Goal: Task Accomplishment & Management: Use online tool/utility

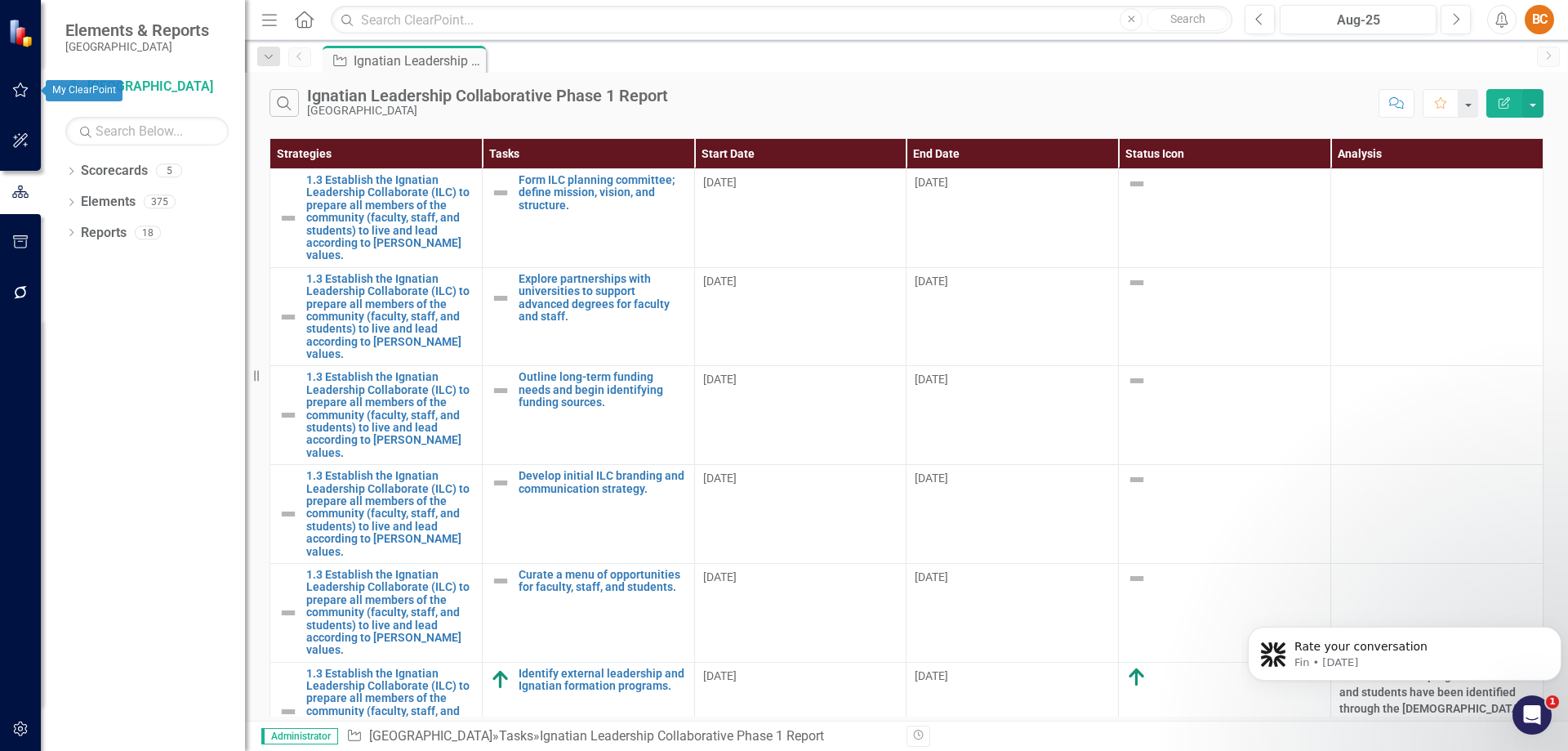
click at [24, 91] on icon "button" at bounding box center [21, 90] width 17 height 13
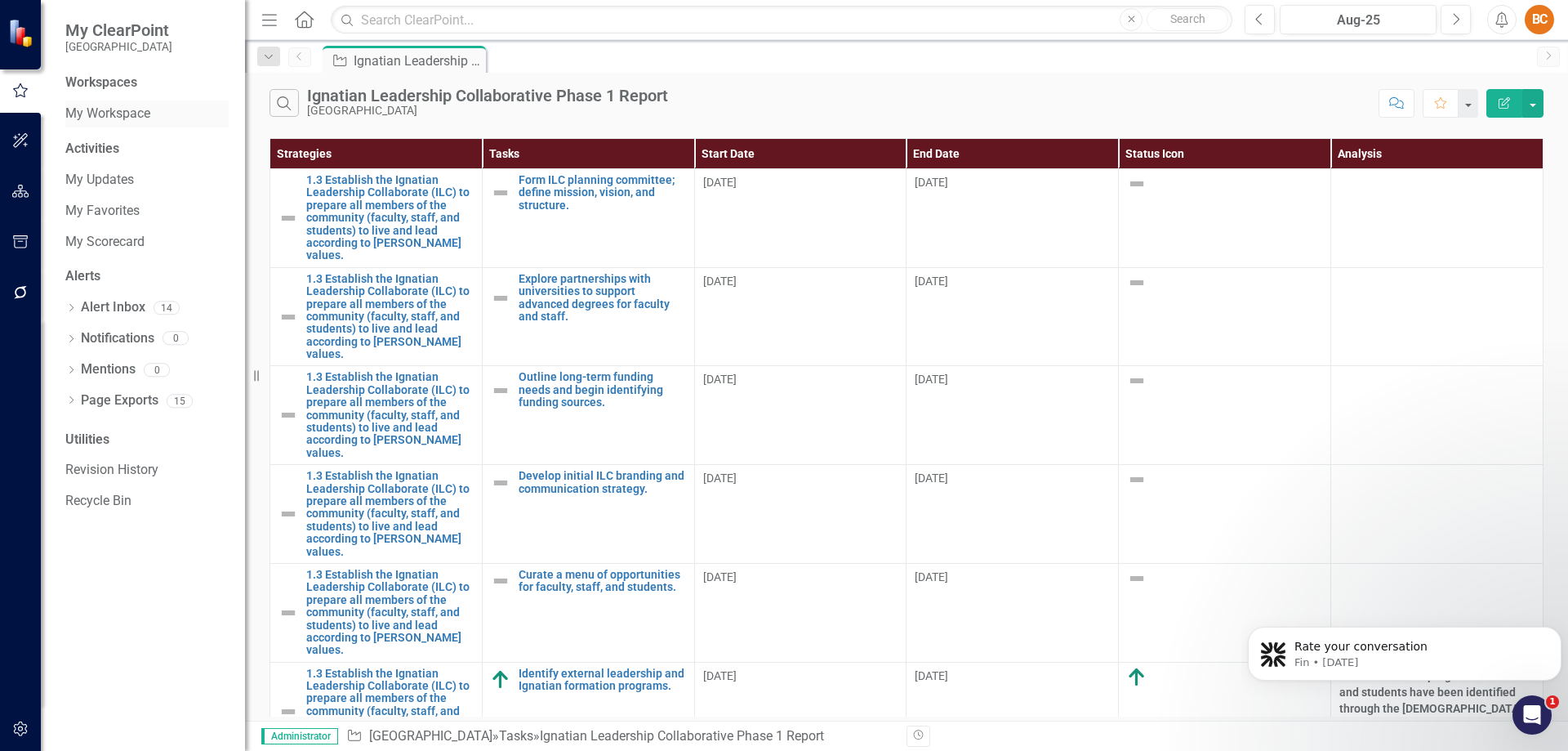
click at [138, 111] on link "My Workspace" at bounding box center [146, 114] width 163 height 19
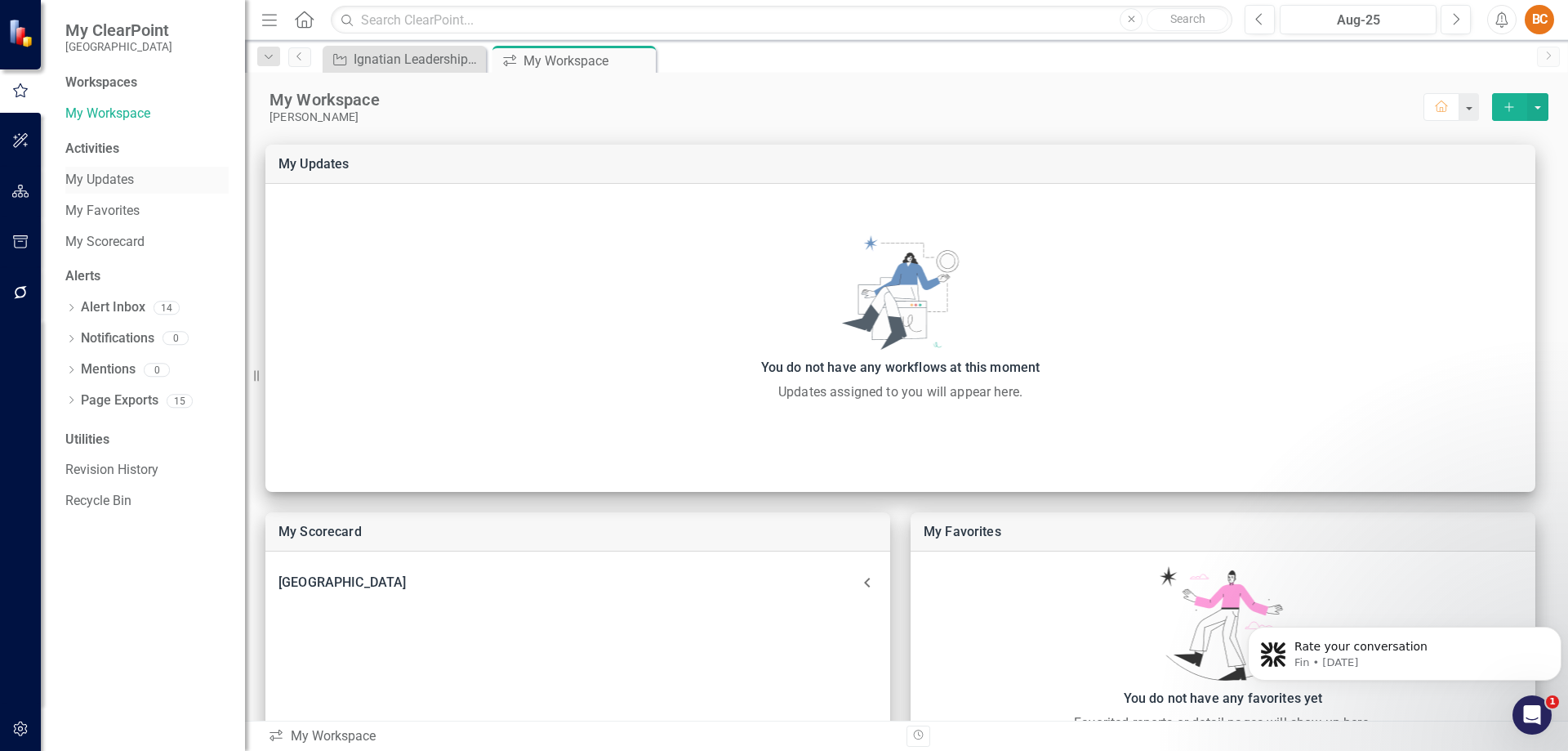
click at [122, 173] on link "My Updates" at bounding box center [146, 180] width 163 height 19
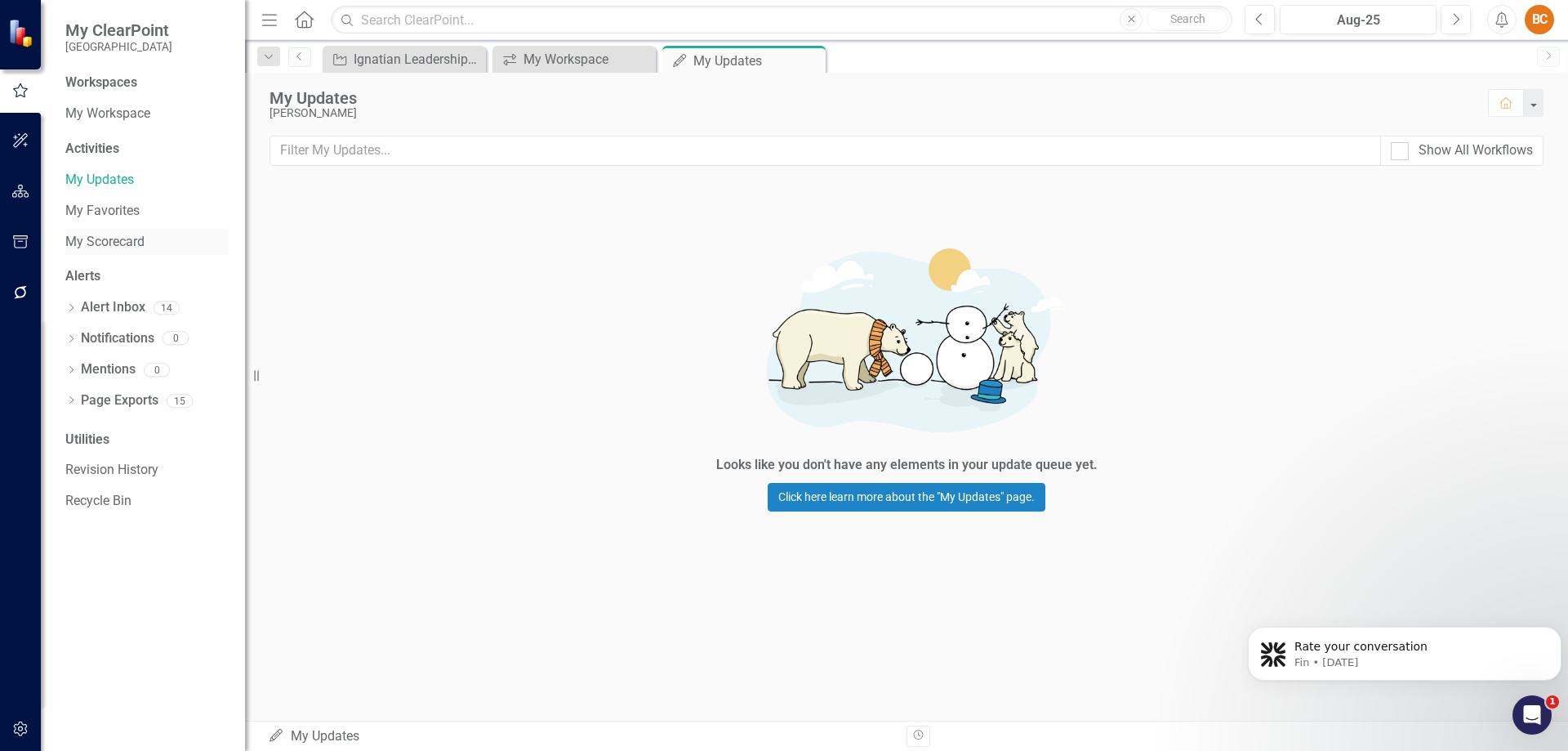
click at [122, 249] on link "My Scorecard" at bounding box center [146, 242] width 163 height 19
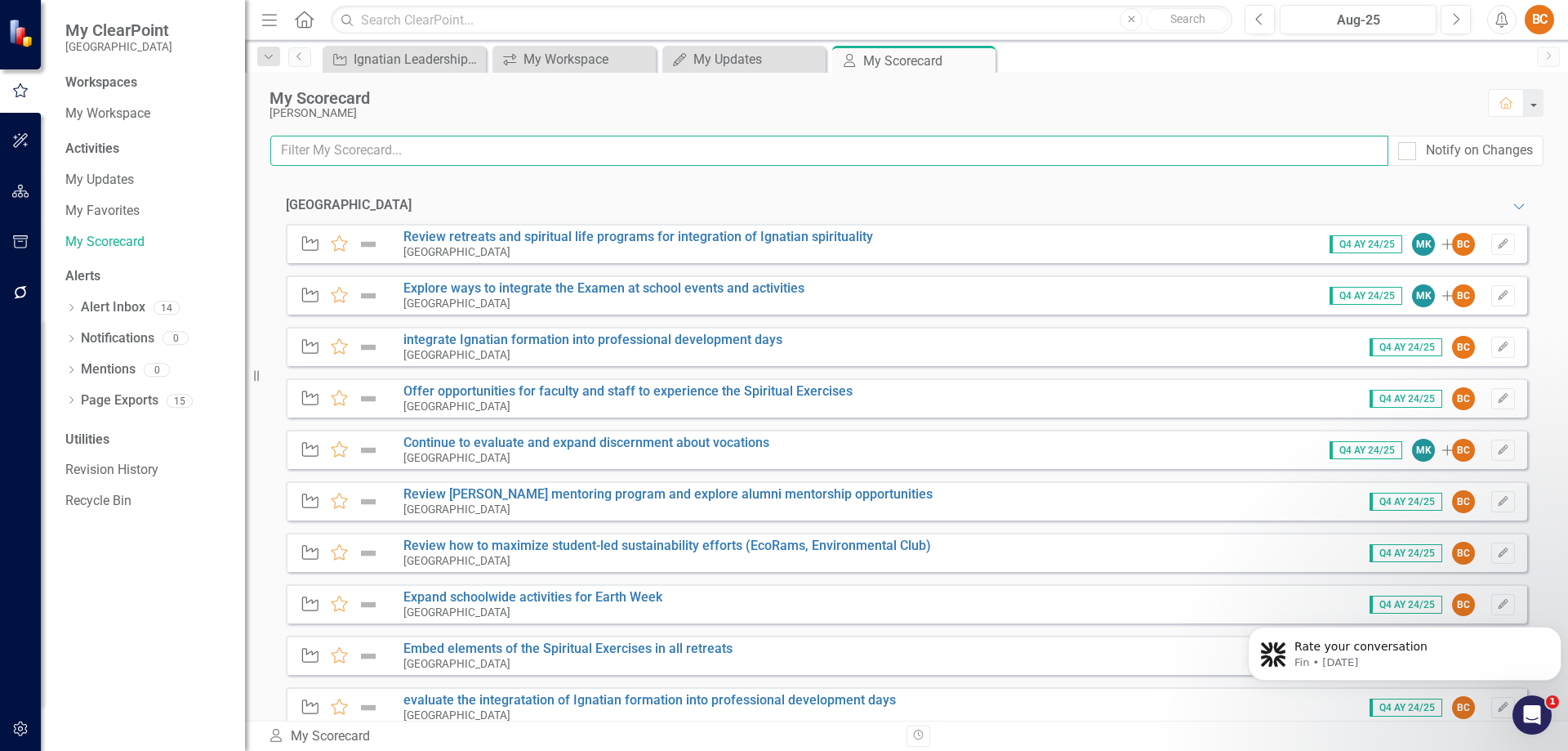
click at [1250, 155] on input "text" at bounding box center [829, 151] width 1118 height 30
click at [26, 724] on icon "button" at bounding box center [21, 729] width 17 height 13
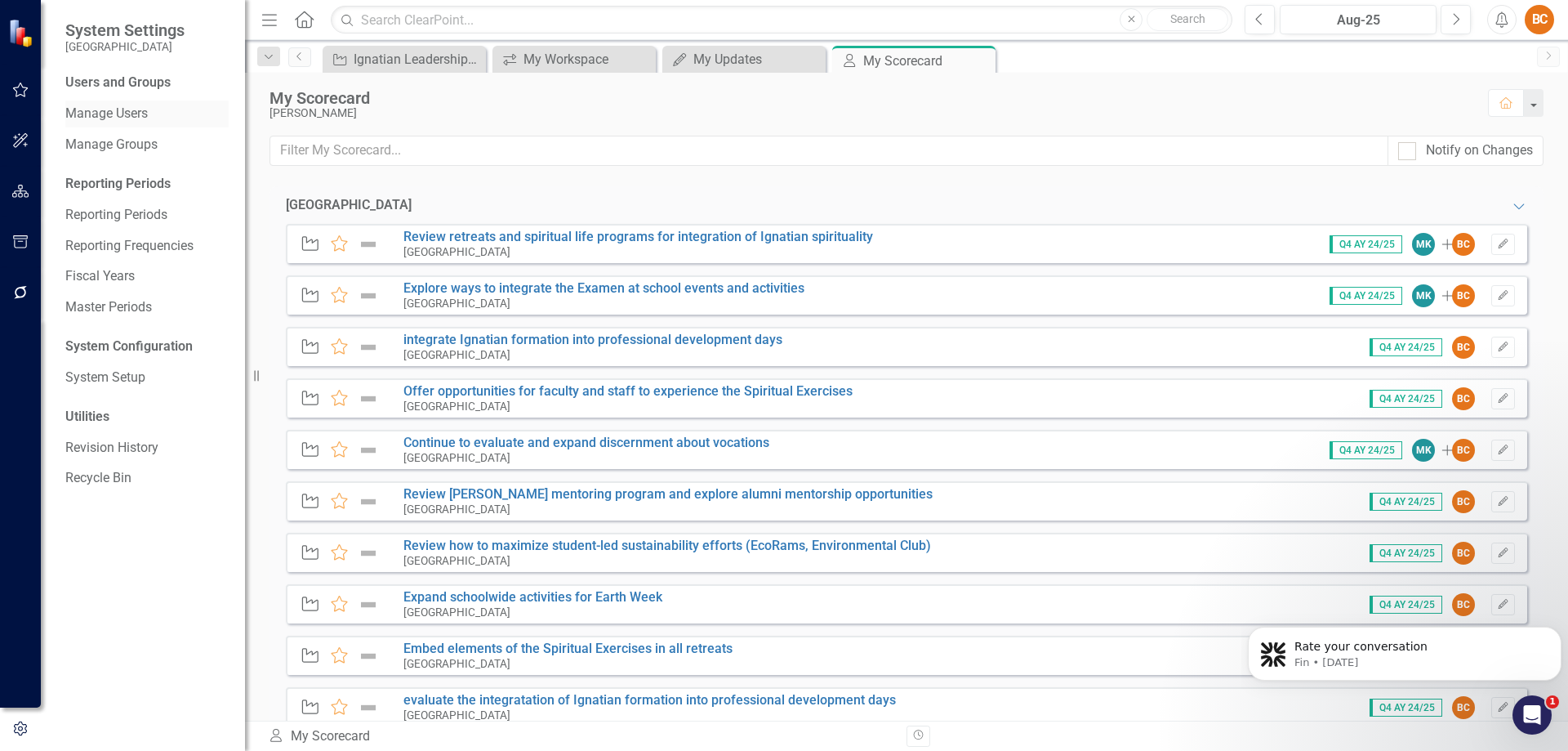
click at [127, 114] on link "Manage Users" at bounding box center [146, 114] width 163 height 19
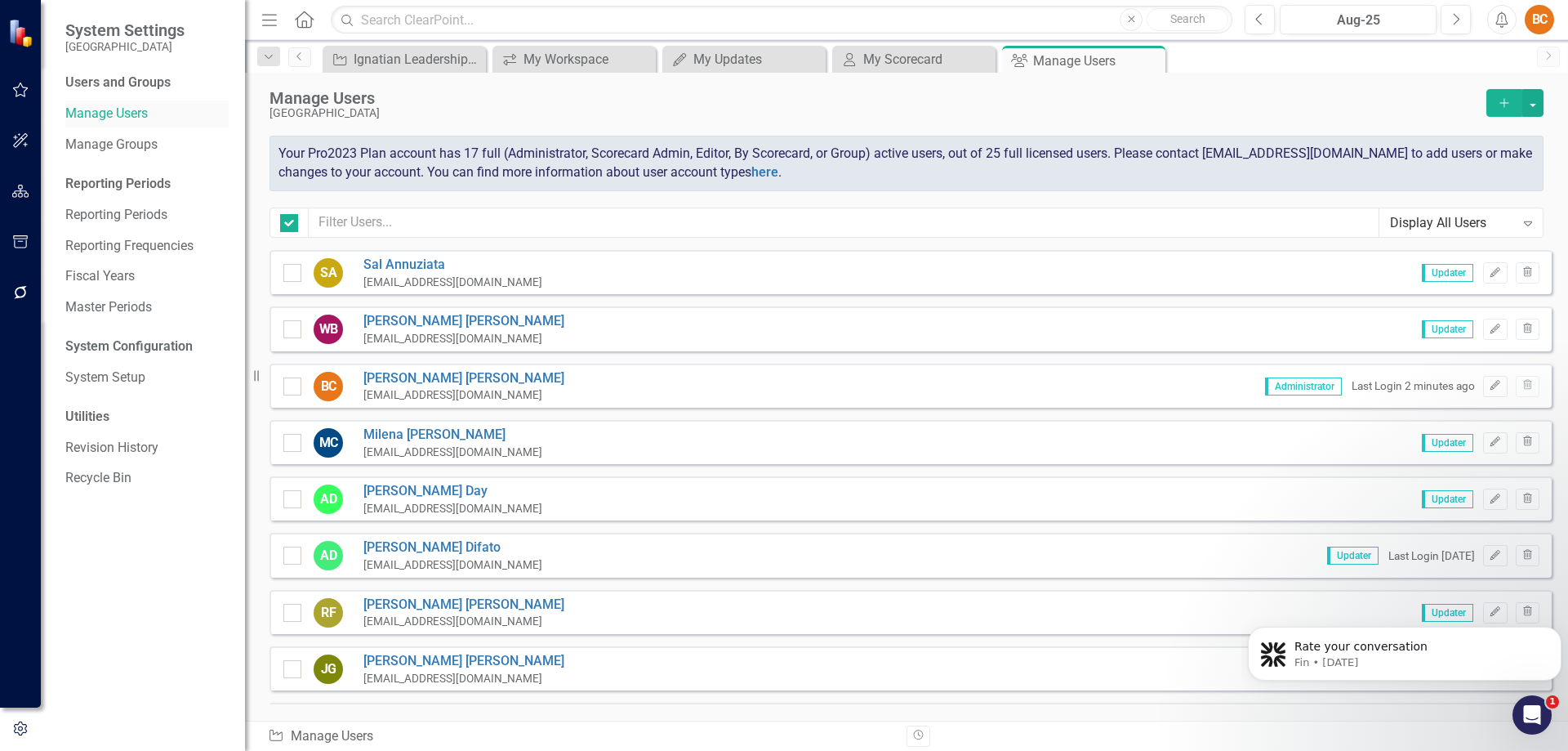
checkbox input "false"
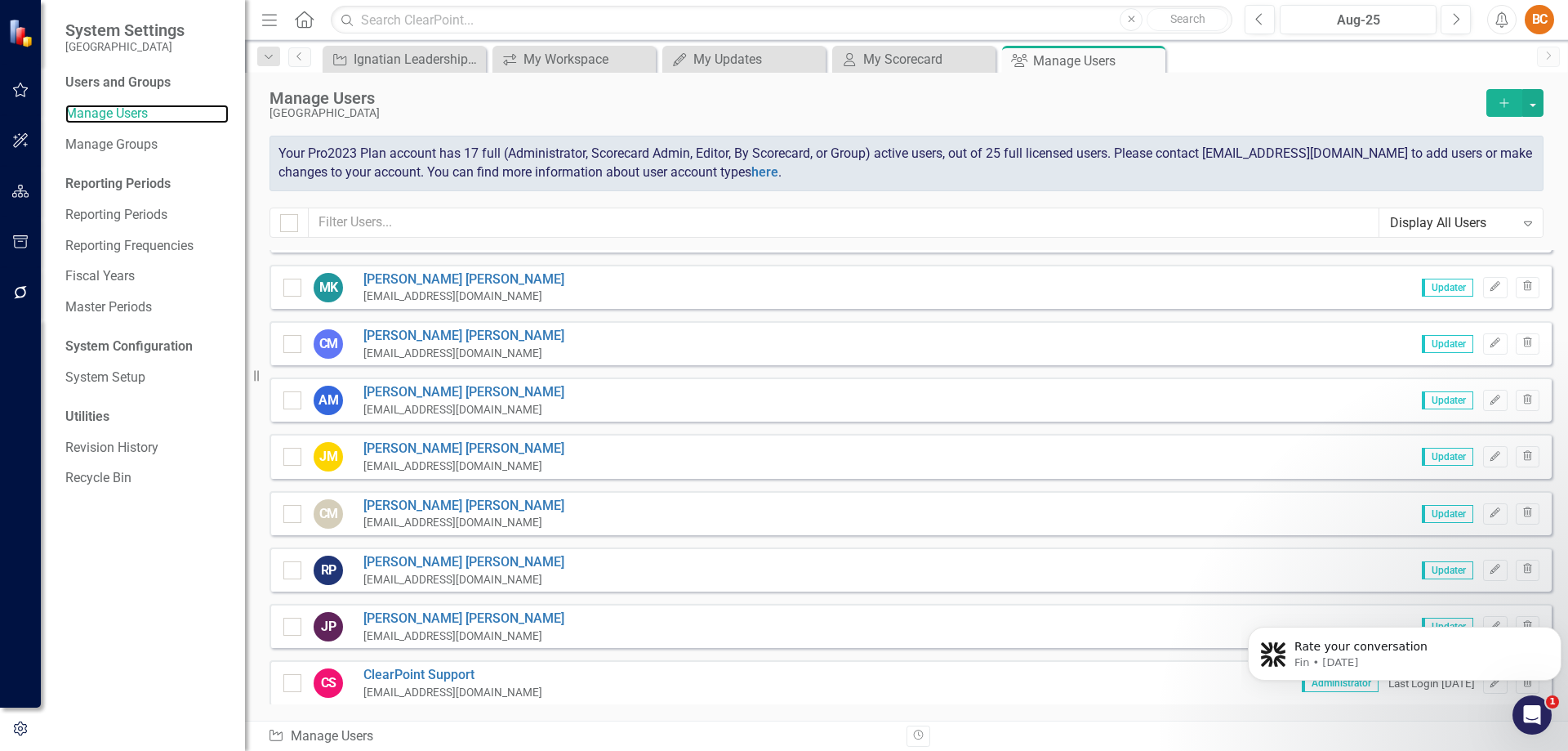
scroll to position [606, 0]
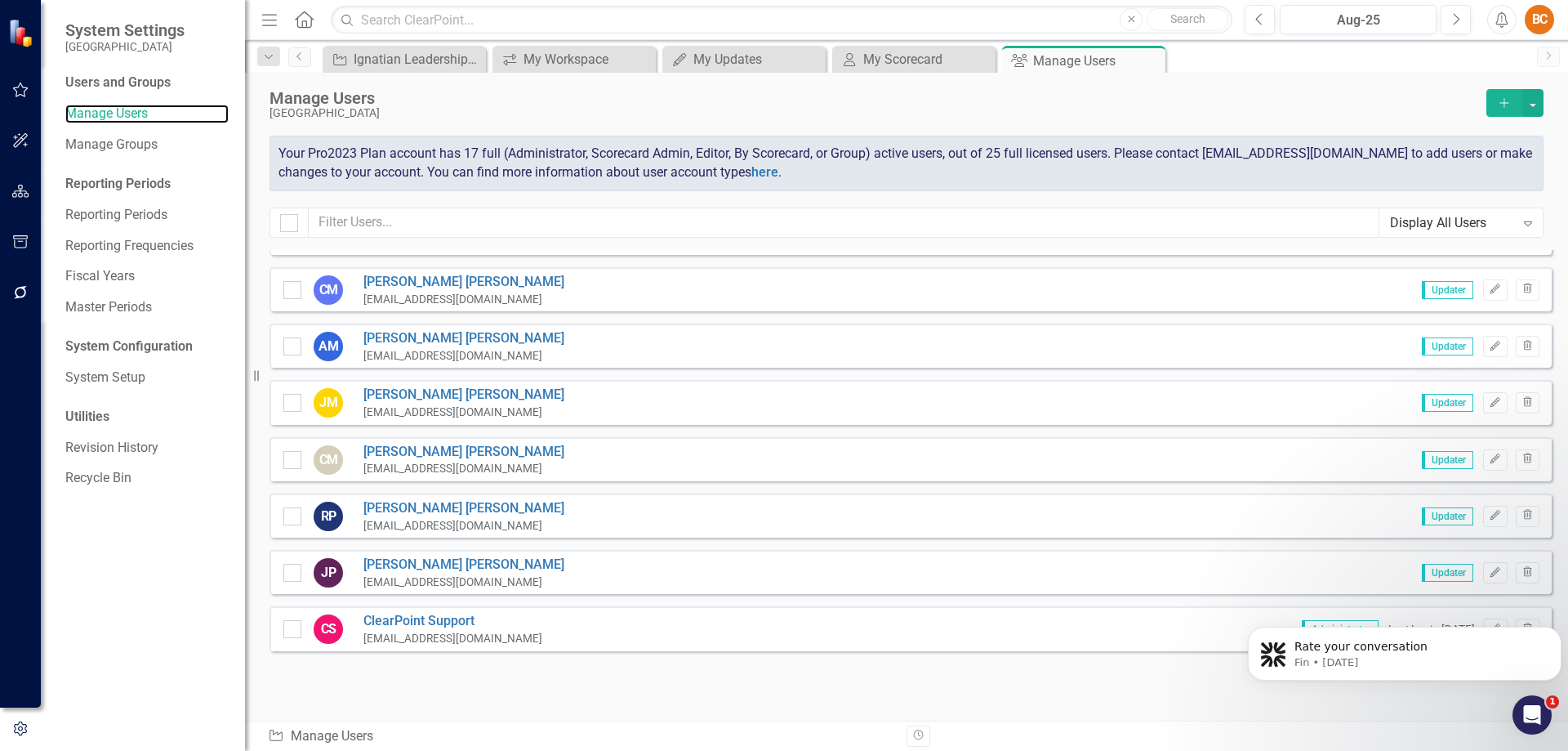
drag, startPoint x: 1564, startPoint y: 263, endPoint x: 300, endPoint y: 20, distance: 1287.1
click at [1405, 667] on p "Fin • [DATE]" at bounding box center [1417, 662] width 247 height 15
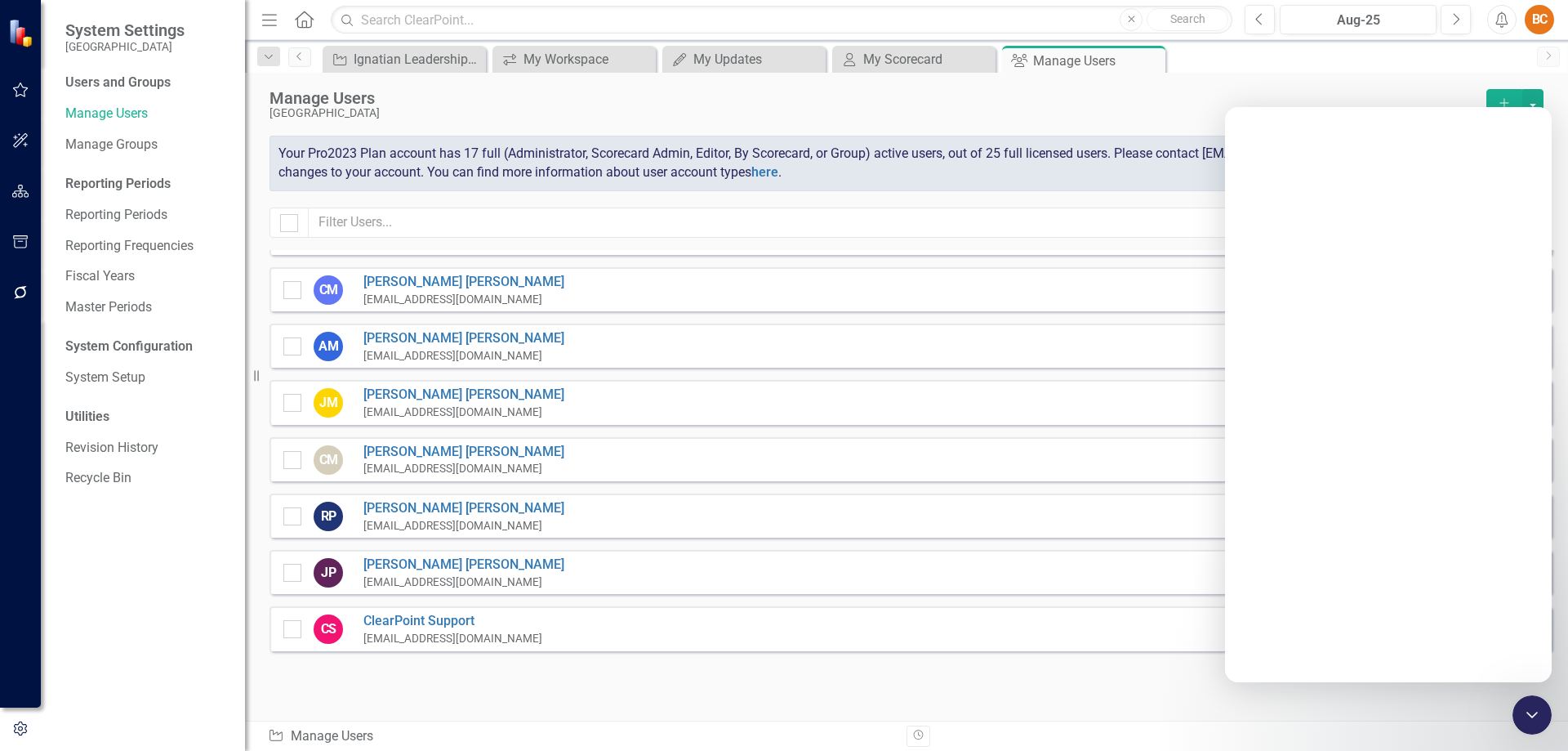
scroll to position [0, 0]
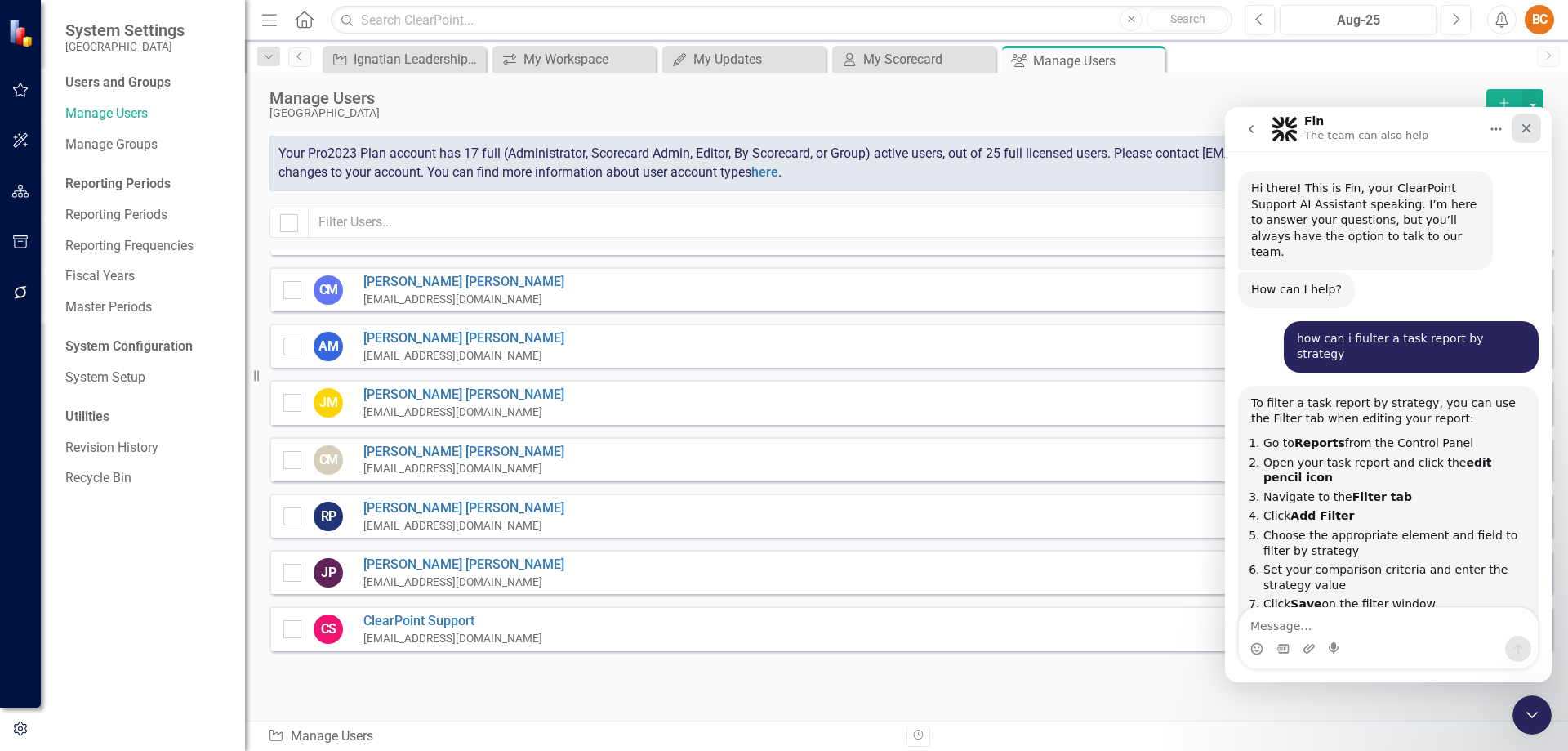
click at [1527, 127] on icon "Close" at bounding box center [1527, 128] width 13 height 13
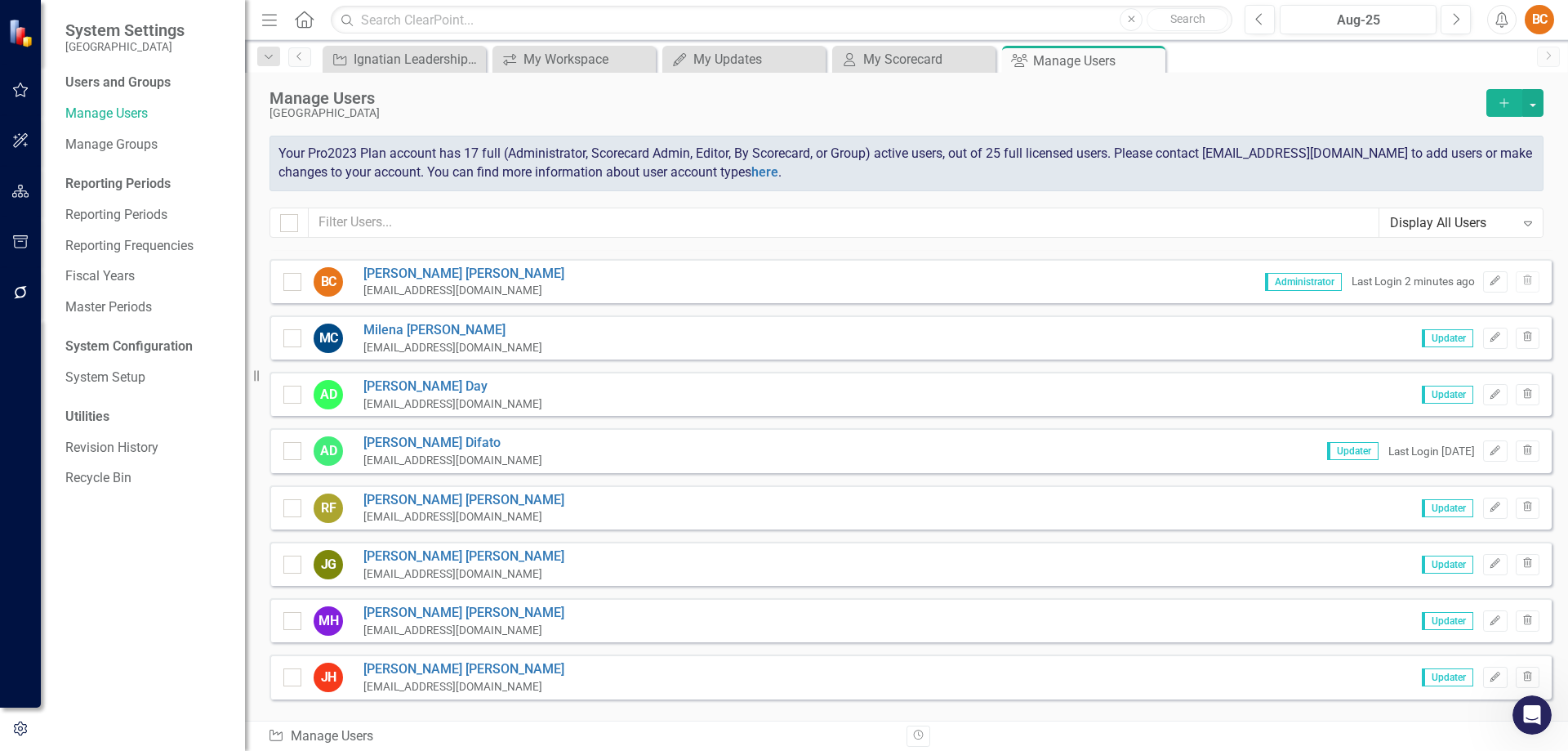
scroll to position [95, 0]
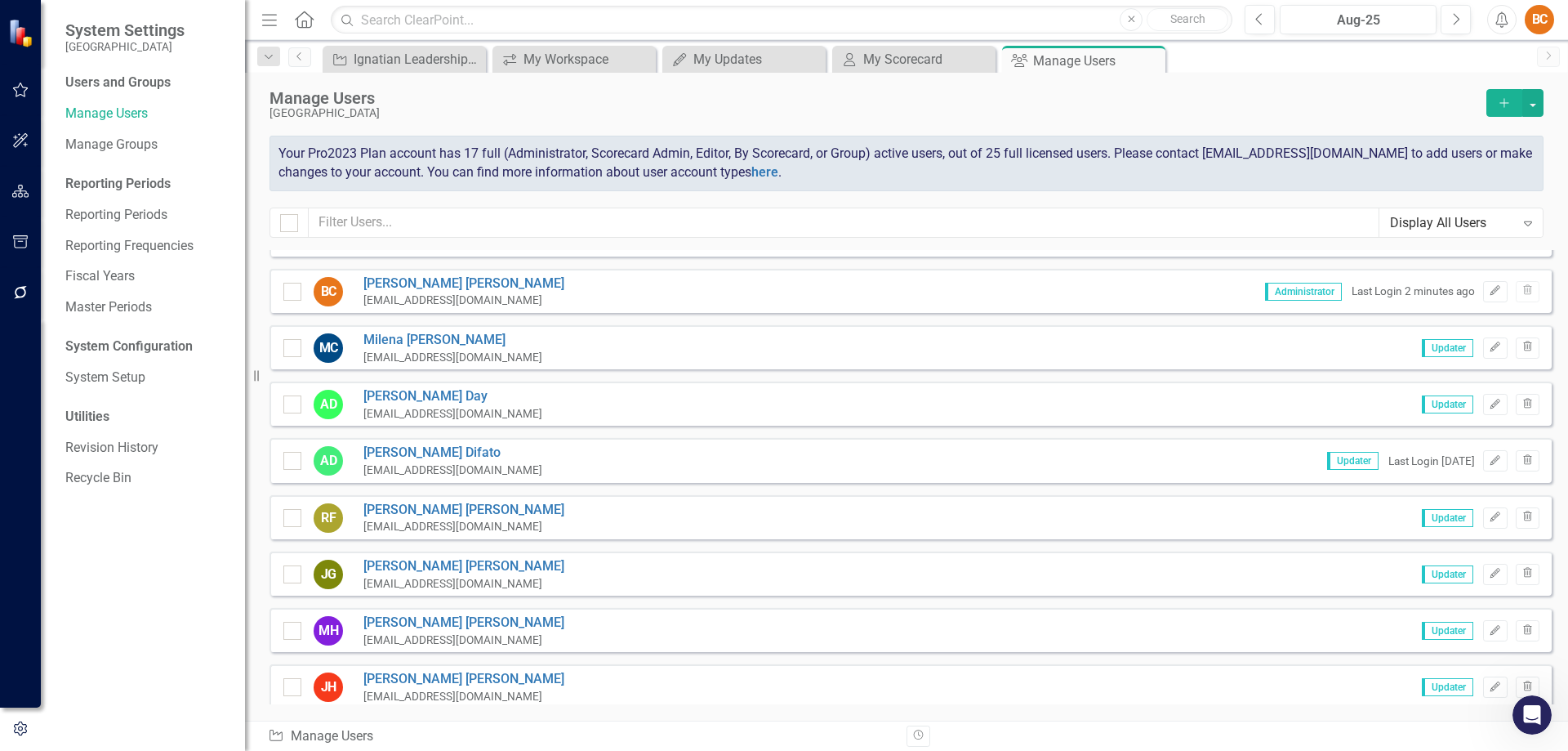
click at [1388, 463] on div "Last Login [DATE]" at bounding box center [1431, 461] width 87 height 15
click at [434, 451] on link "[PERSON_NAME]" at bounding box center [453, 453] width 179 height 19
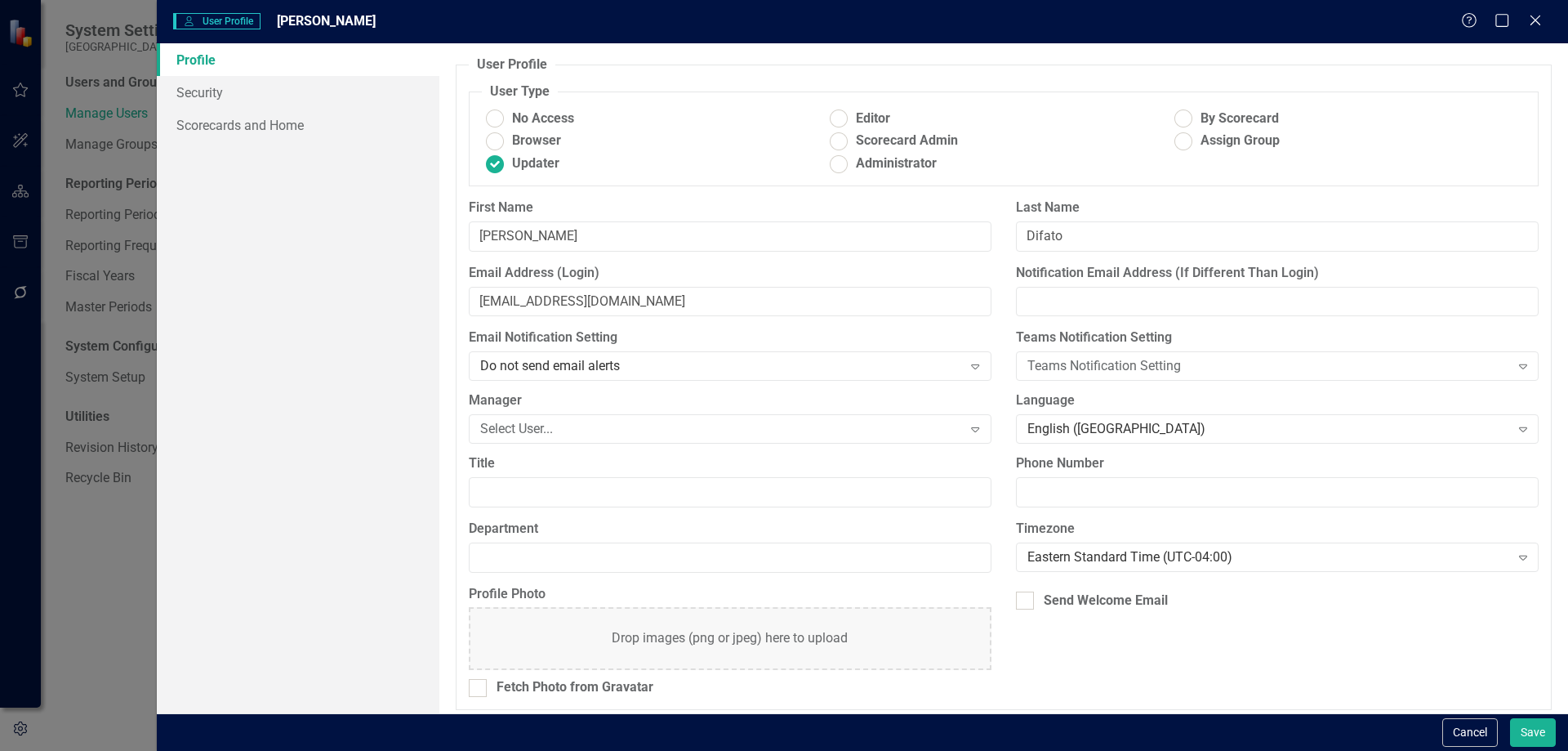
click at [1546, 27] on div "Help Maximize Close" at bounding box center [1506, 22] width 90 height 19
click at [1535, 24] on icon "Close" at bounding box center [1535, 20] width 21 height 15
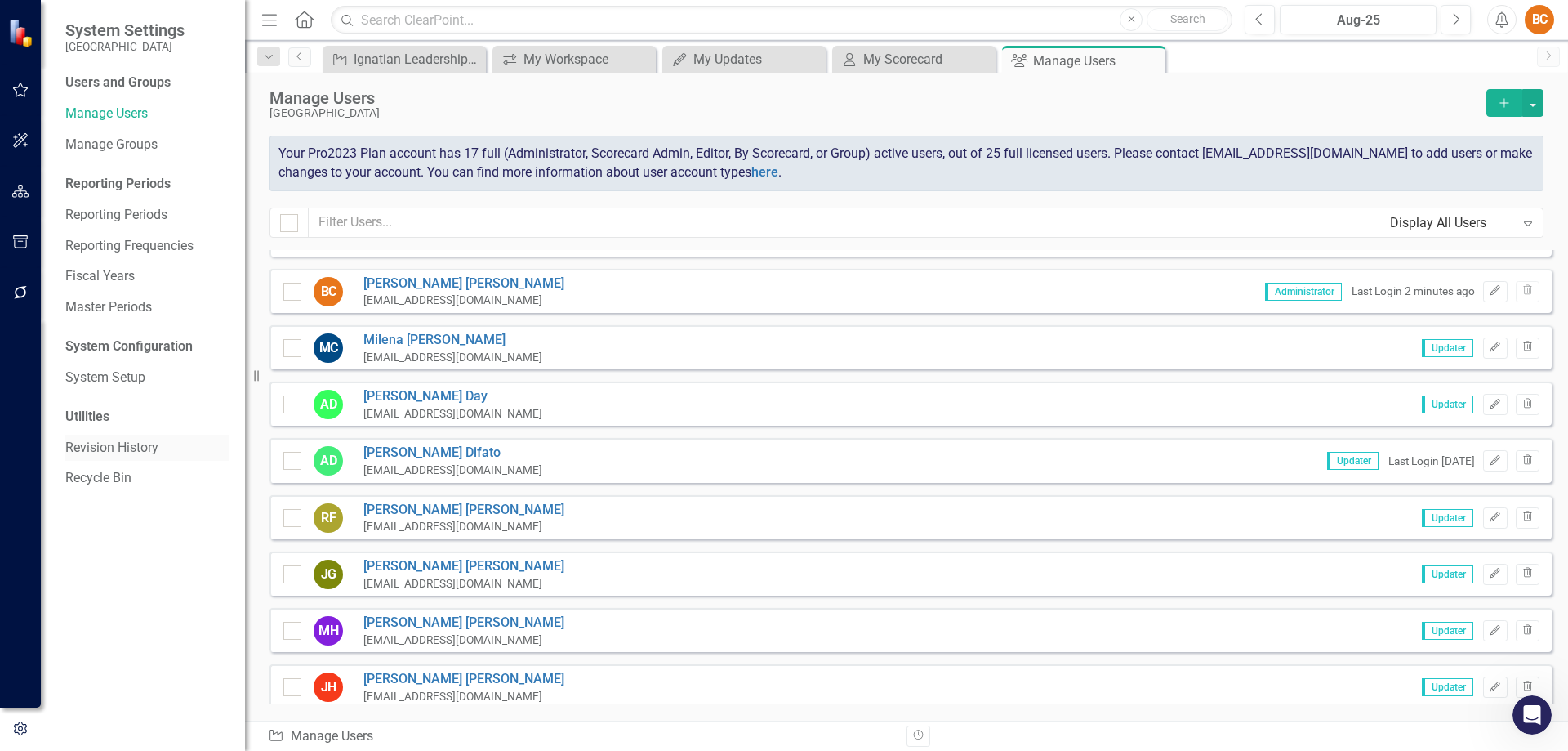
click at [107, 447] on link "Revision History" at bounding box center [146, 449] width 163 height 19
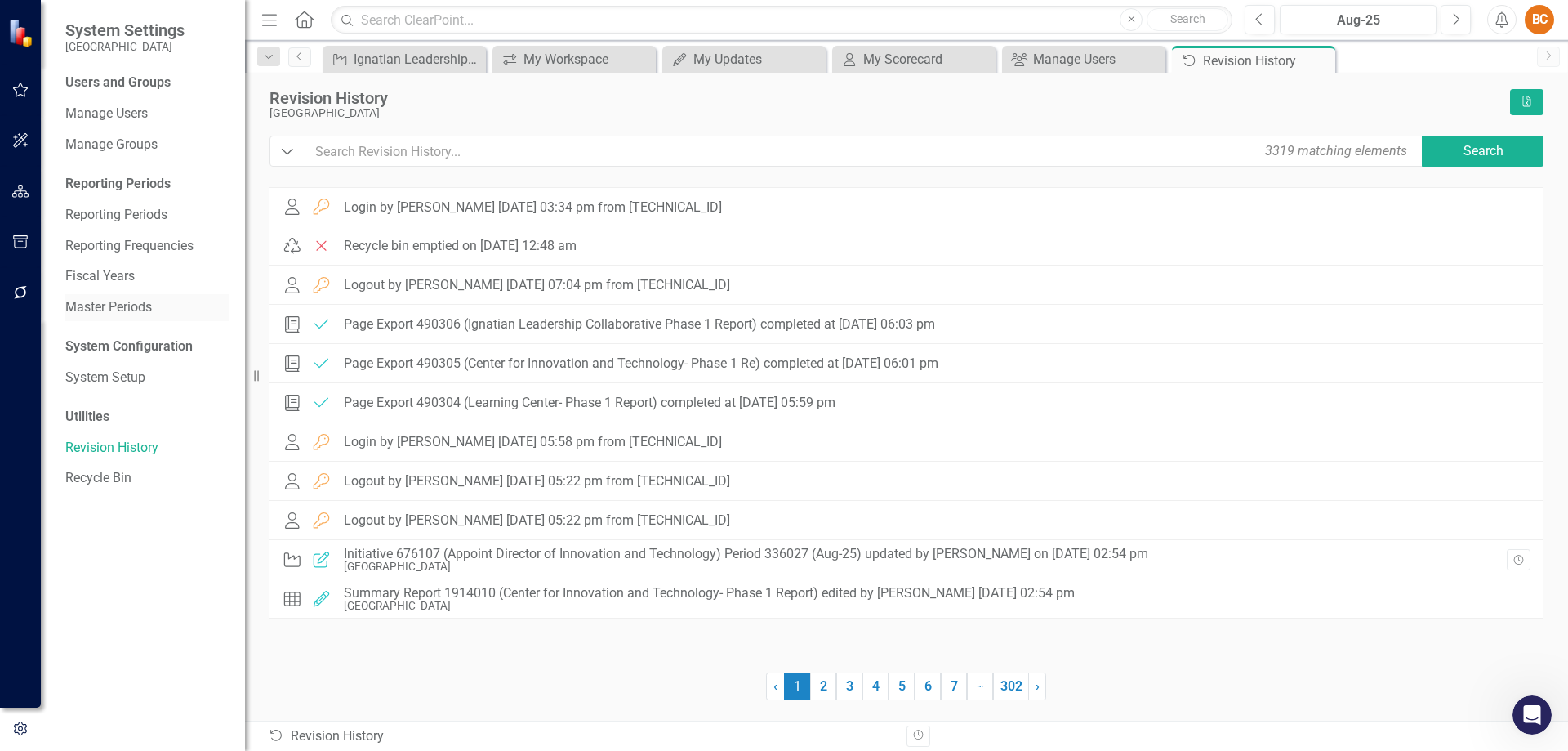
click at [137, 306] on link "Master Periods" at bounding box center [146, 308] width 163 height 19
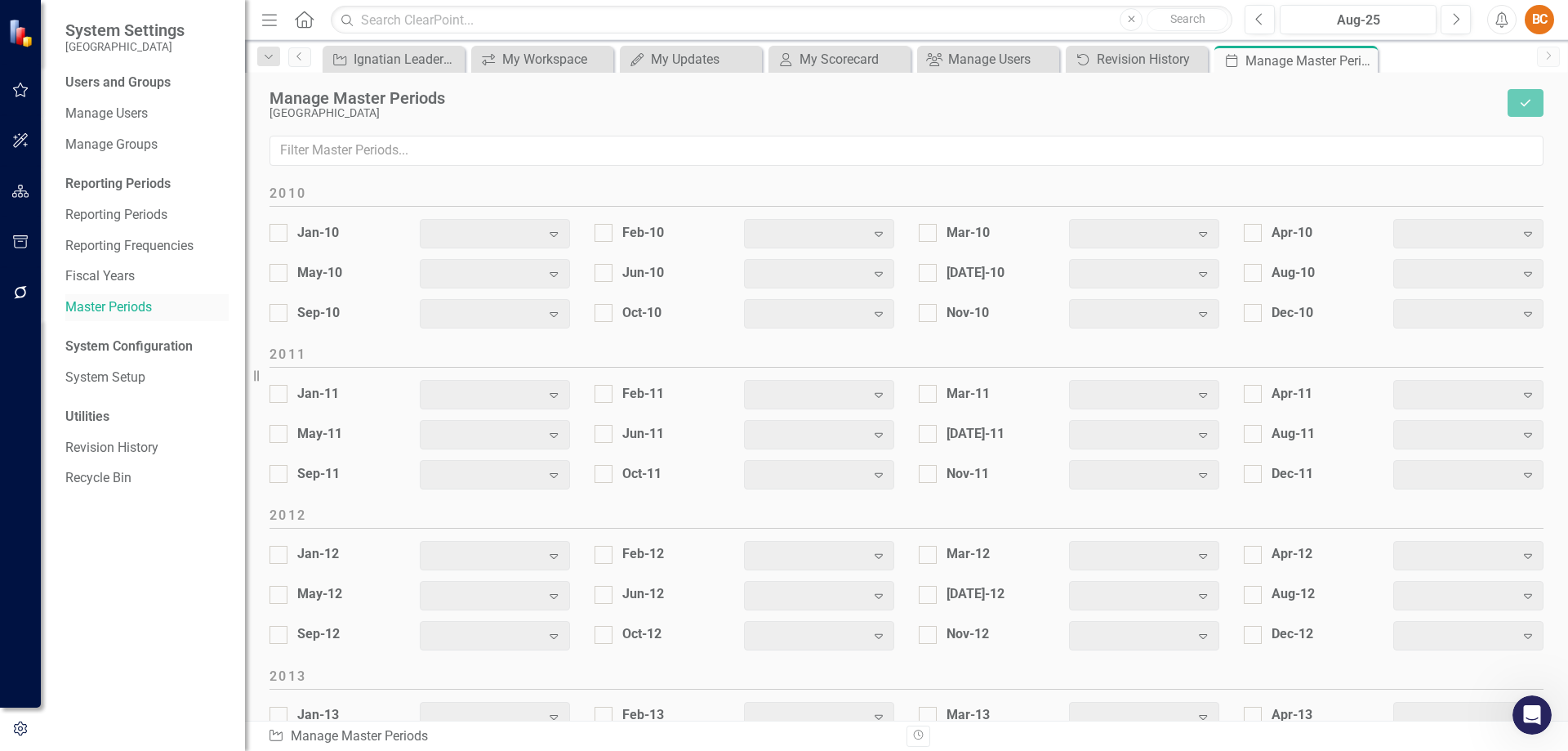
scroll to position [2032, 0]
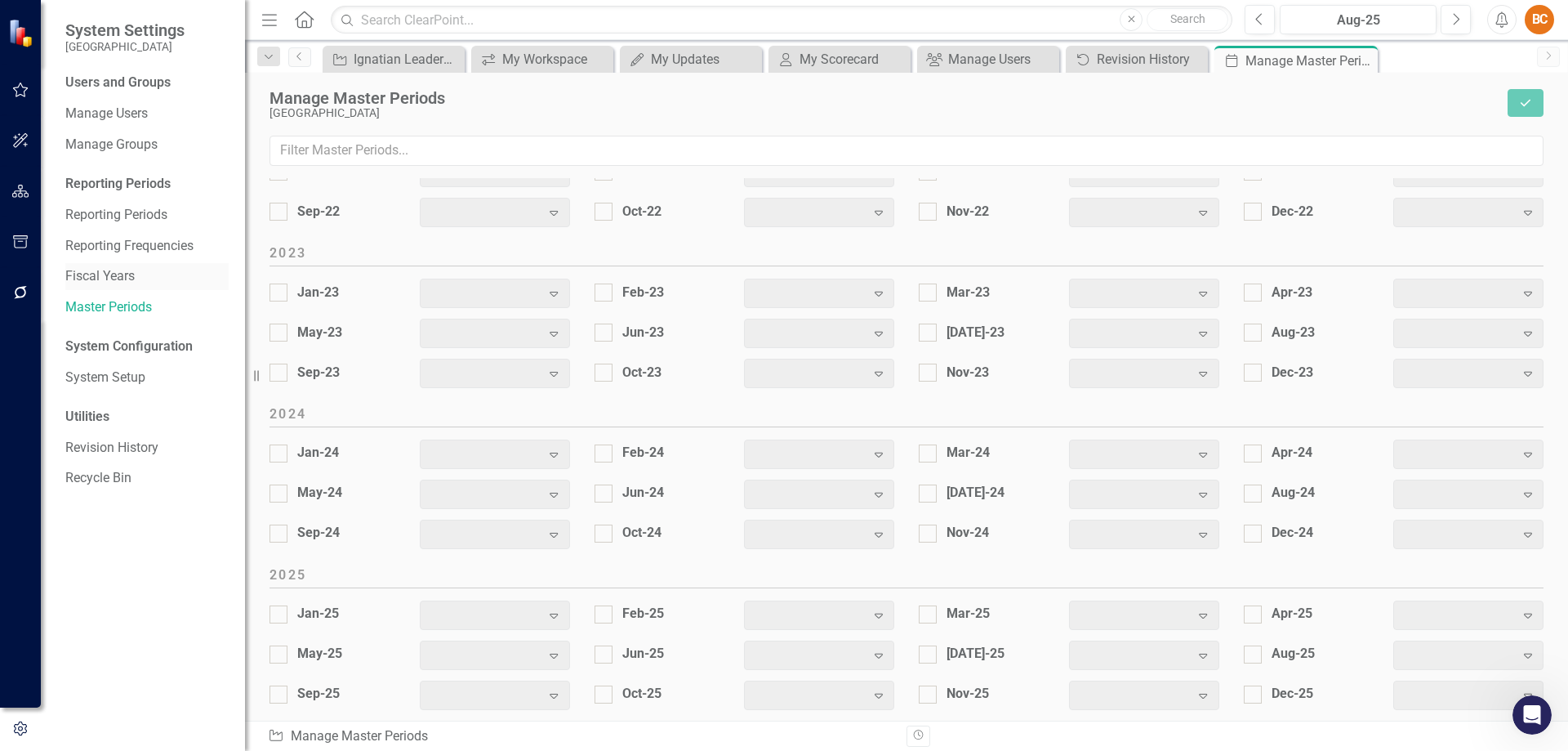
click at [108, 273] on link "Fiscal Years" at bounding box center [146, 277] width 163 height 19
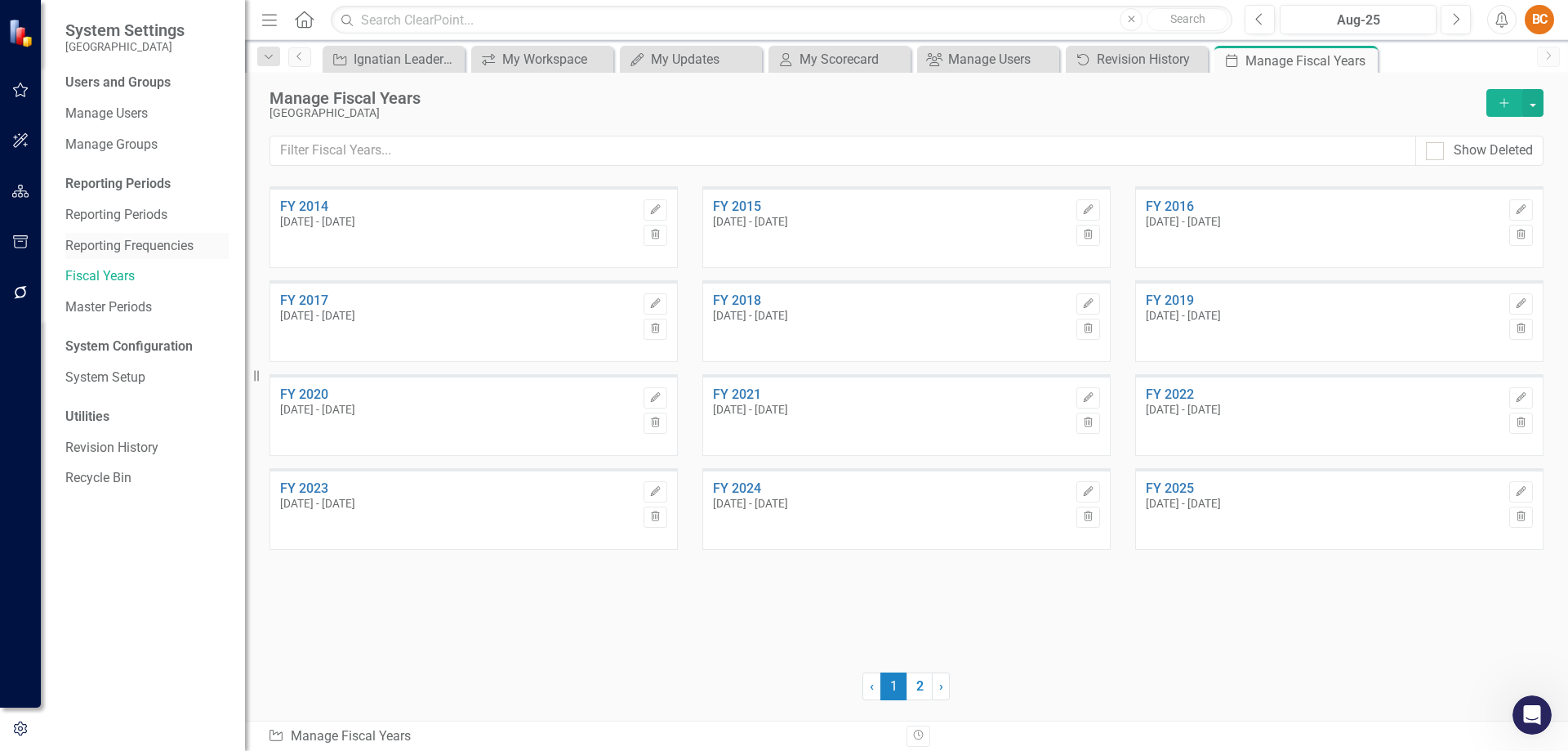
click at [131, 250] on link "Reporting Frequencies" at bounding box center [146, 246] width 163 height 19
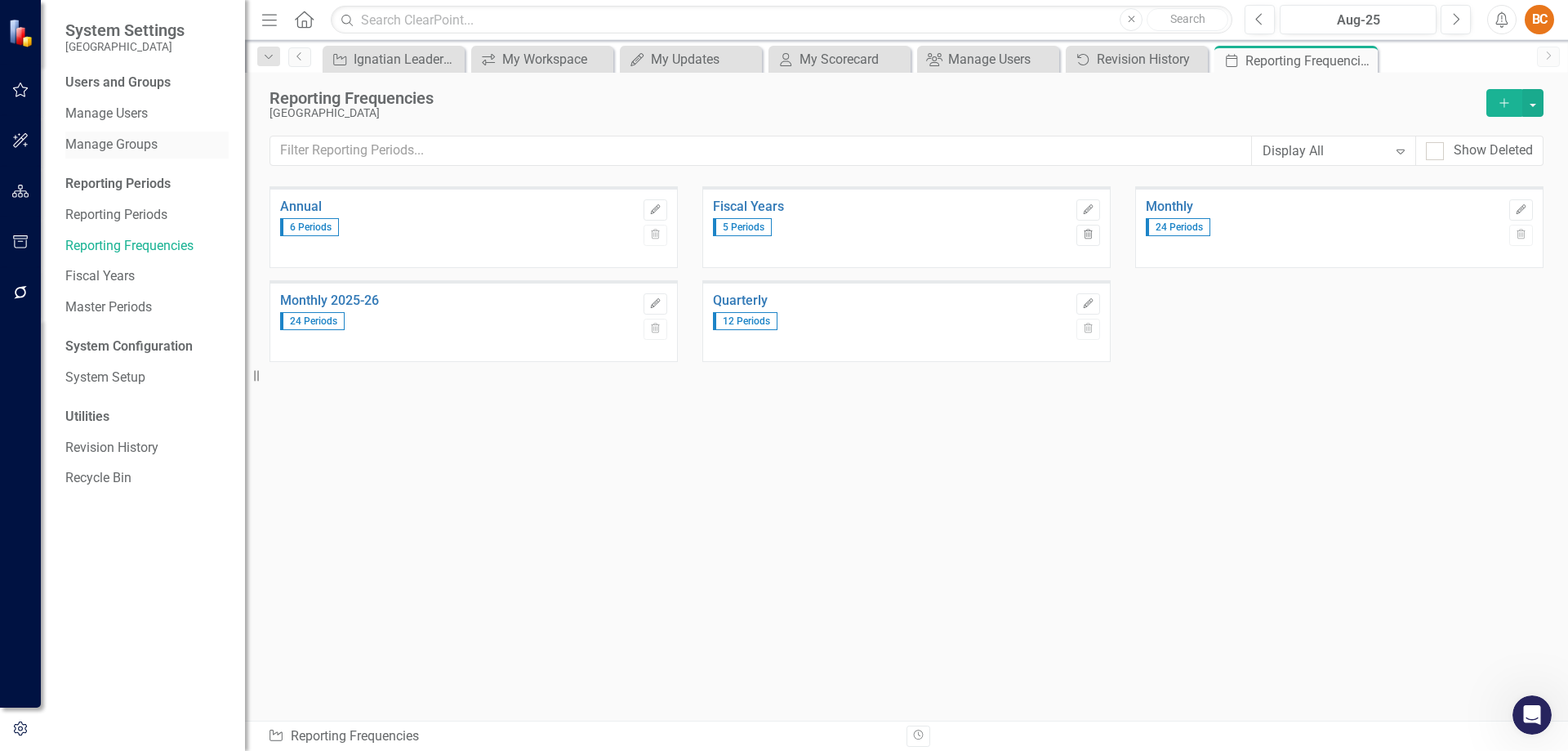
click at [130, 147] on link "Manage Groups" at bounding box center [146, 145] width 163 height 19
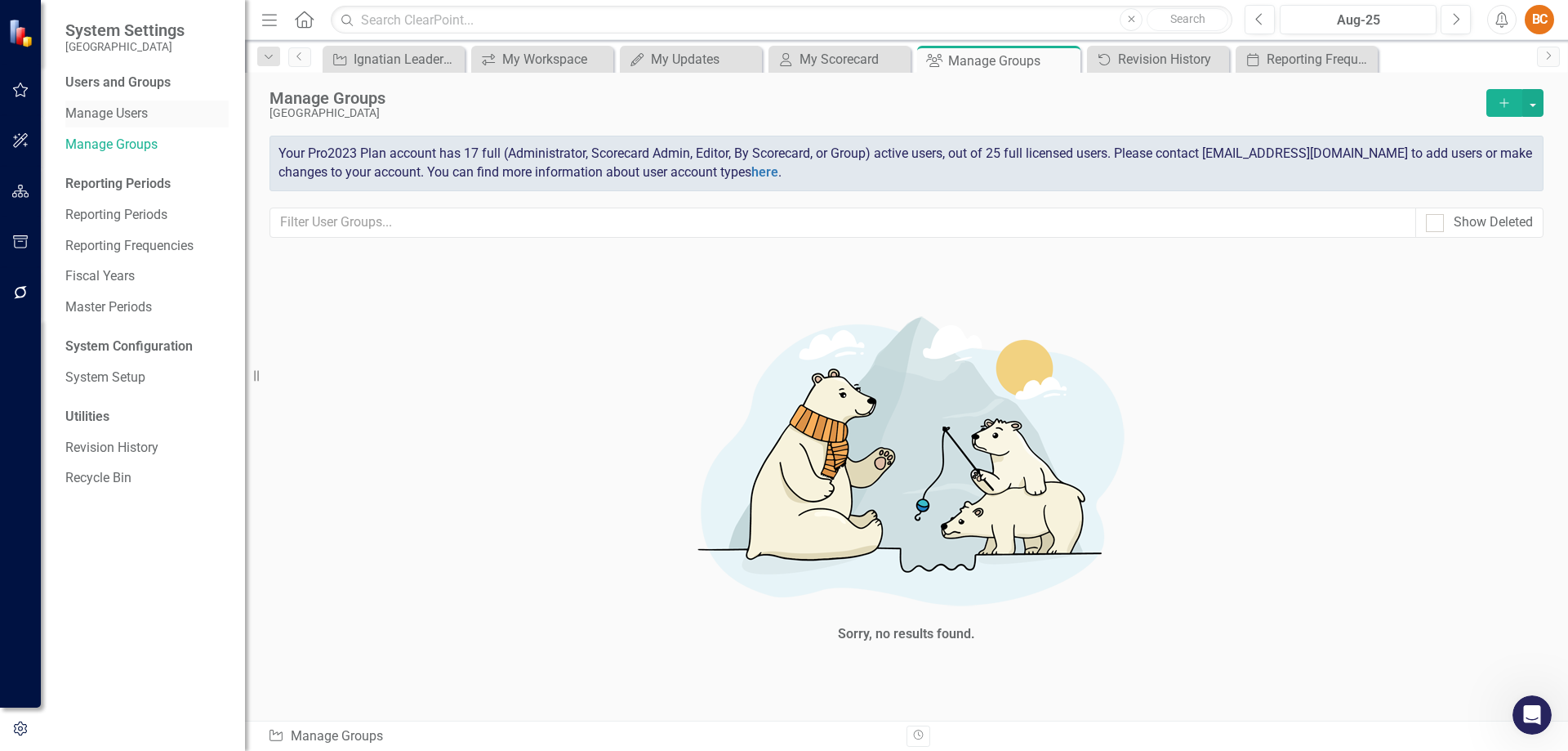
click at [127, 114] on link "Manage Users" at bounding box center [146, 114] width 163 height 19
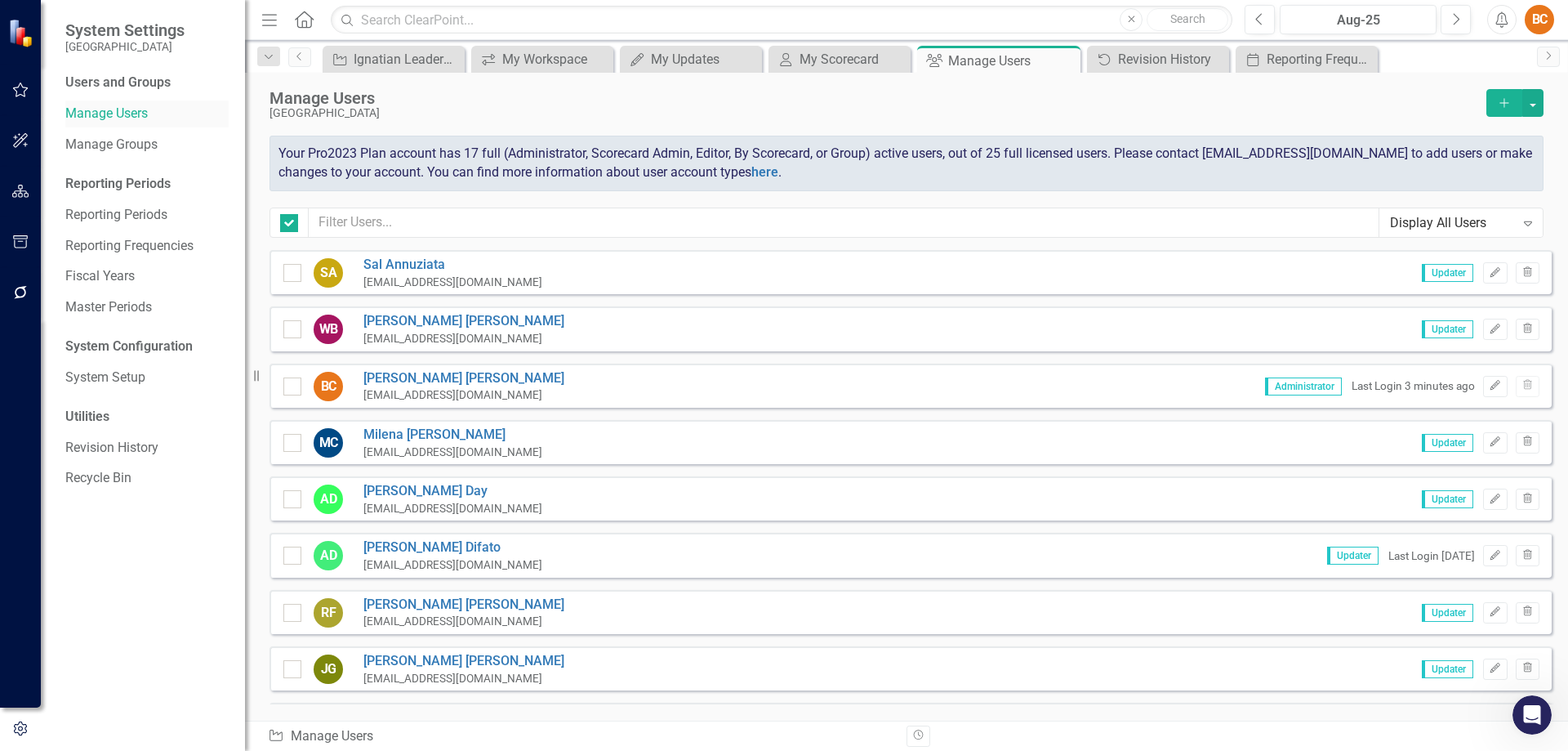
checkbox input "false"
click at [21, 195] on icon "button" at bounding box center [21, 191] width 17 height 13
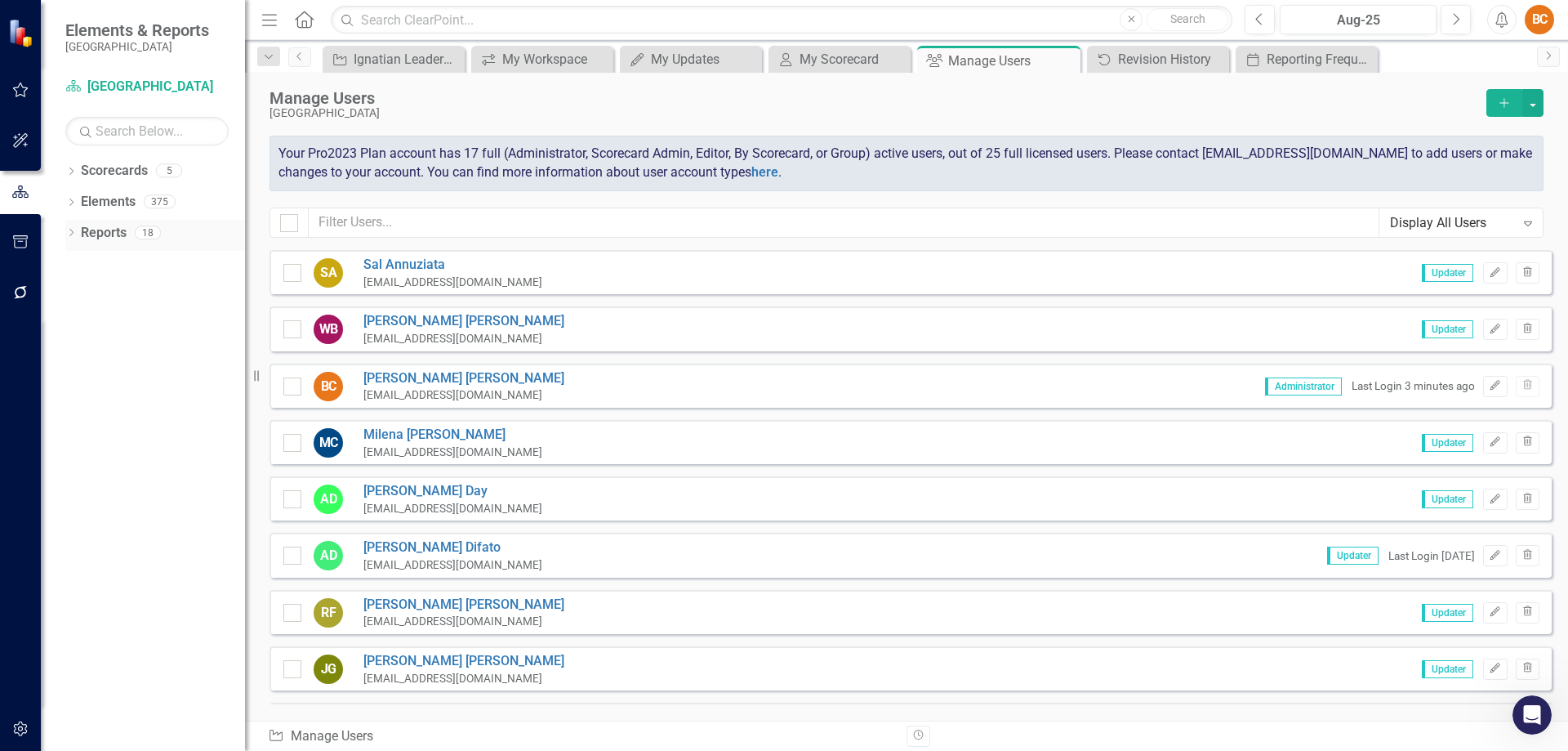
click at [73, 235] on icon "Dropdown" at bounding box center [71, 235] width 11 height 9
click at [112, 233] on link "Reports" at bounding box center [104, 234] width 46 height 19
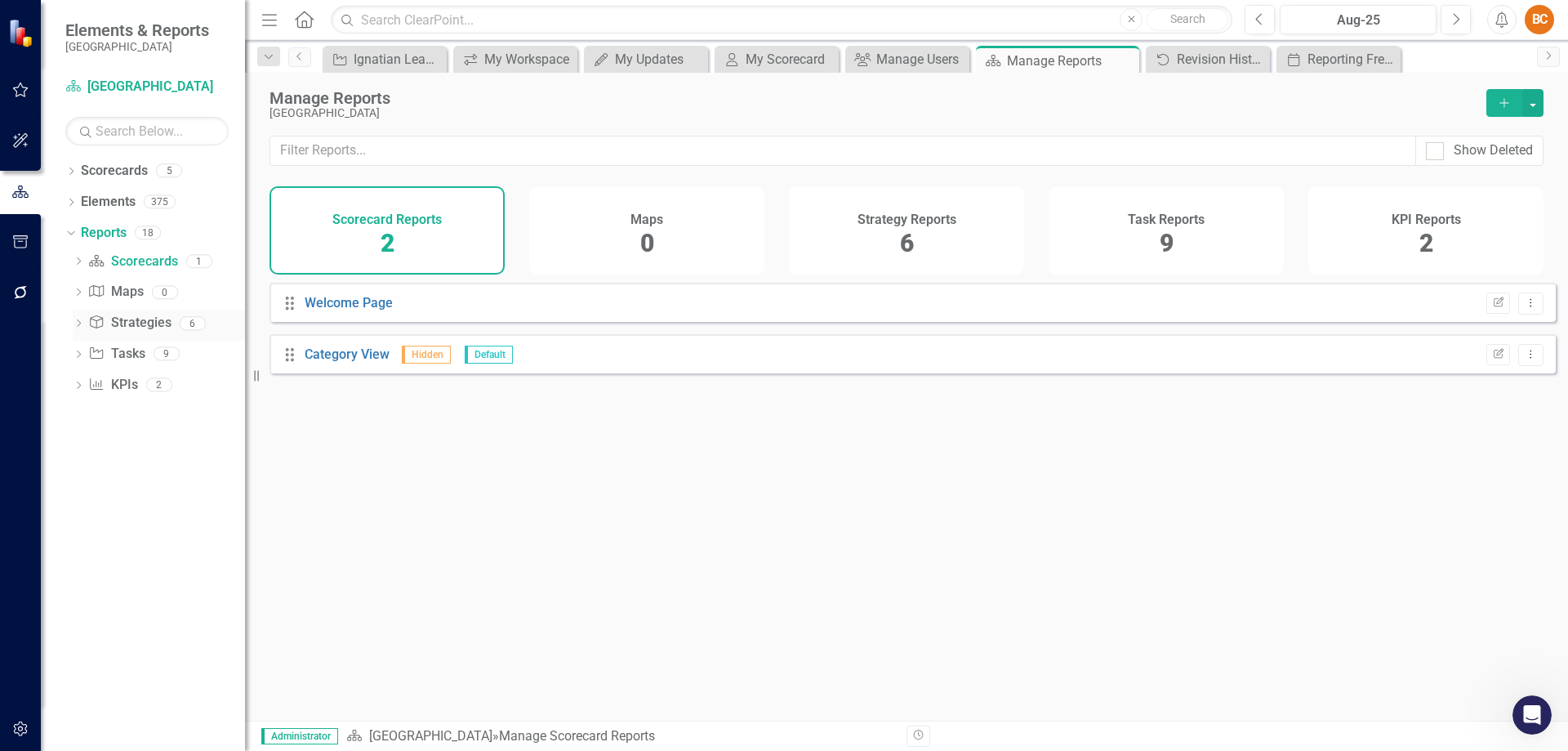
click at [156, 321] on link "Strategy Strategies" at bounding box center [130, 323] width 83 height 19
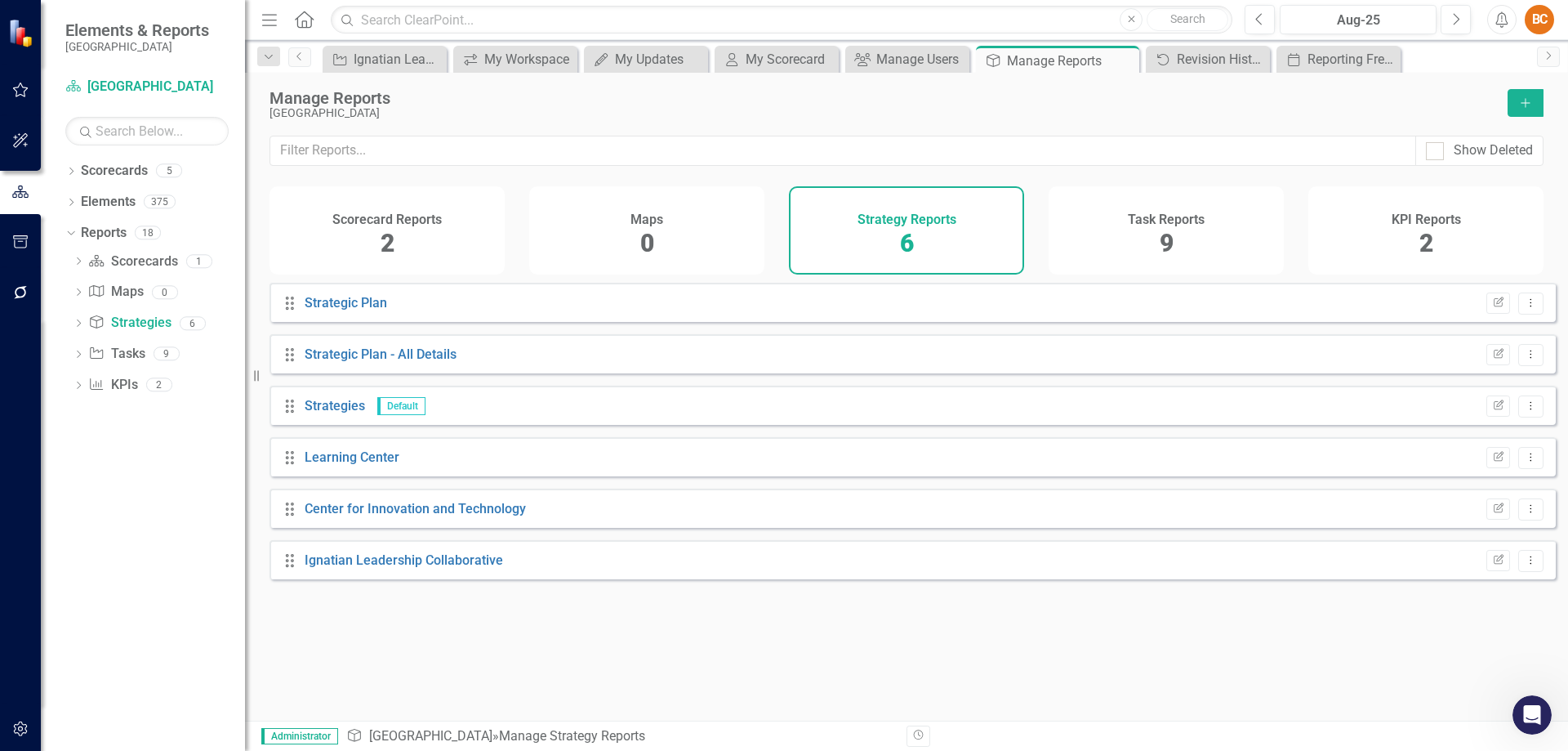
click at [1158, 233] on div "Task Reports 9" at bounding box center [1166, 231] width 235 height 89
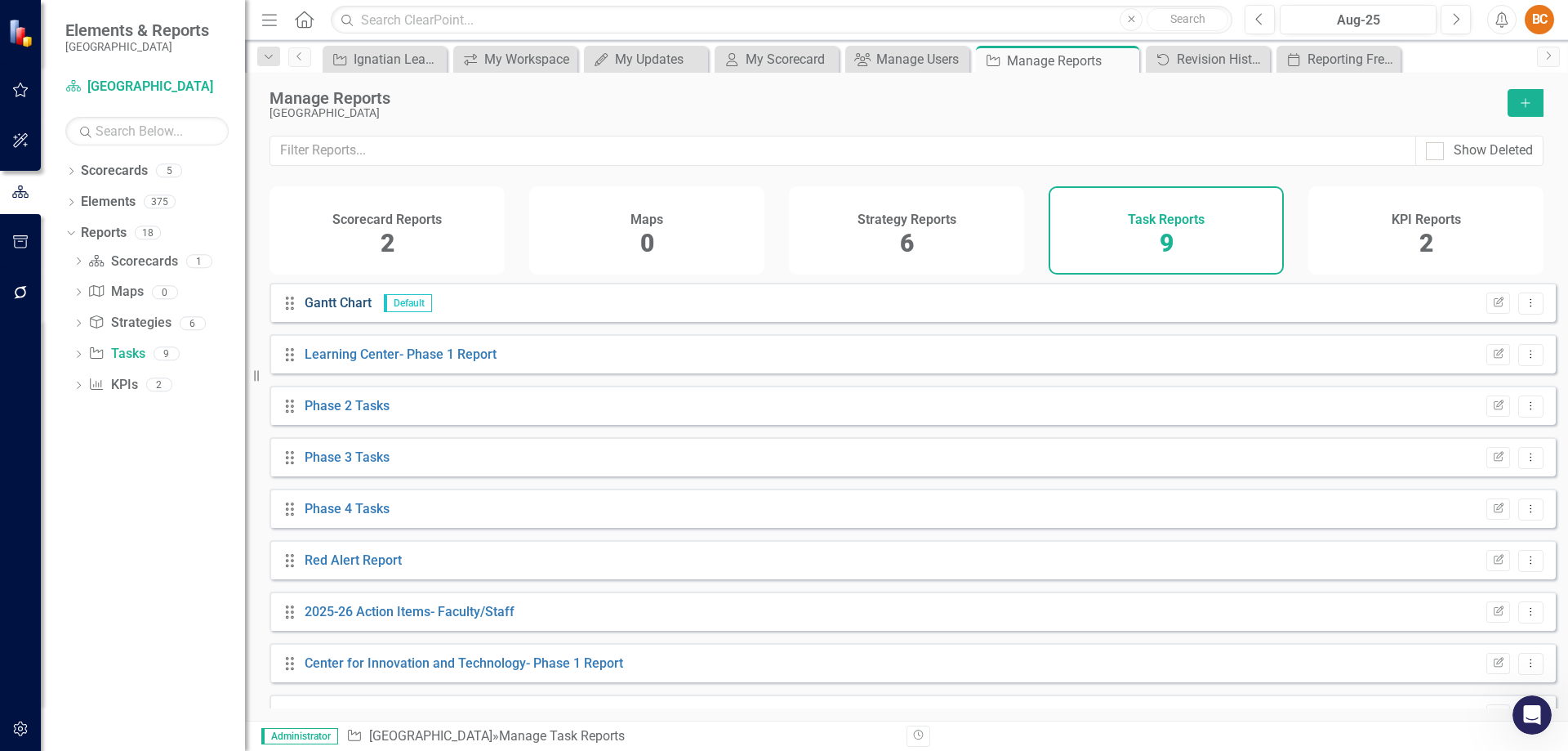
click at [351, 311] on link "Gantt Chart" at bounding box center [337, 302] width 67 height 15
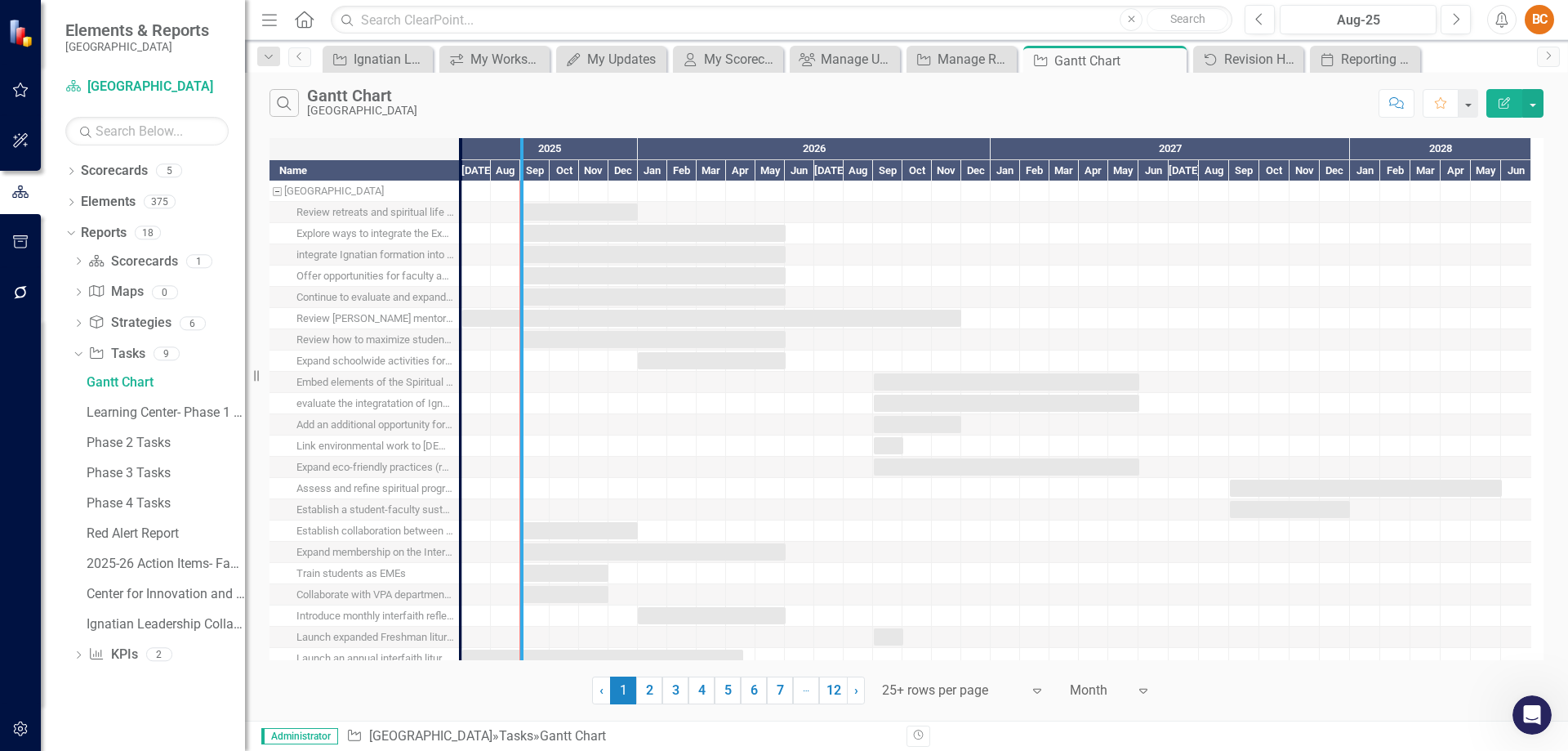
drag, startPoint x: 461, startPoint y: 182, endPoint x: 523, endPoint y: 192, distance: 62.8
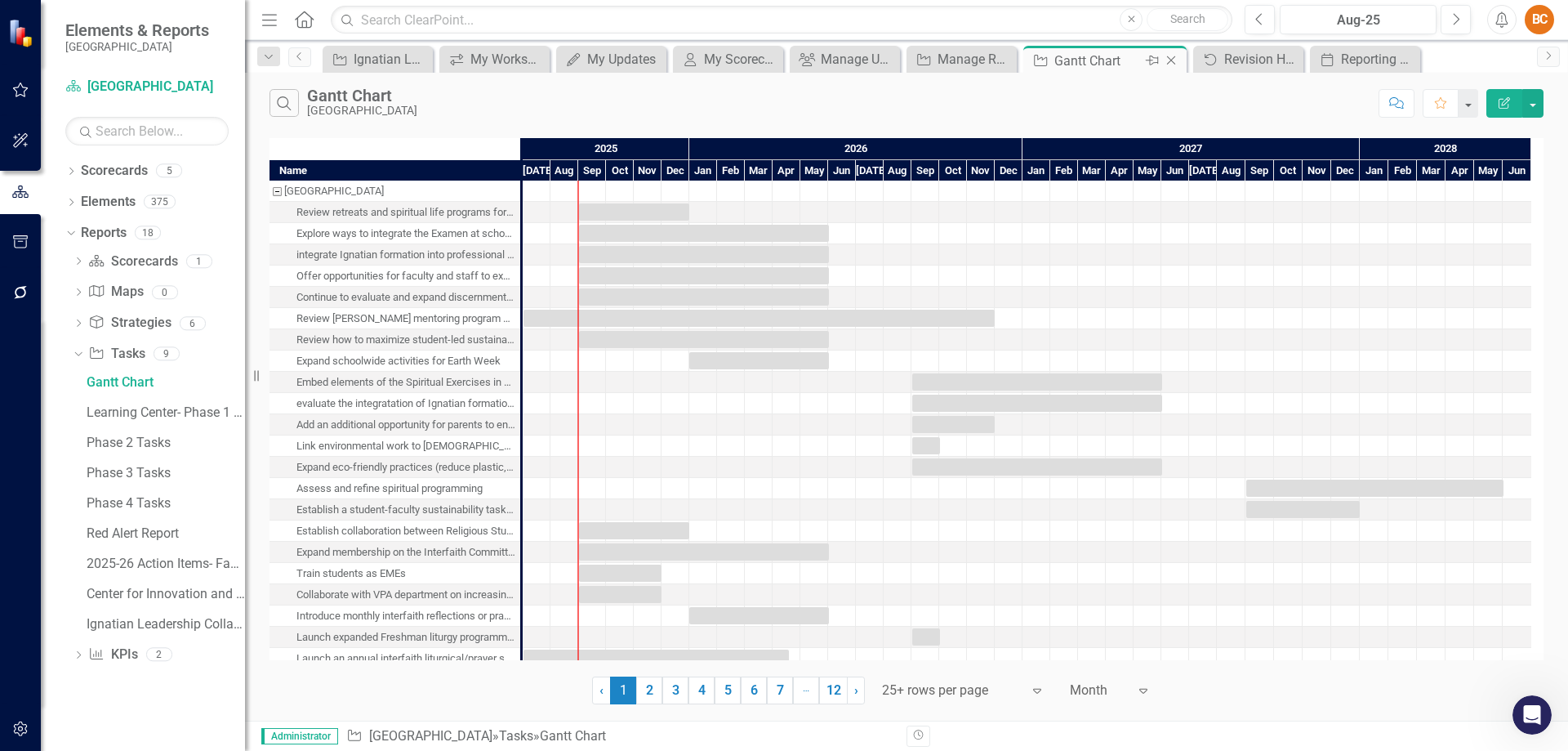
click at [1171, 60] on icon "Close" at bounding box center [1171, 60] width 16 height 13
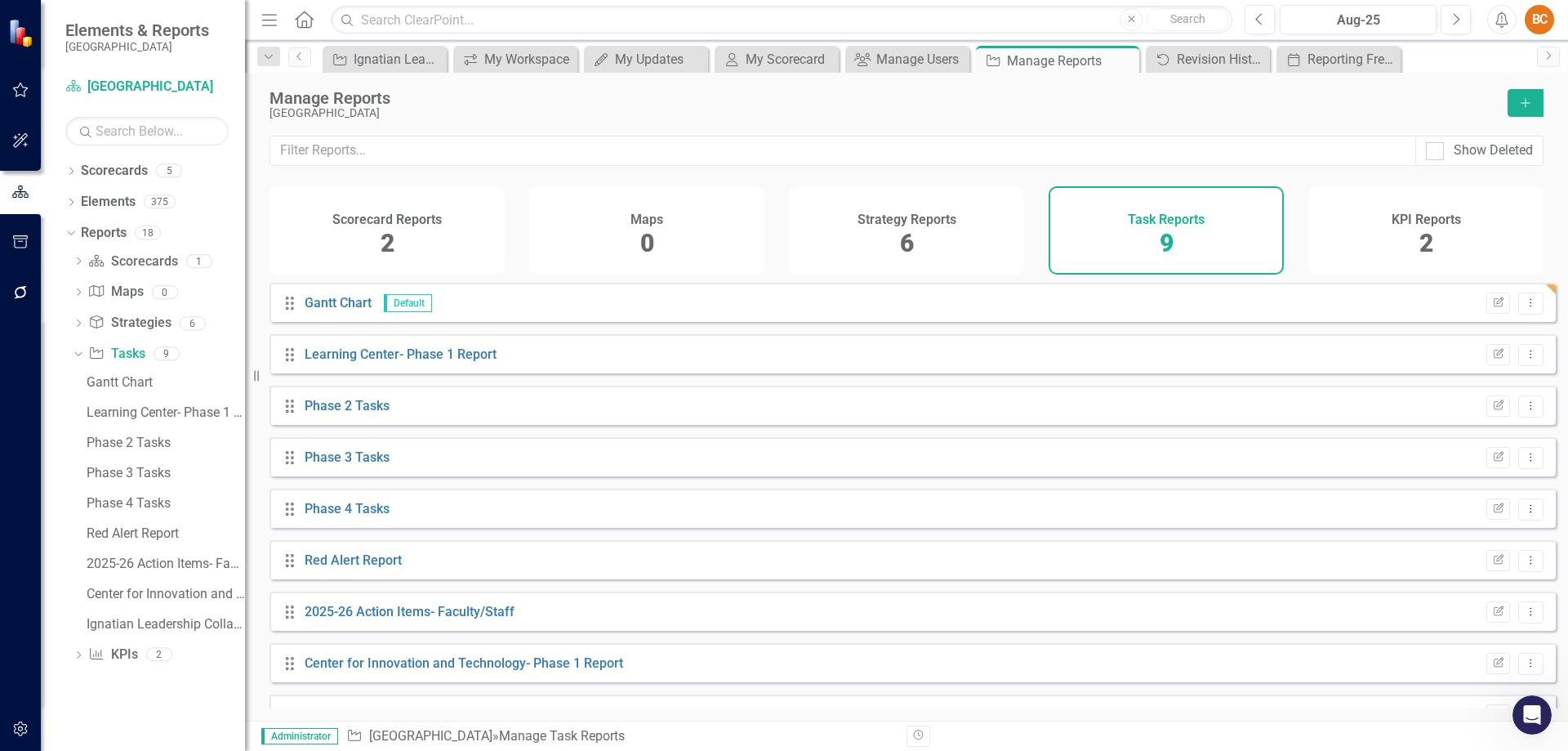
click at [1522, 103] on icon "button" at bounding box center [1526, 103] width 9 height 9
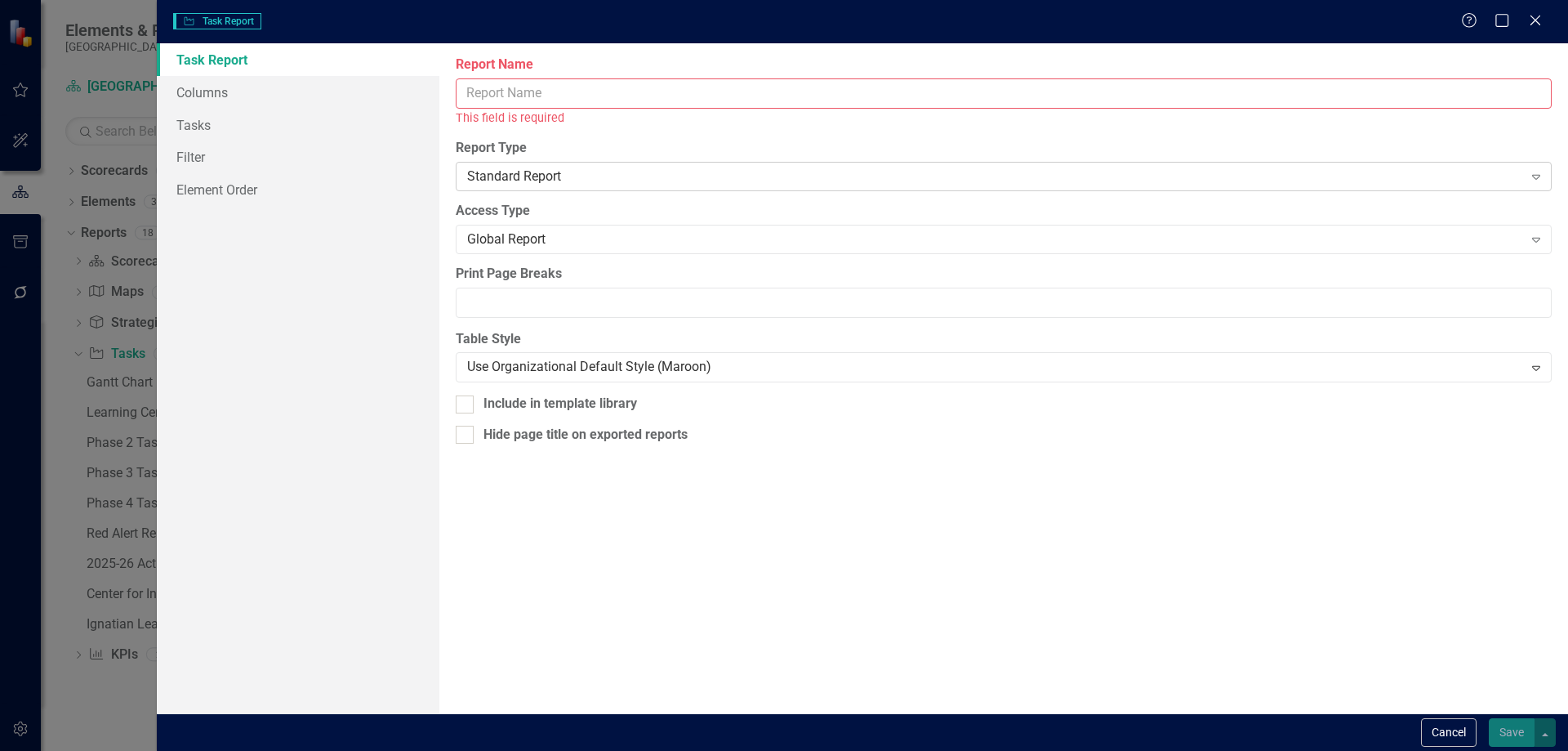
click at [1537, 178] on icon at bounding box center [1536, 177] width 8 height 5
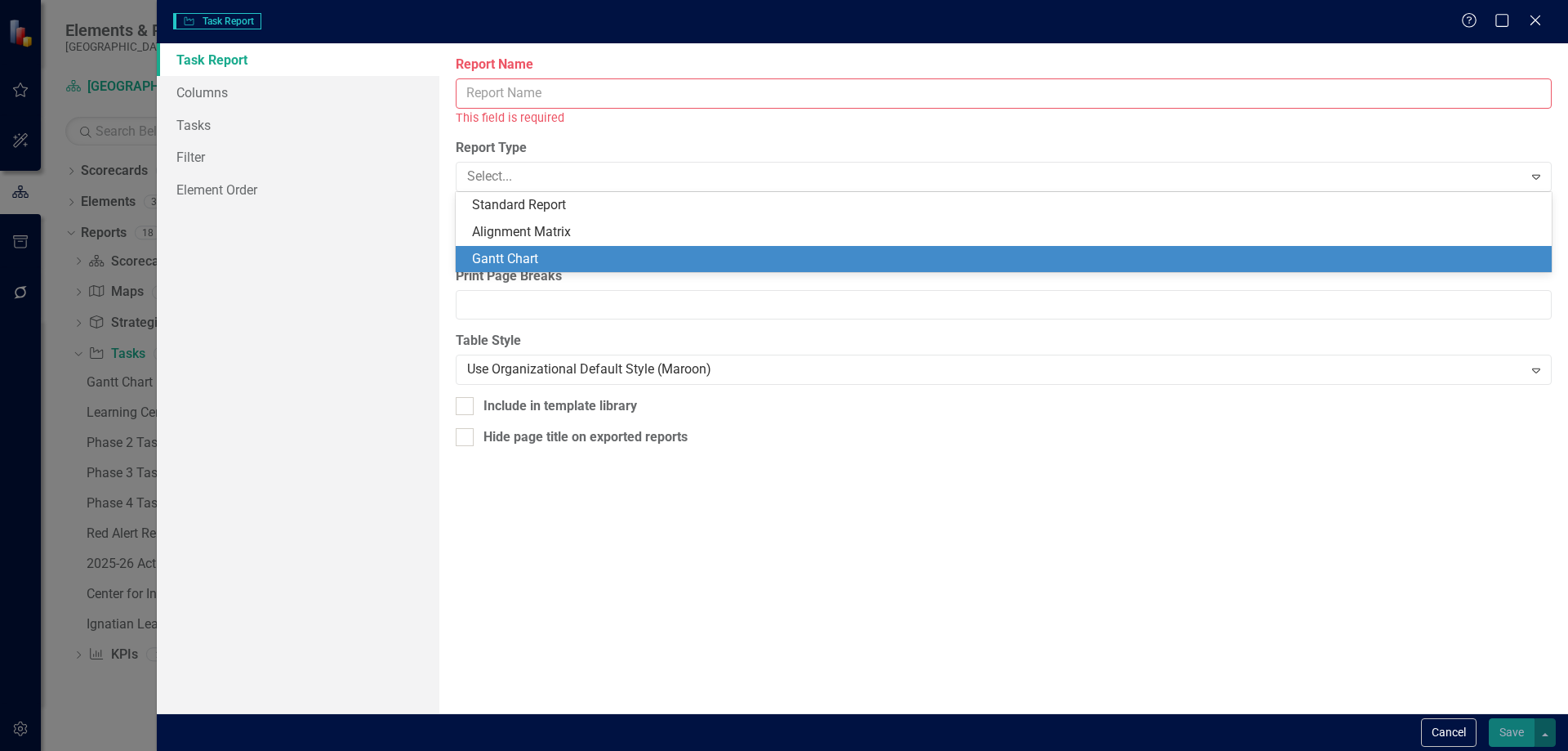
click at [1114, 262] on div "Gantt Chart" at bounding box center [1007, 259] width 1070 height 19
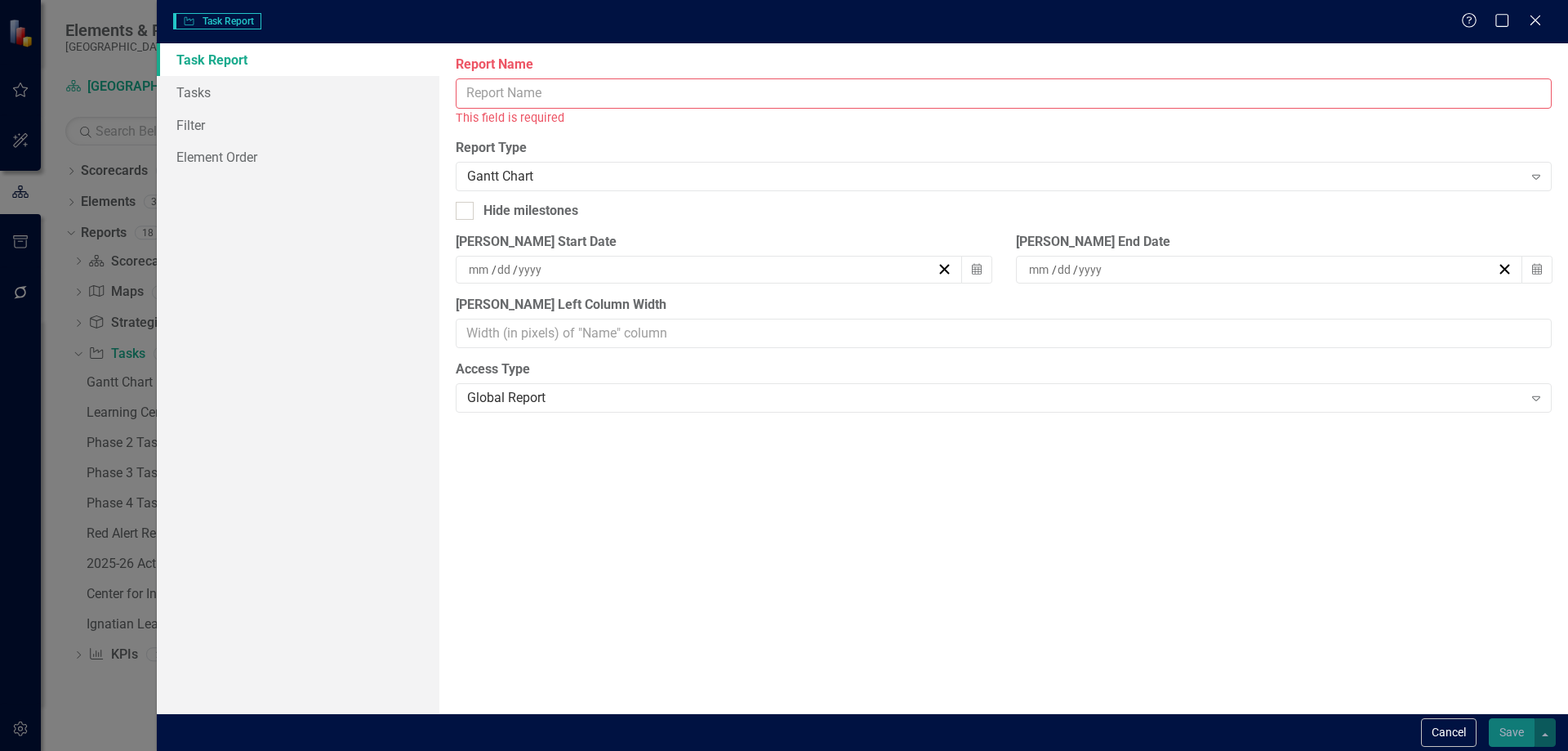
click at [550, 90] on input "Report Name" at bounding box center [1004, 93] width 1096 height 30
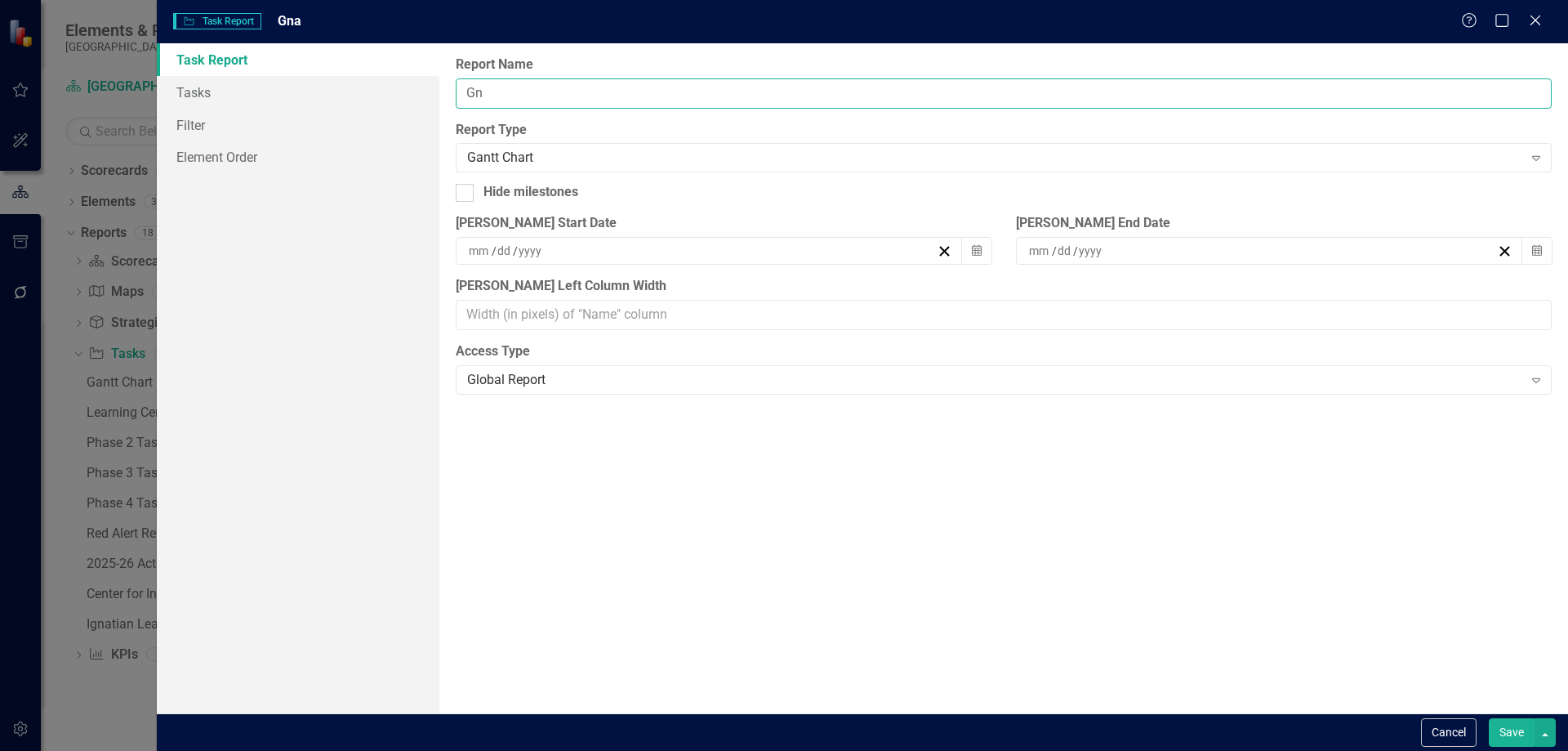
type input "G"
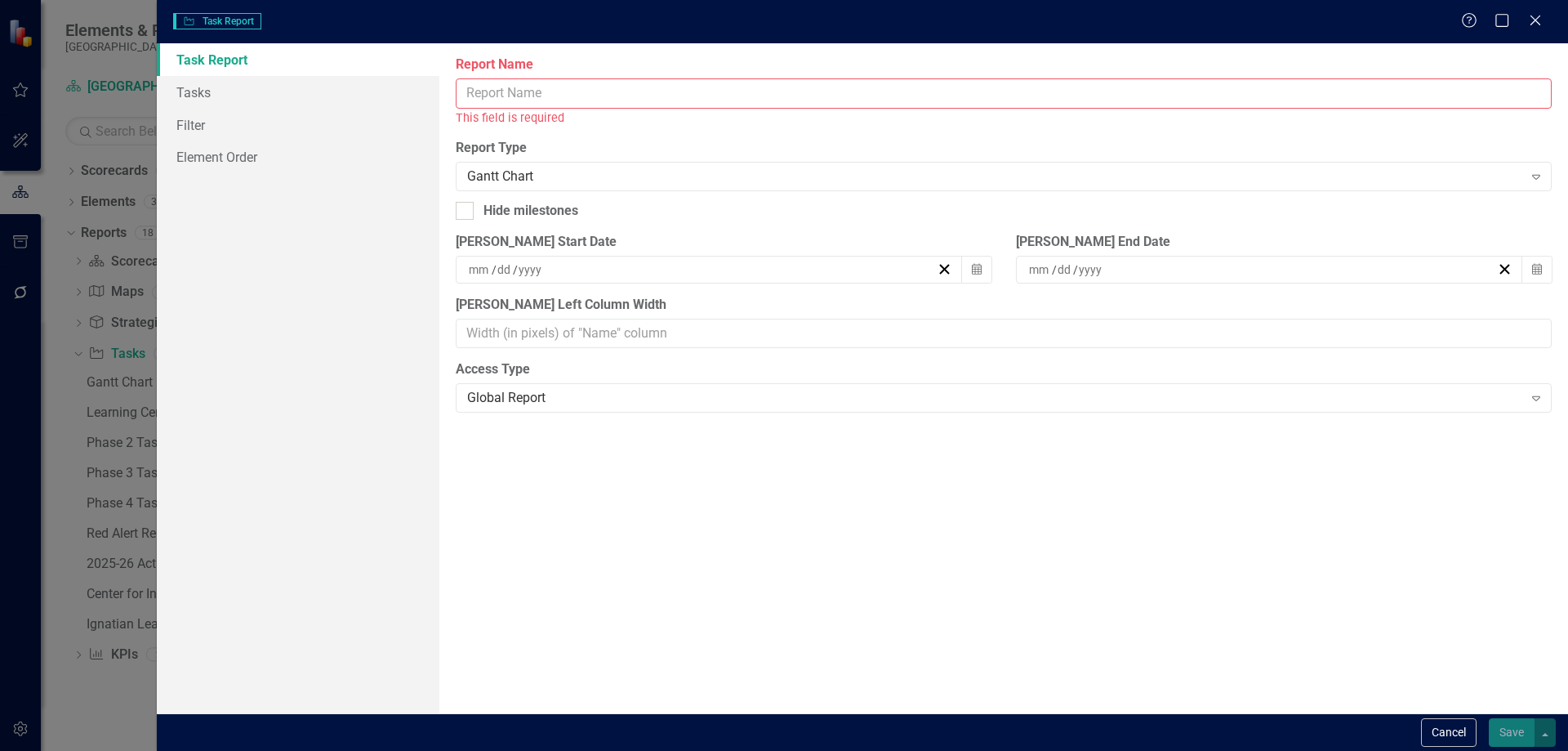
type input "L"
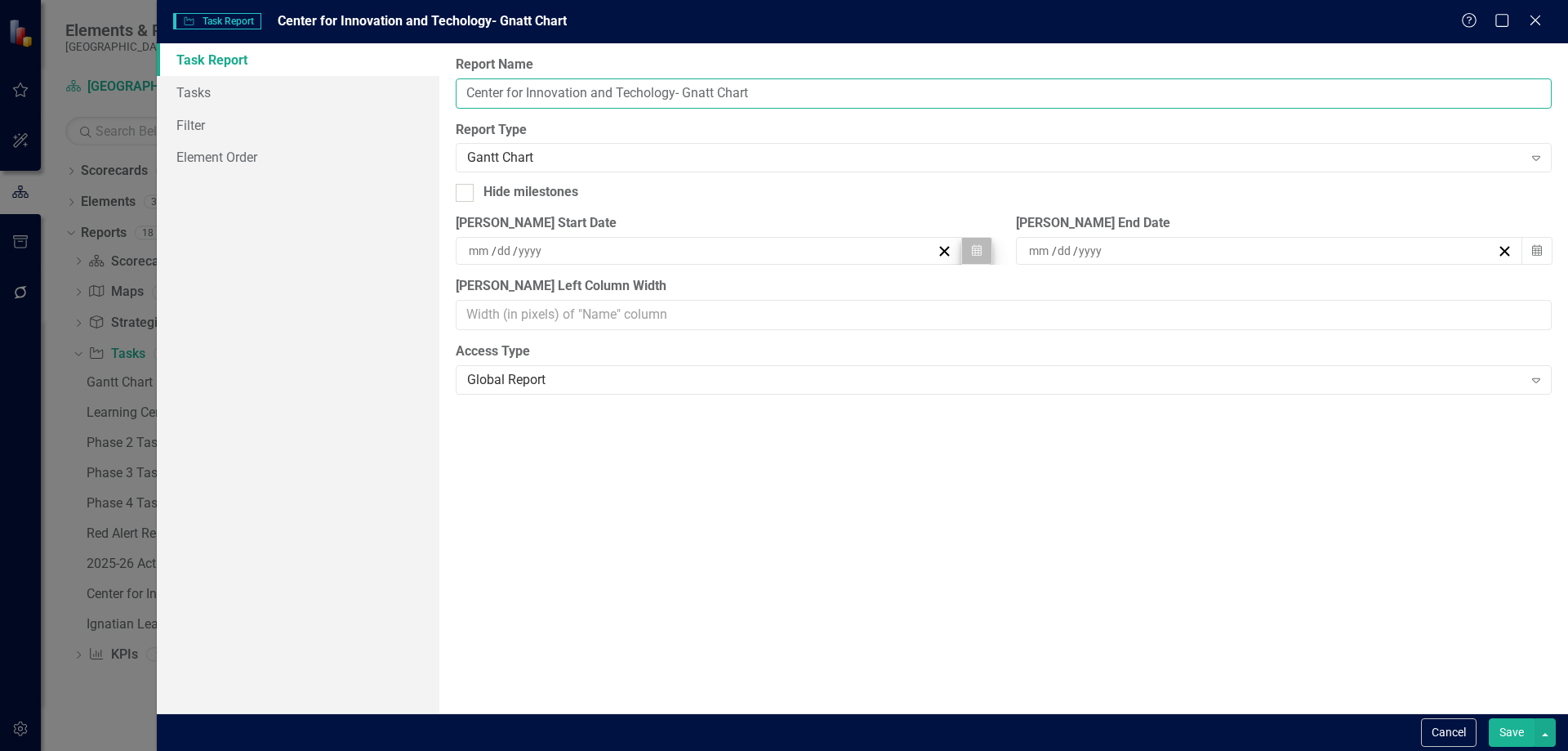
type input "Center for Innovation and Techology- Gnatt Chart"
click at [975, 250] on icon "Calendar" at bounding box center [977, 251] width 9 height 11
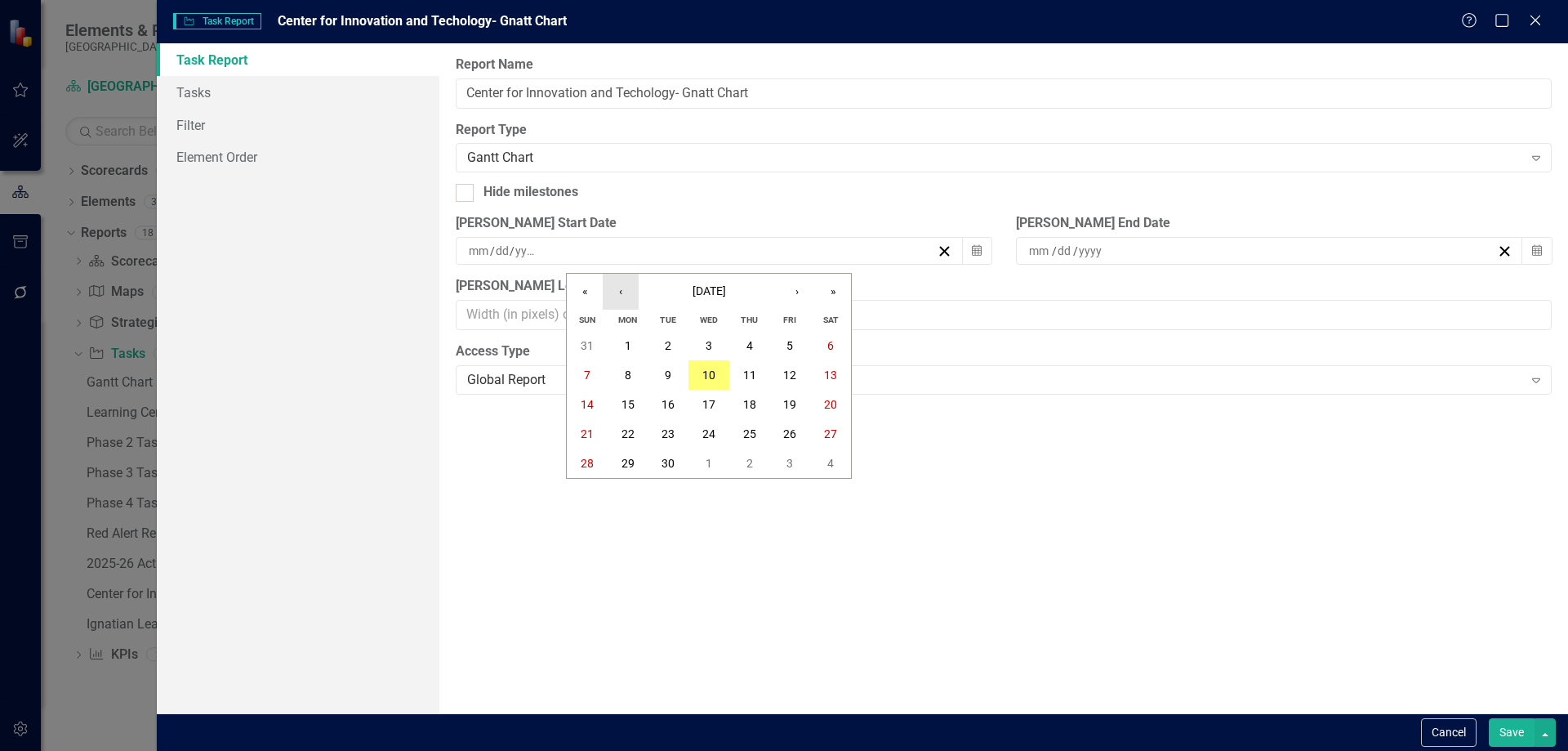
click at [622, 293] on button "‹" at bounding box center [621, 292] width 36 height 36
click at [588, 343] on abbr "1" at bounding box center [587, 346] width 7 height 13
click at [1178, 246] on div "/ /" at bounding box center [1261, 251] width 470 height 16
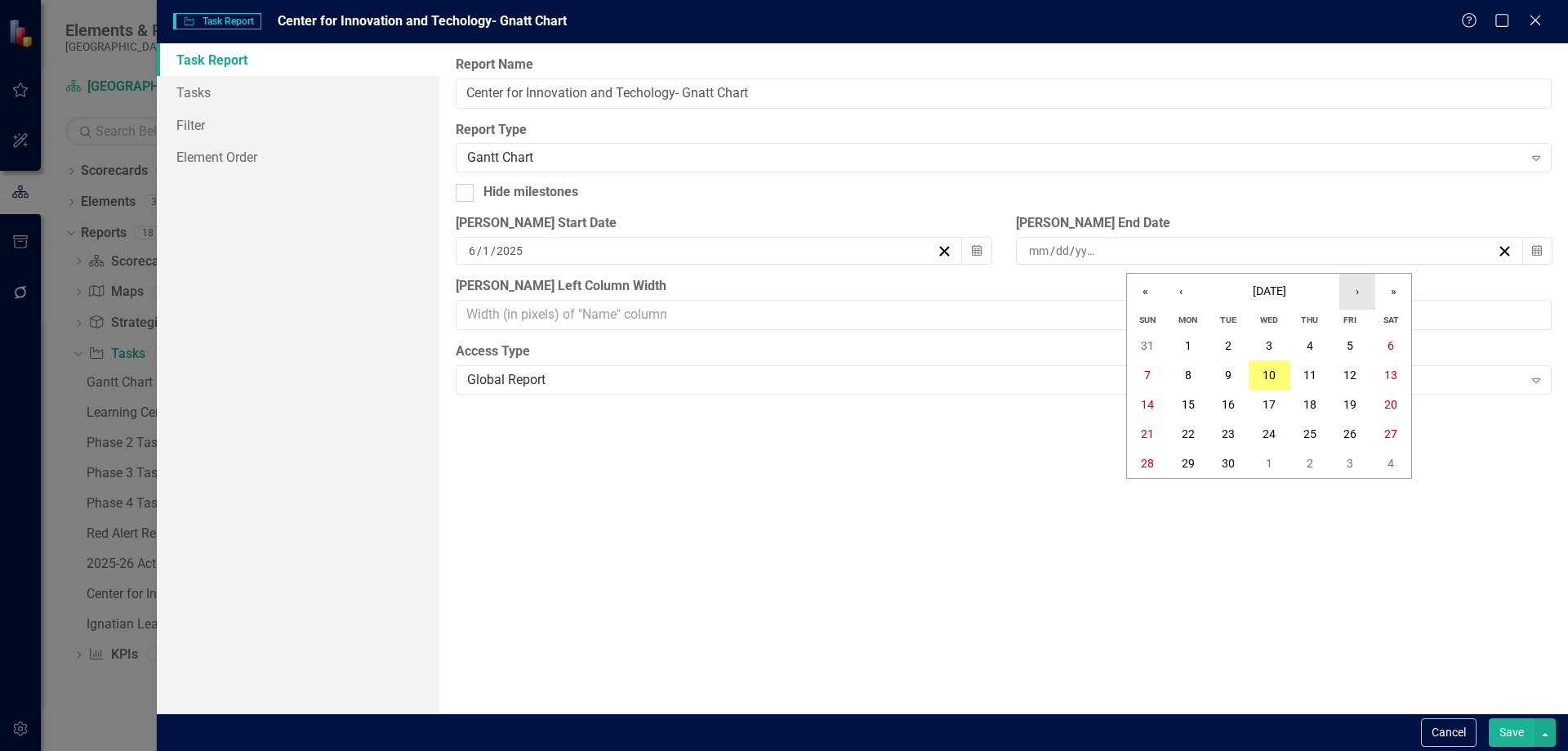
click at [1358, 293] on button "›" at bounding box center [1357, 292] width 36 height 36
click at [1357, 292] on button "›" at bounding box center [1357, 292] width 36 height 36
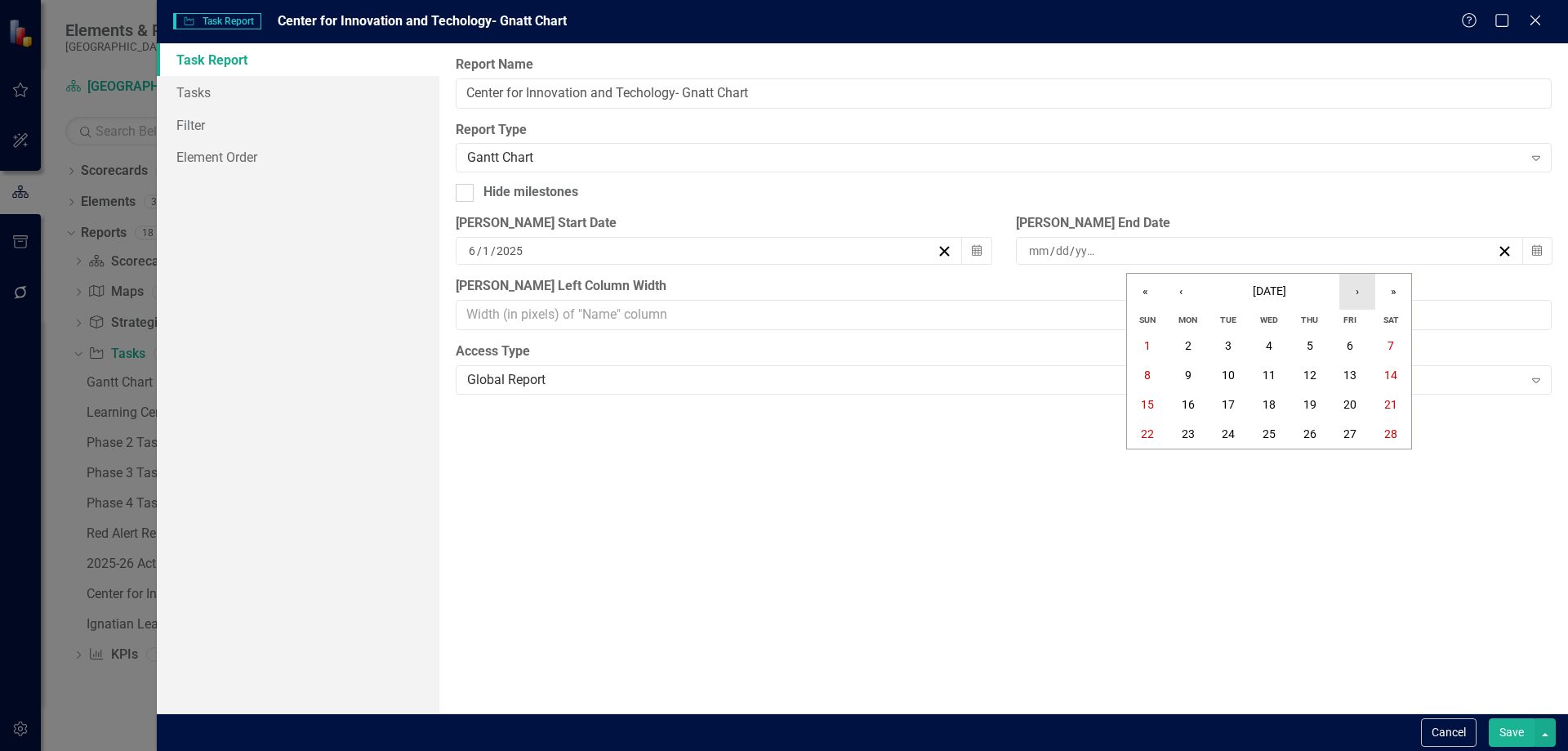
click at [1357, 292] on button "›" at bounding box center [1357, 292] width 36 height 36
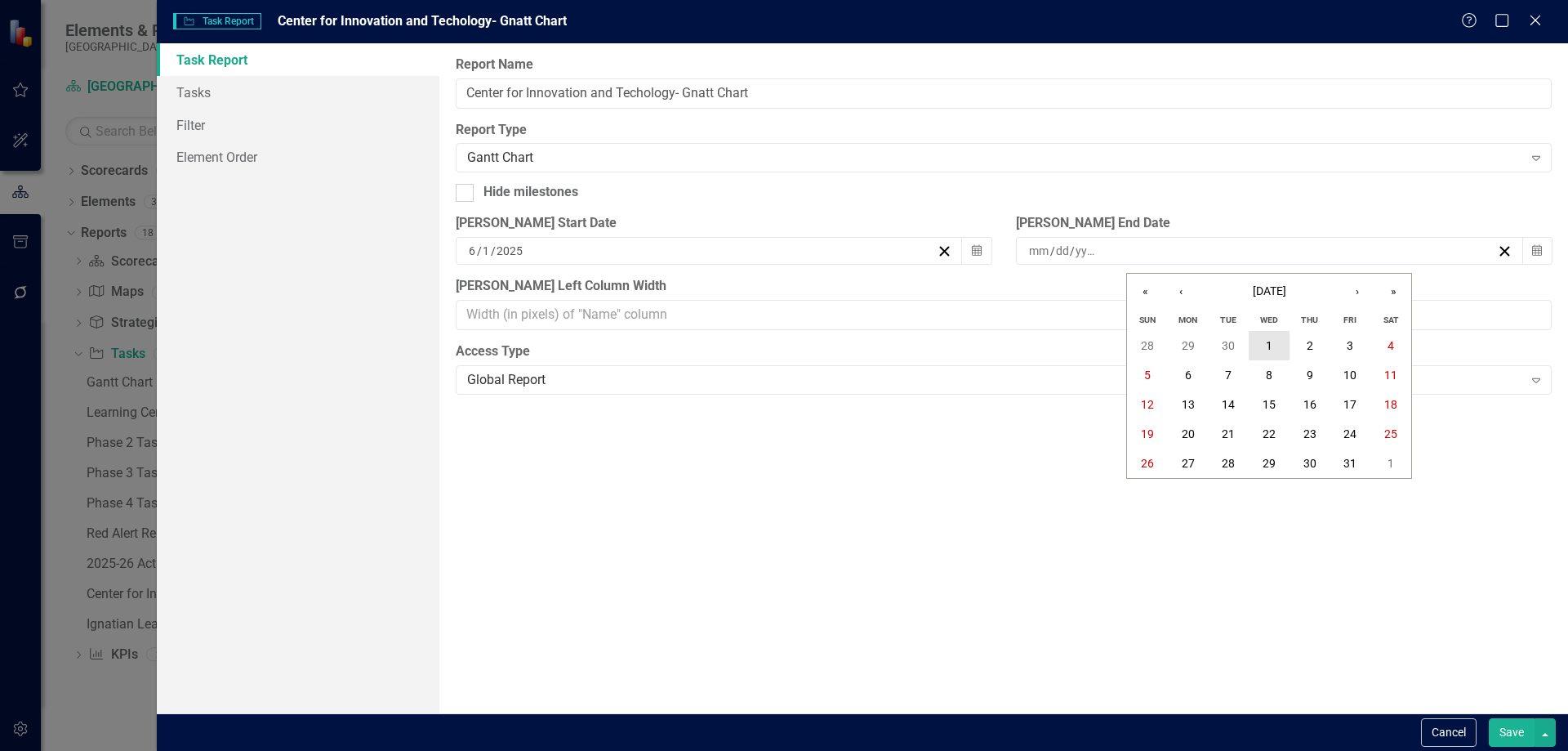
click at [1269, 343] on abbr "1" at bounding box center [1269, 346] width 7 height 13
click at [214, 90] on link "Tasks" at bounding box center [298, 92] width 283 height 33
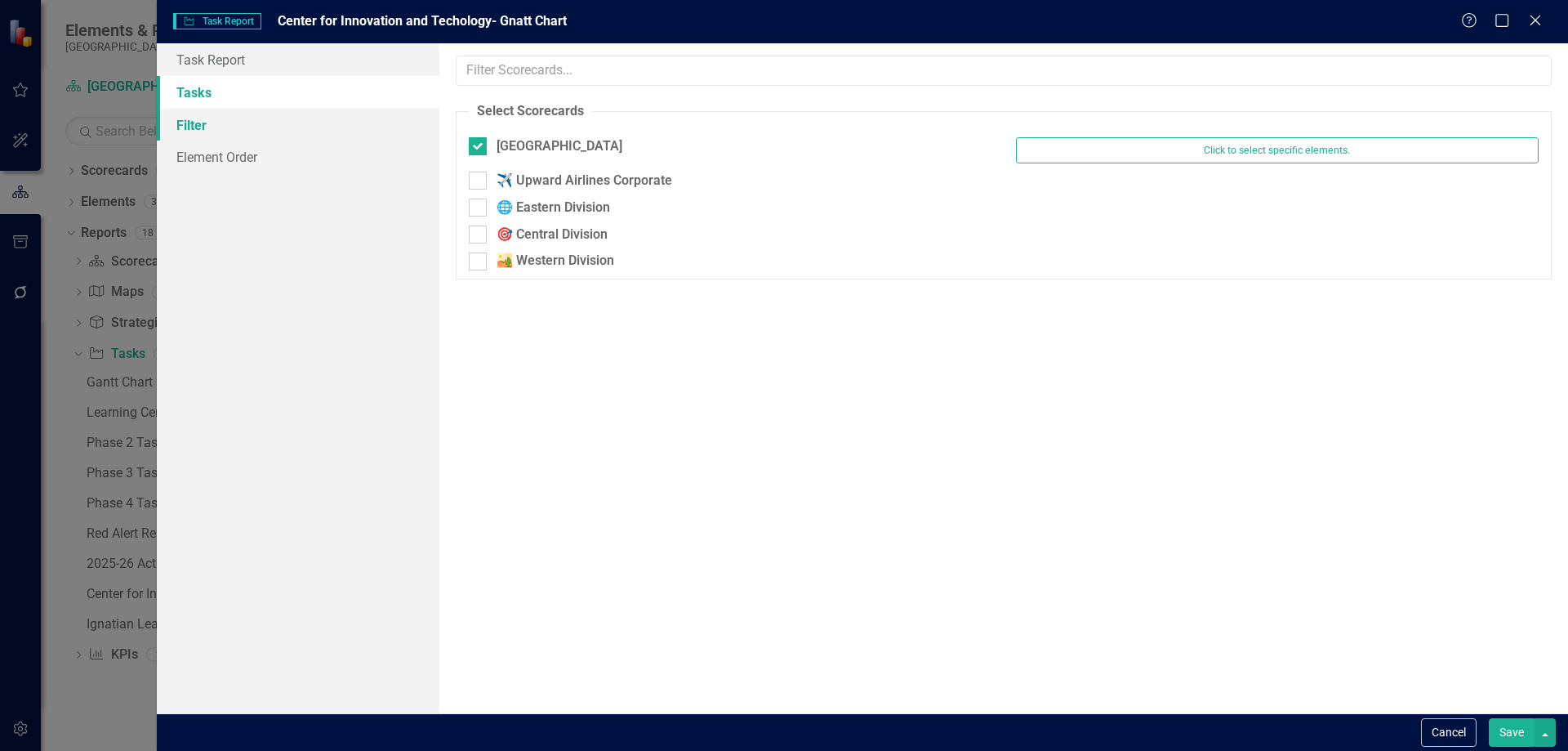
click at [199, 123] on link "Filter" at bounding box center [298, 124] width 283 height 33
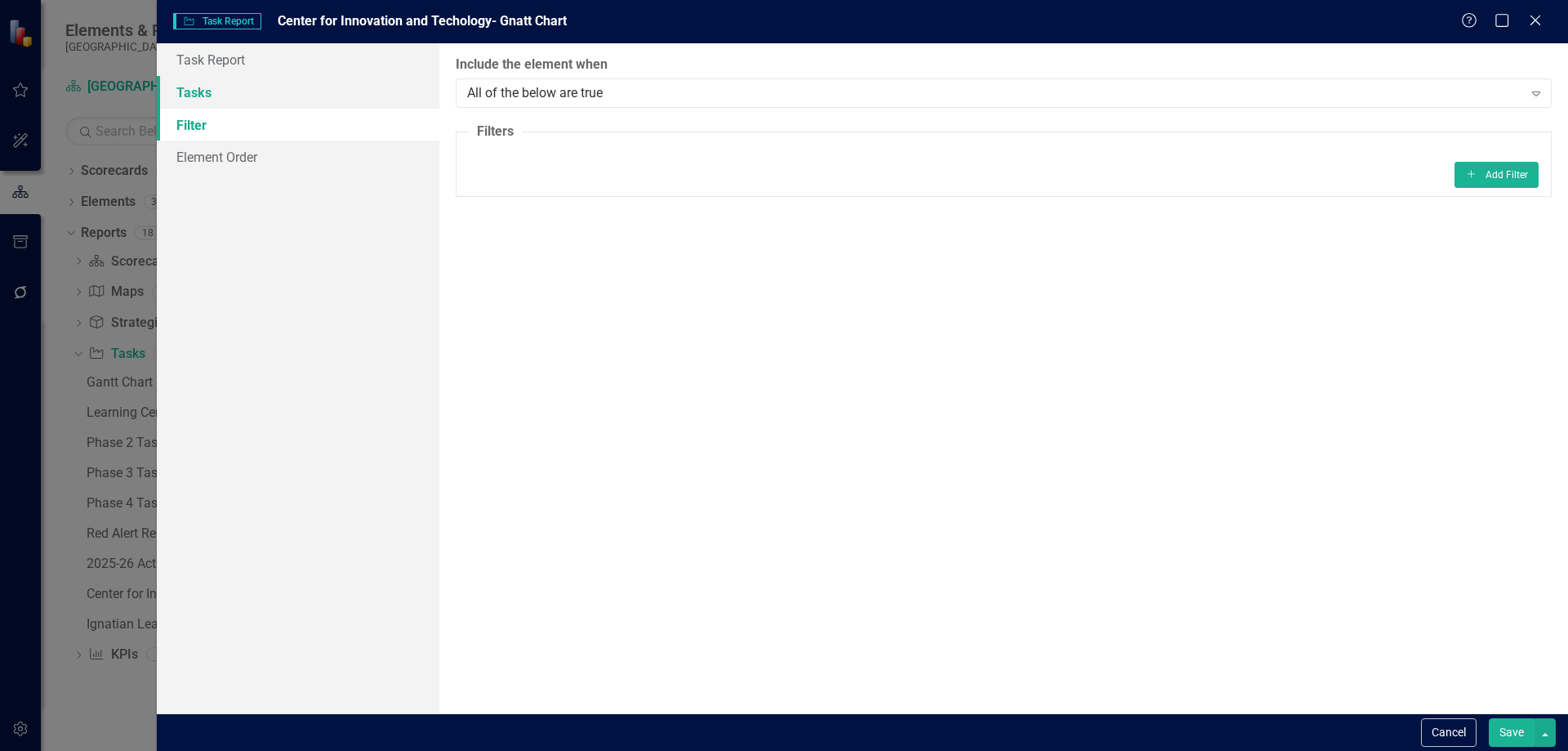
click at [198, 95] on link "Tasks" at bounding box center [298, 92] width 283 height 33
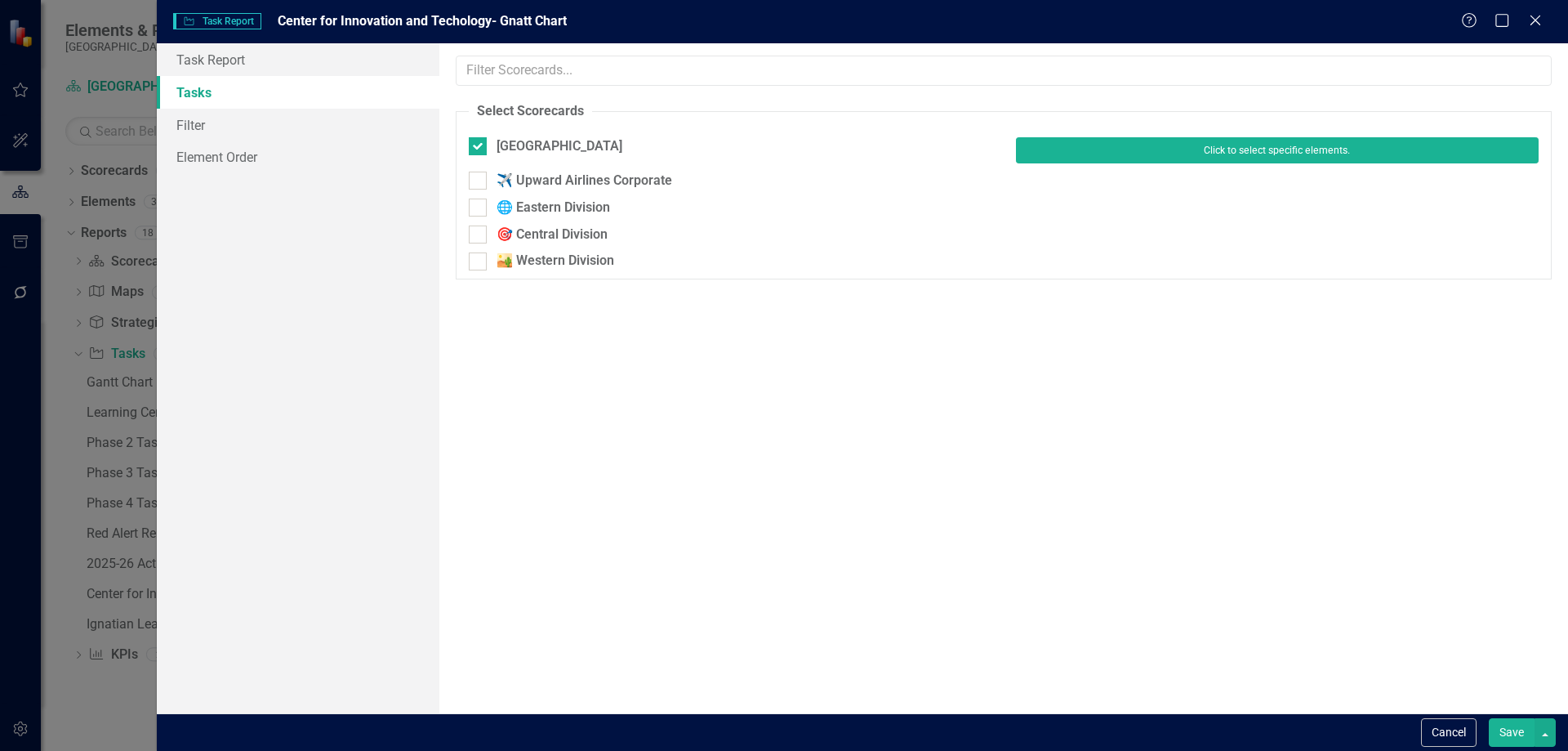
click at [1342, 151] on button "Click to select specific elements." at bounding box center [1277, 151] width 523 height 26
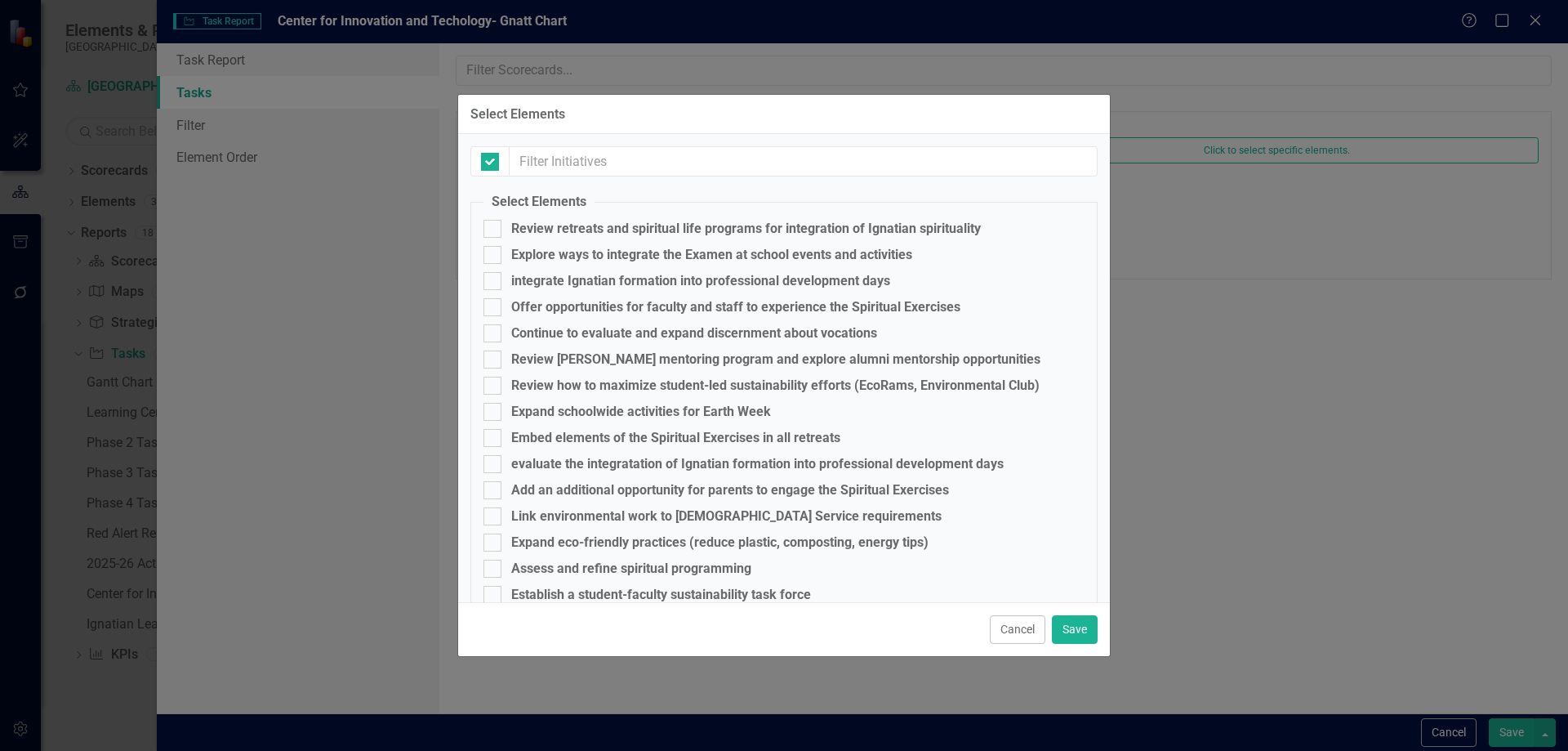
checkbox input "false"
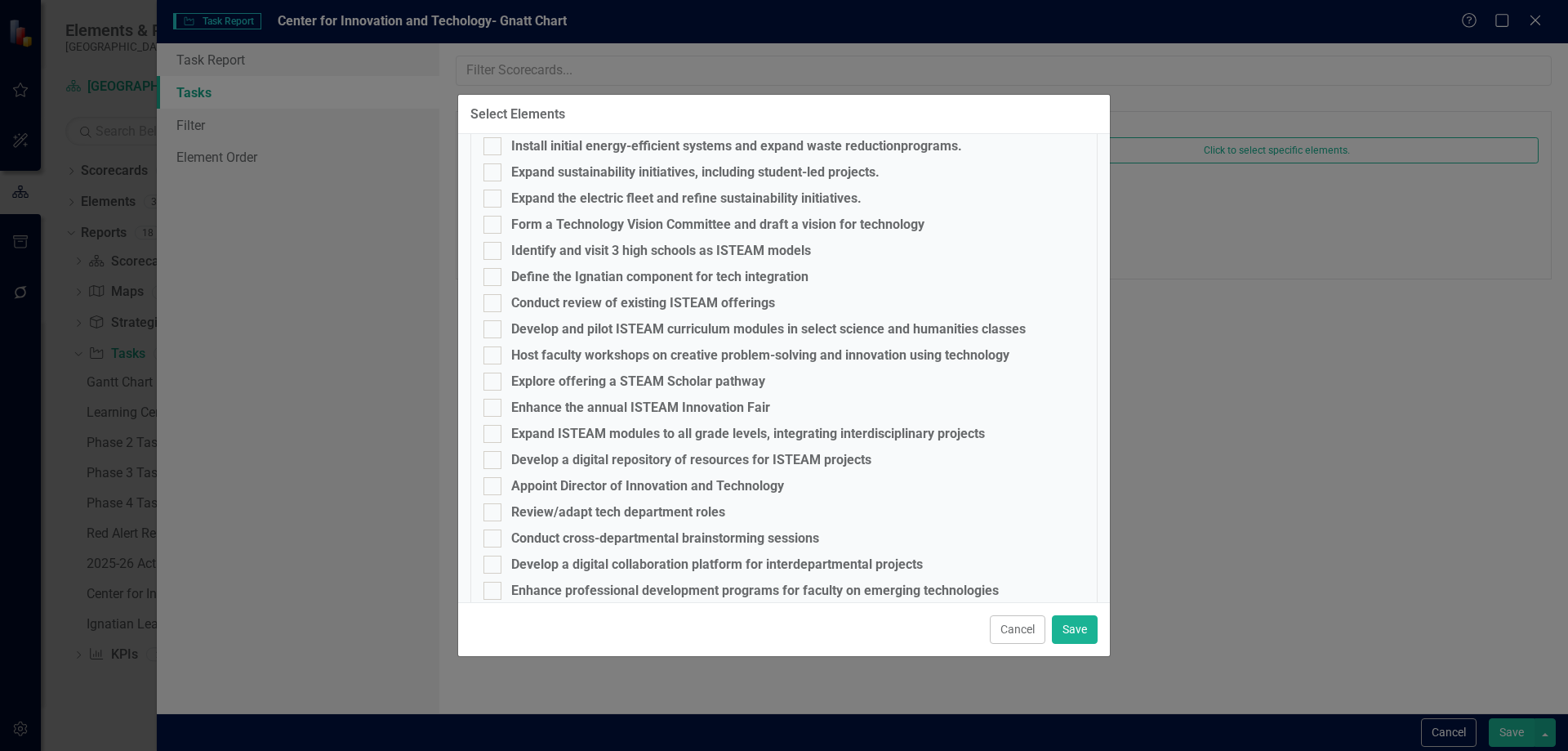
scroll to position [5274, 0]
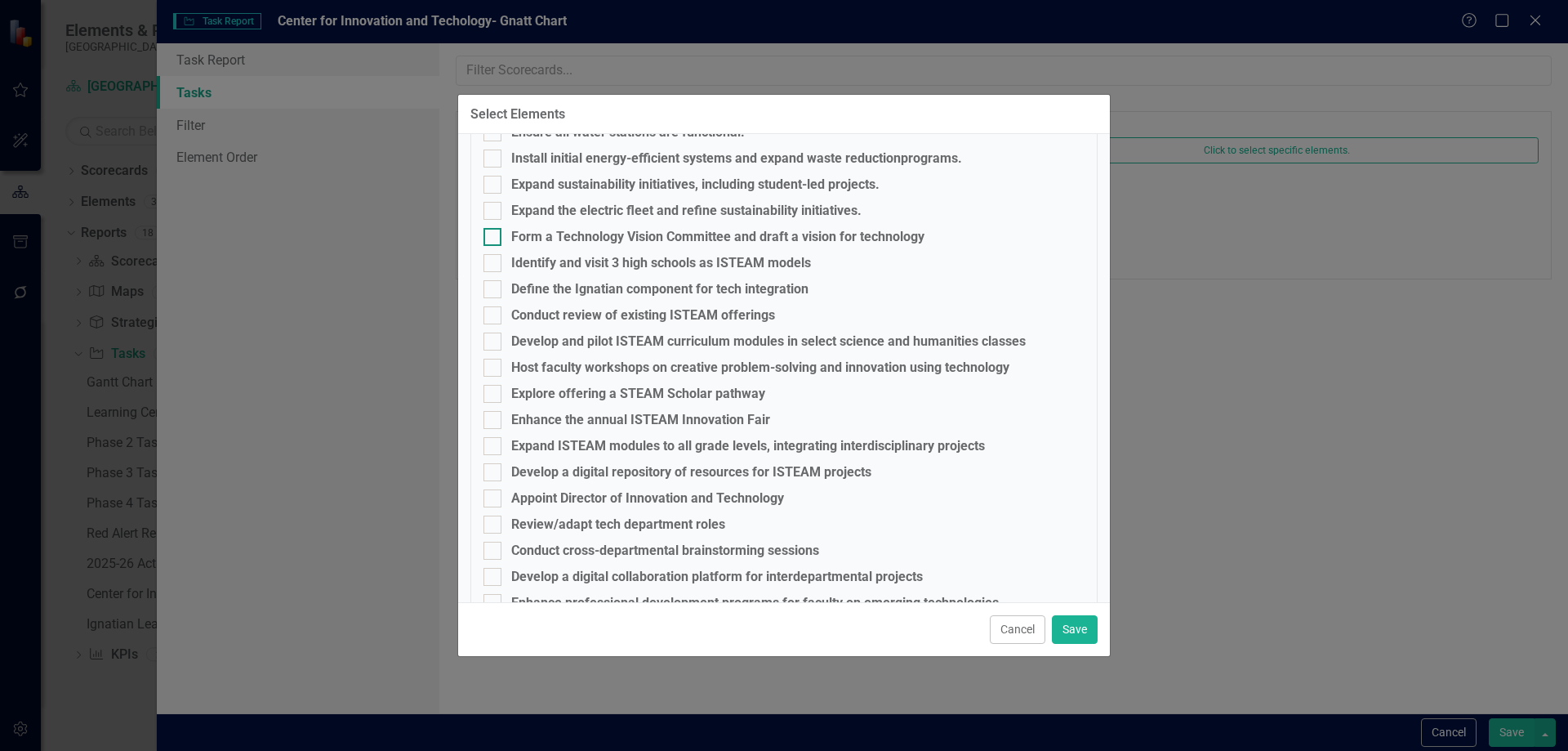
click at [500, 232] on div at bounding box center [492, 237] width 18 height 18
click at [494, 232] on input "Form a Technology Vision Committee and draft a vision for technology" at bounding box center [488, 233] width 10 height 10
checkbox input "true"
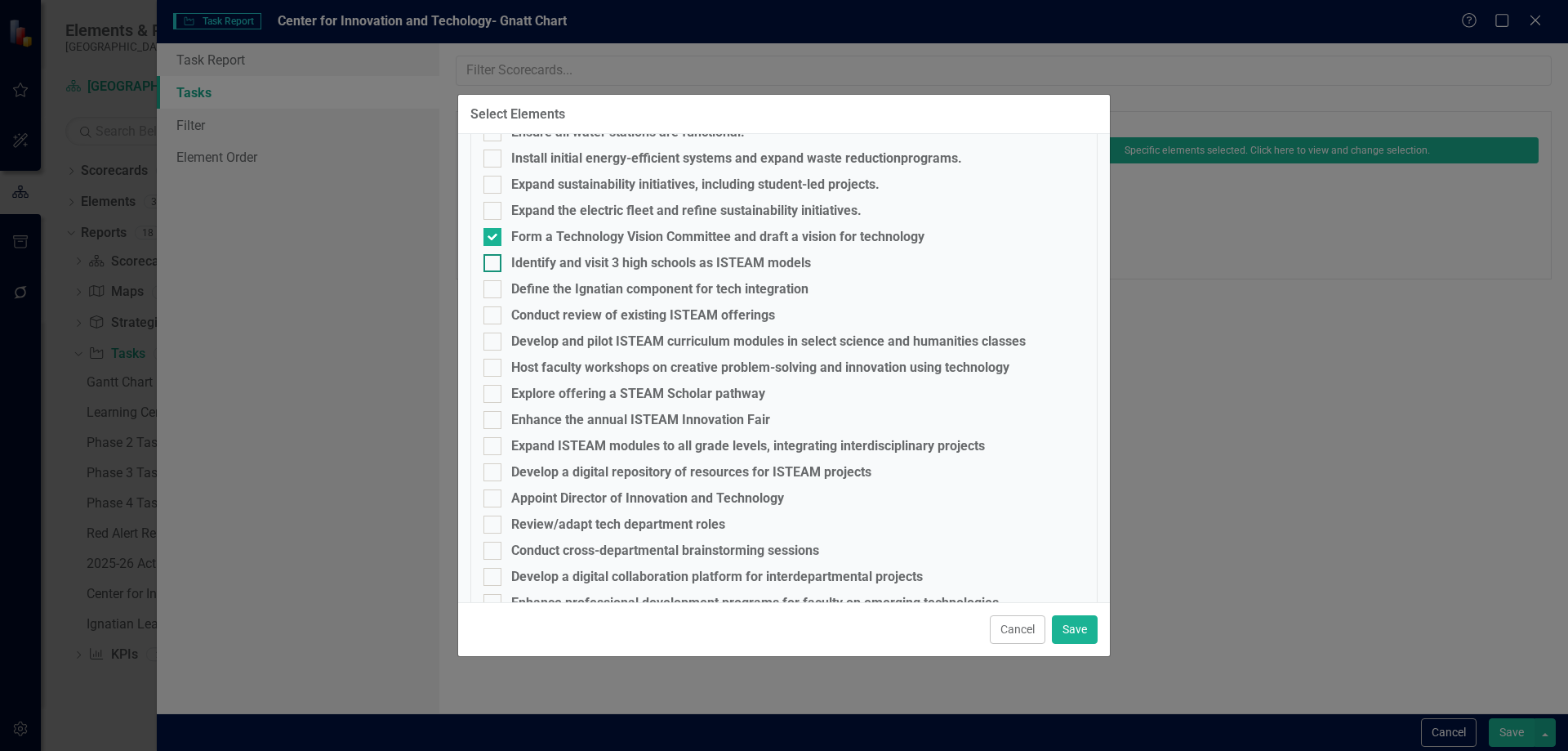
click at [491, 268] on div at bounding box center [492, 263] width 18 height 18
click at [491, 265] on input "Identify and visit 3 high schools as ISTEAM models" at bounding box center [488, 259] width 10 height 10
checkbox input "true"
click at [492, 293] on div at bounding box center [492, 288] width 18 height 18
click at [492, 291] on input "Define the Ignatian component for tech integration" at bounding box center [488, 285] width 10 height 10
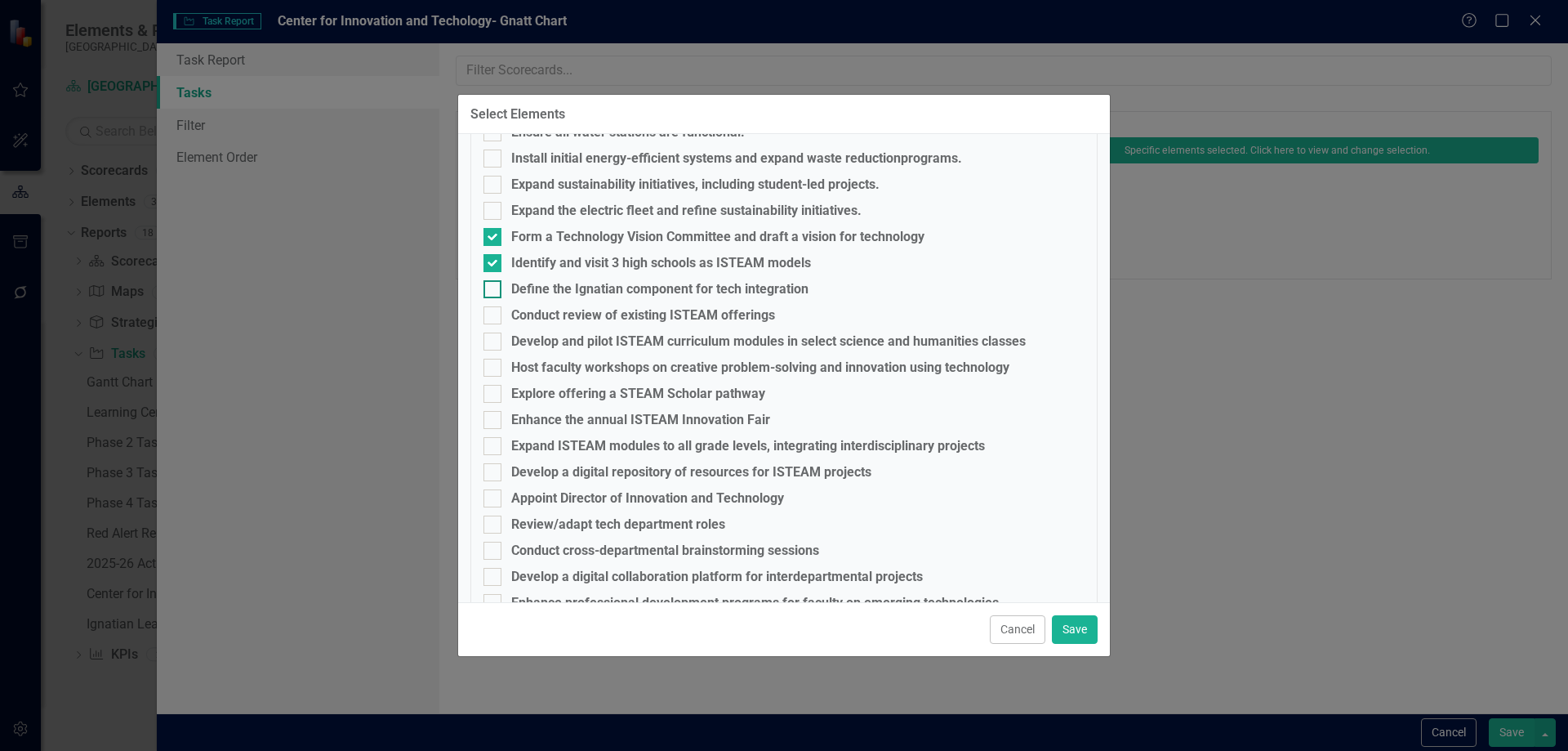
checkbox input "true"
click at [492, 318] on div at bounding box center [492, 315] width 18 height 18
click at [492, 317] on input "Conduct review of existing ISTEAM offerings" at bounding box center [488, 311] width 10 height 10
checkbox input "true"
click at [499, 501] on div at bounding box center [492, 498] width 18 height 18
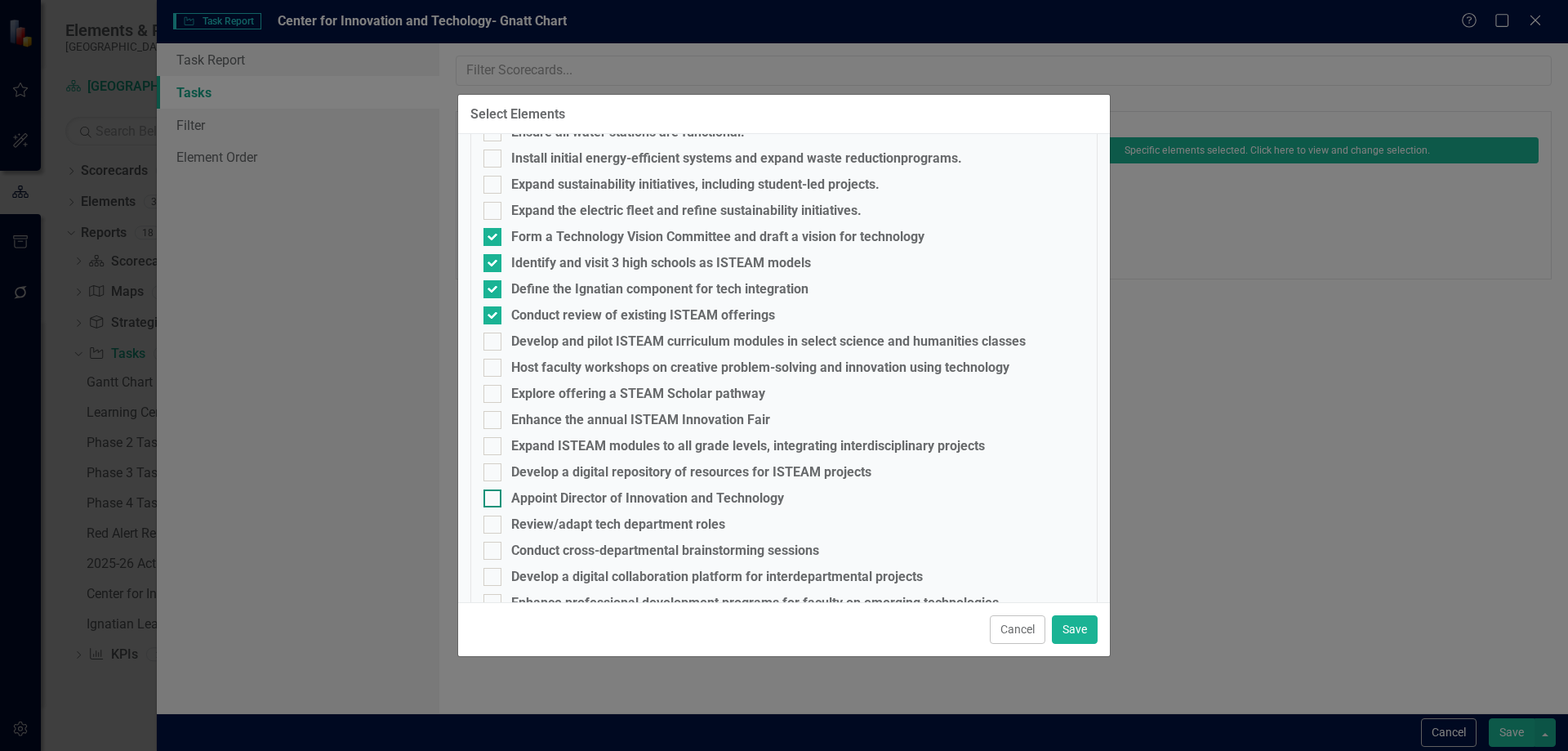
click at [494, 500] on input "Appoint Director of Innovation and Technology" at bounding box center [488, 494] width 10 height 10
checkbox input "true"
click at [500, 529] on div at bounding box center [492, 524] width 18 height 18
click at [494, 526] on input "Review/adapt tech department roles" at bounding box center [488, 520] width 10 height 10
checkbox input "true"
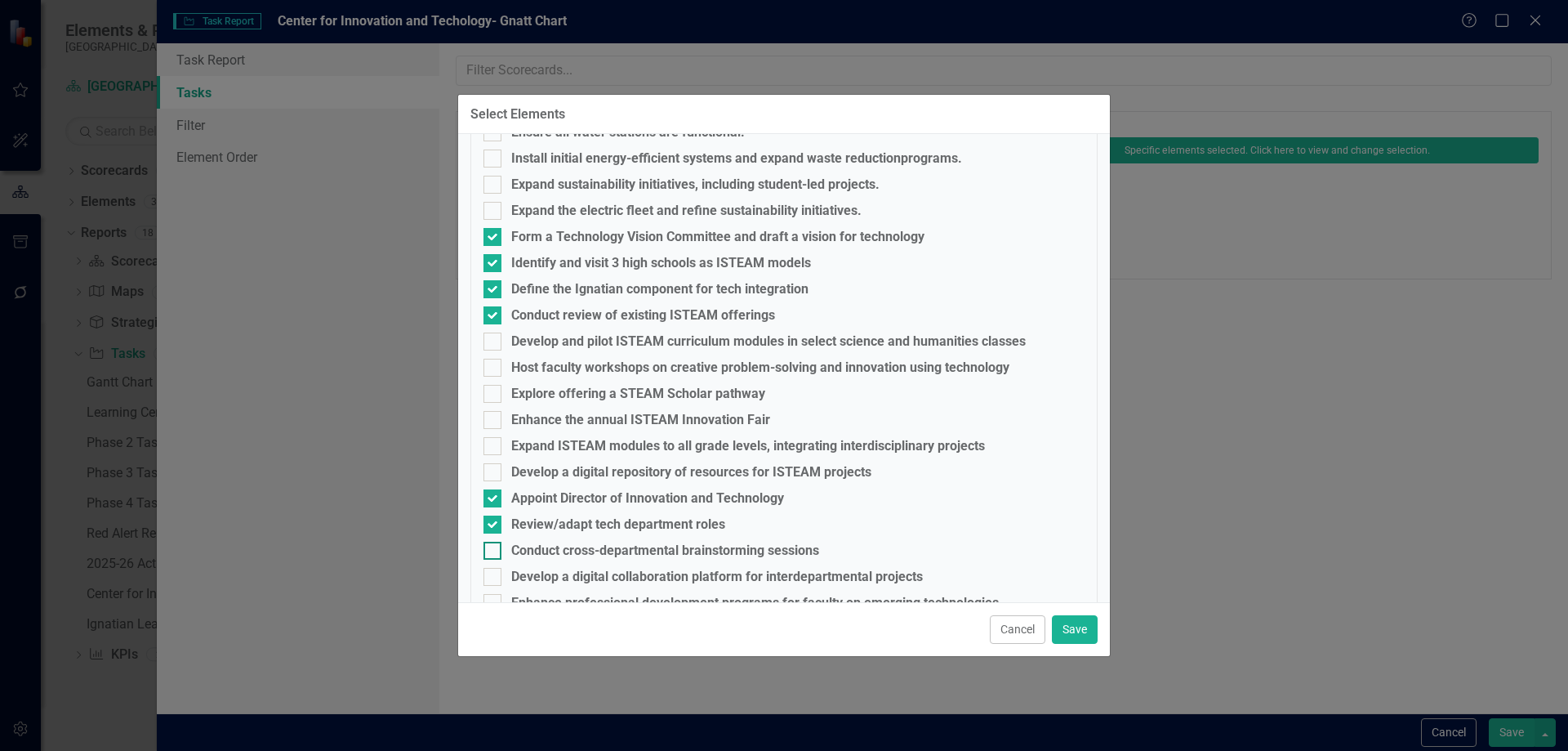
click at [504, 549] on div "Conduct cross-departmental brainstorming sessions" at bounding box center [784, 550] width 601 height 18
click at [494, 549] on input "Conduct cross-departmental brainstorming sessions" at bounding box center [488, 547] width 10 height 10
checkbox input "true"
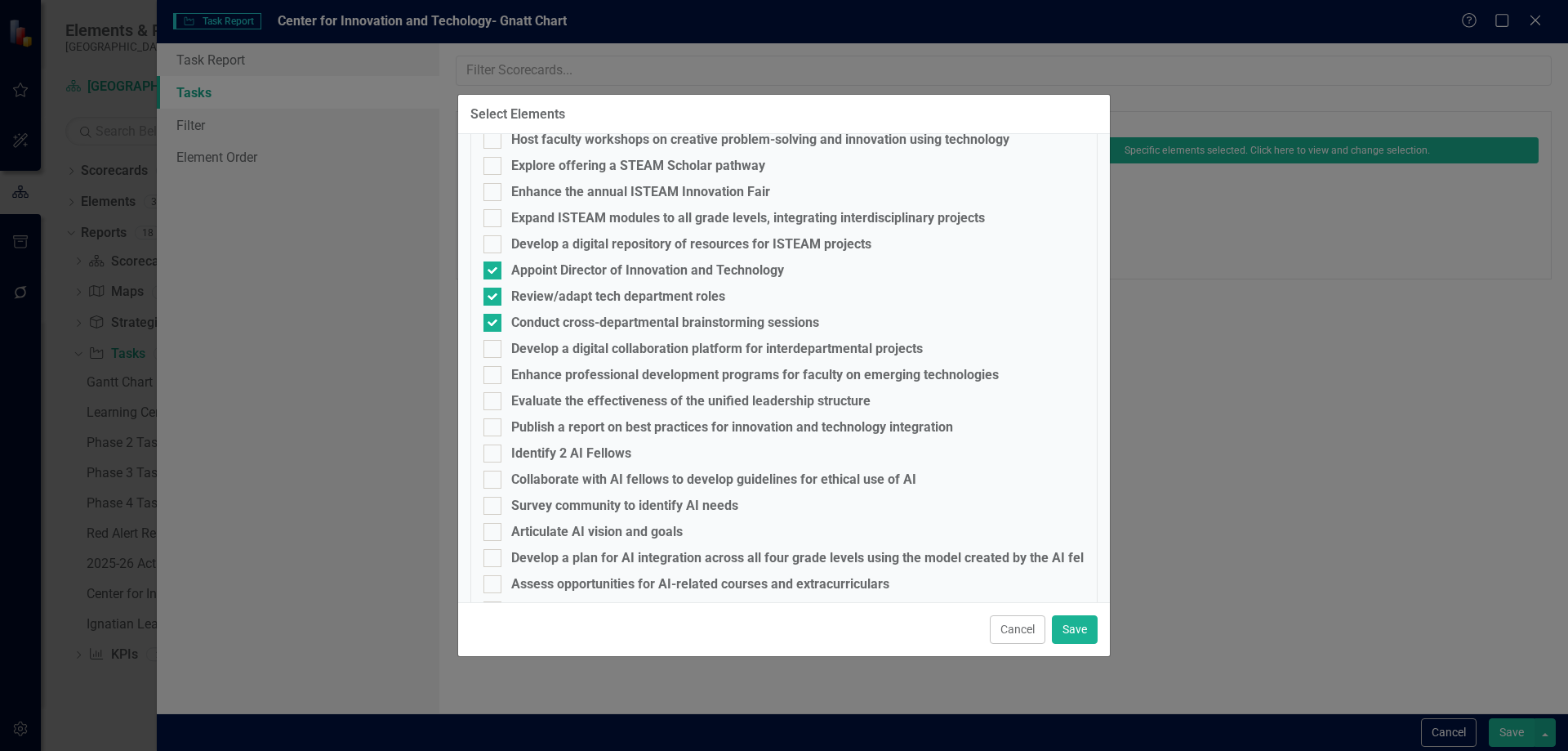
scroll to position [5553, 0]
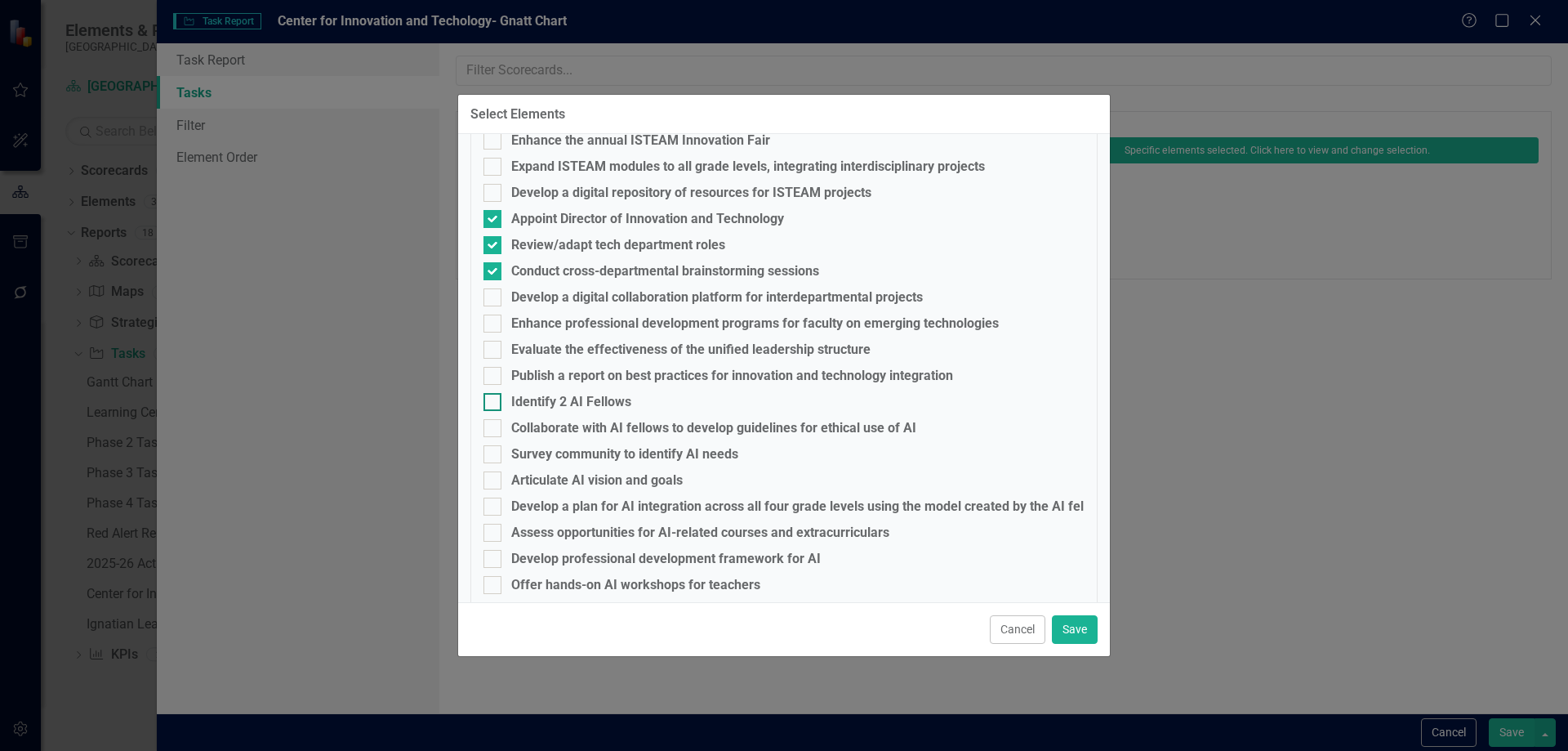
click at [493, 403] on input "Identify 2 AI Fellows" at bounding box center [488, 398] width 10 height 10
checkbox input "true"
click at [494, 433] on div at bounding box center [492, 428] width 18 height 18
click at [494, 430] on input "Collaborate with AI fellows to develop guidelines for ethical use of AI" at bounding box center [488, 424] width 10 height 10
checkbox input "true"
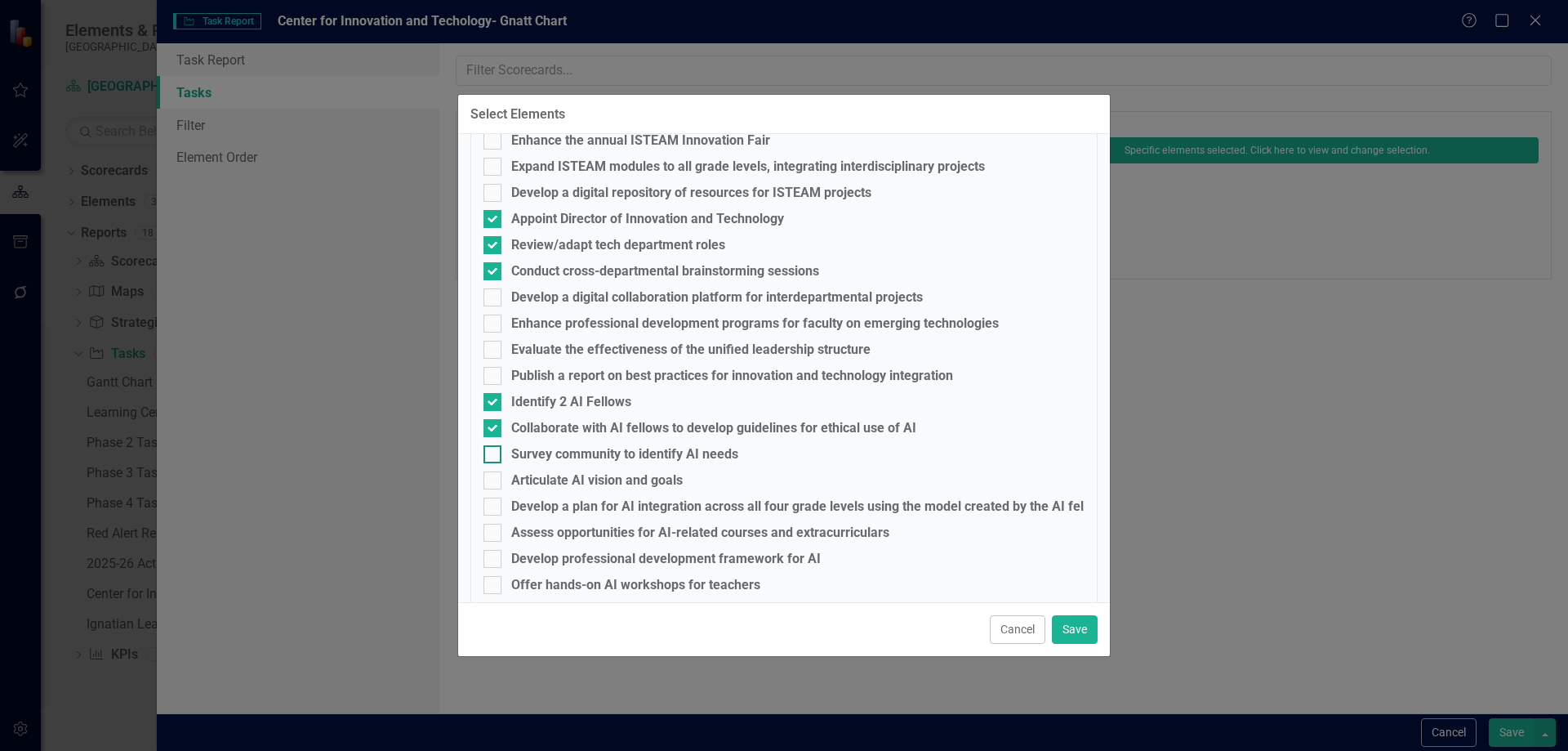
click at [497, 460] on div at bounding box center [492, 454] width 18 height 18
click at [494, 456] on input "Survey community to identify AI needs" at bounding box center [488, 450] width 10 height 10
checkbox input "true"
click at [490, 478] on input "Articulate AI vision and goals" at bounding box center [488, 476] width 10 height 10
checkbox input "true"
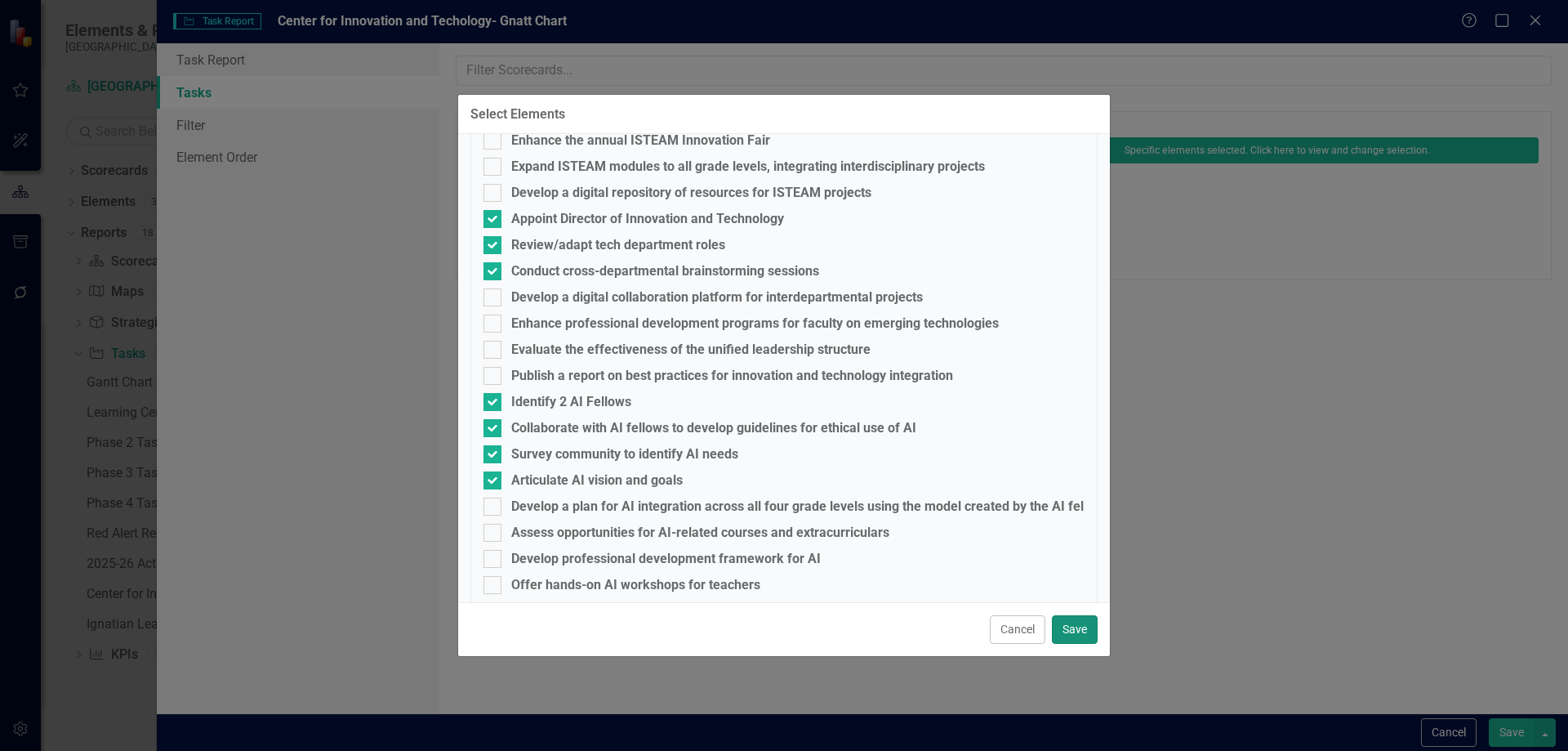
click at [1076, 628] on button "Save" at bounding box center [1075, 629] width 46 height 28
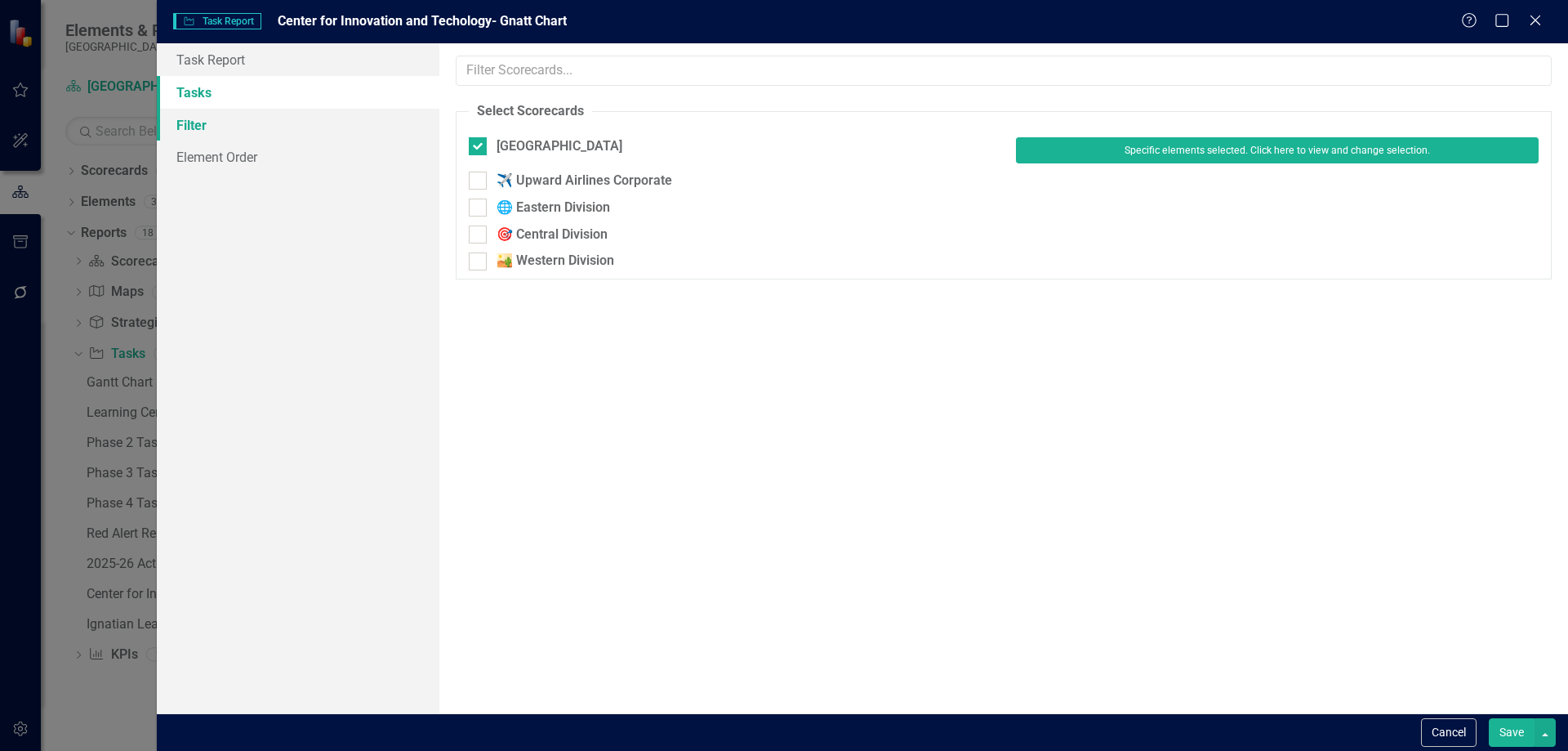
click at [212, 126] on link "Filter" at bounding box center [298, 124] width 283 height 33
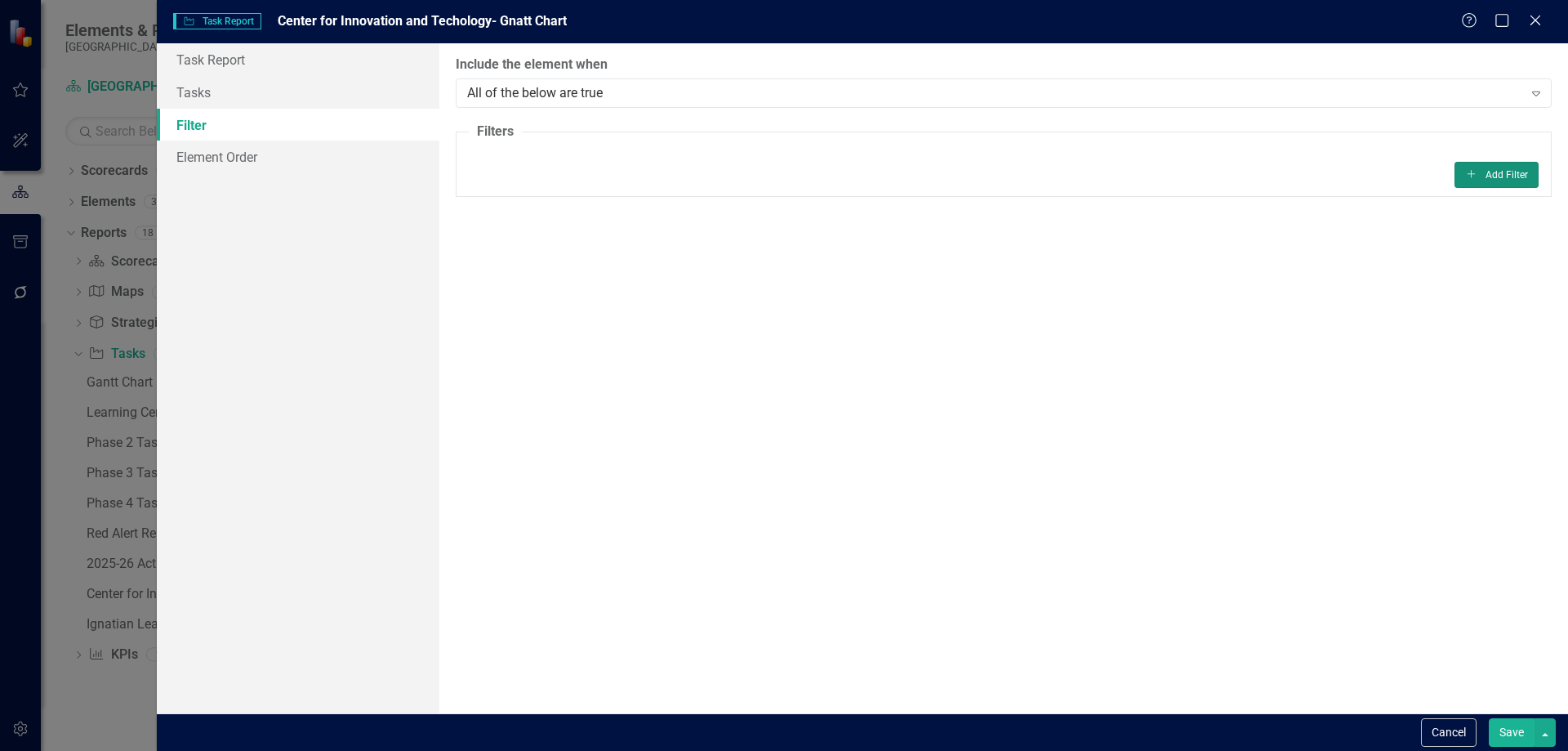
click at [1475, 169] on button "Add Add Filter" at bounding box center [1495, 175] width 84 height 26
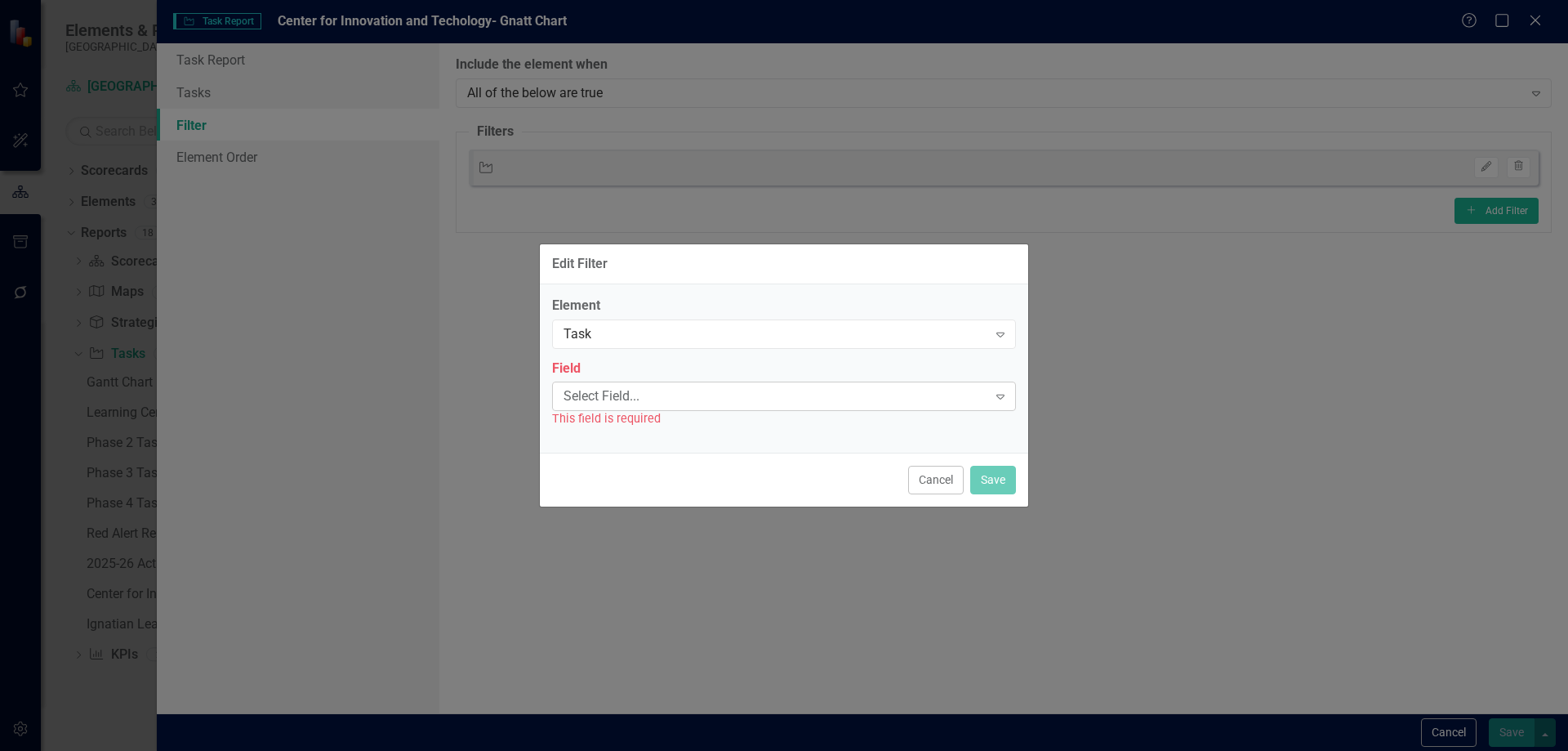
click at [1007, 399] on icon "Expand" at bounding box center [1000, 397] width 16 height 13
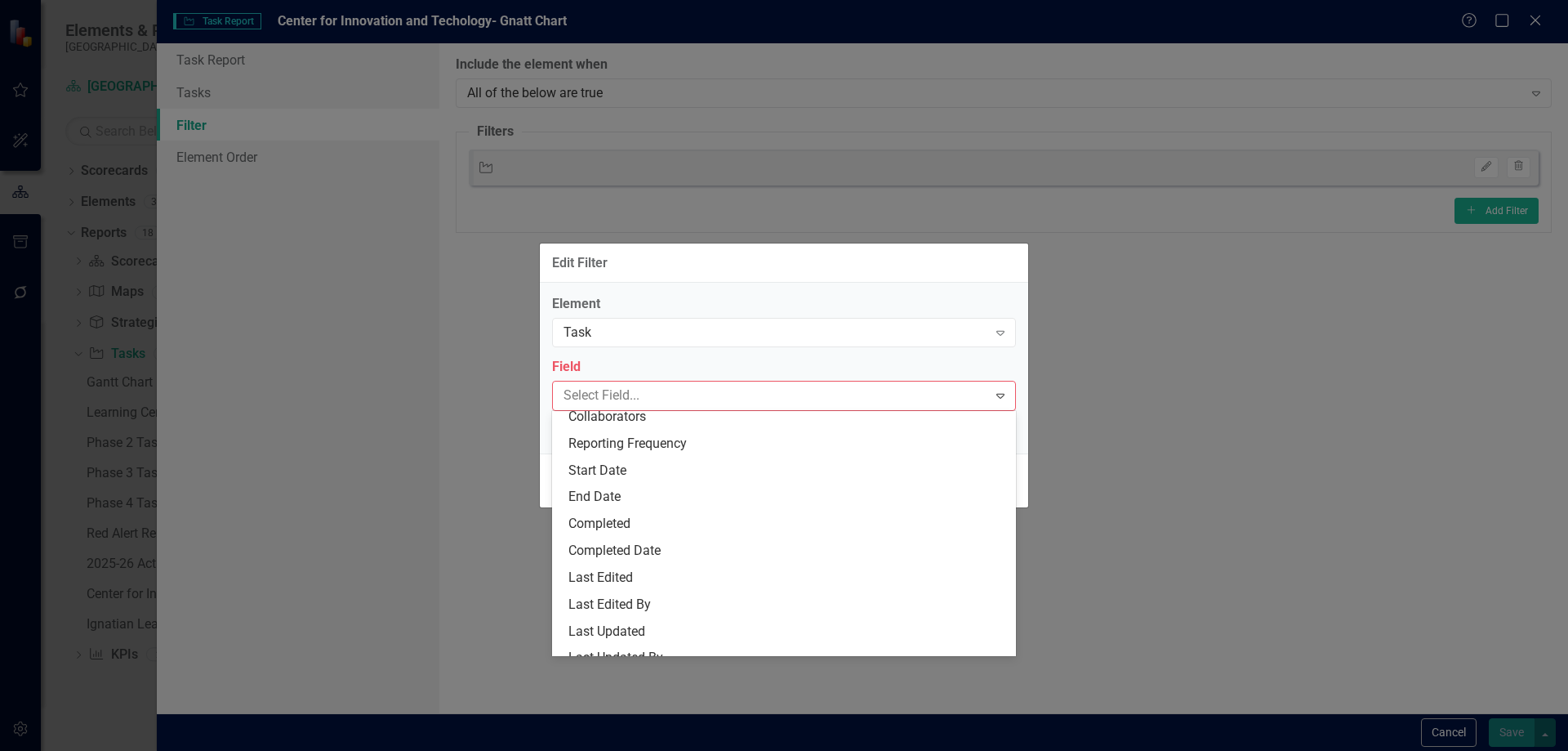
scroll to position [176, 0]
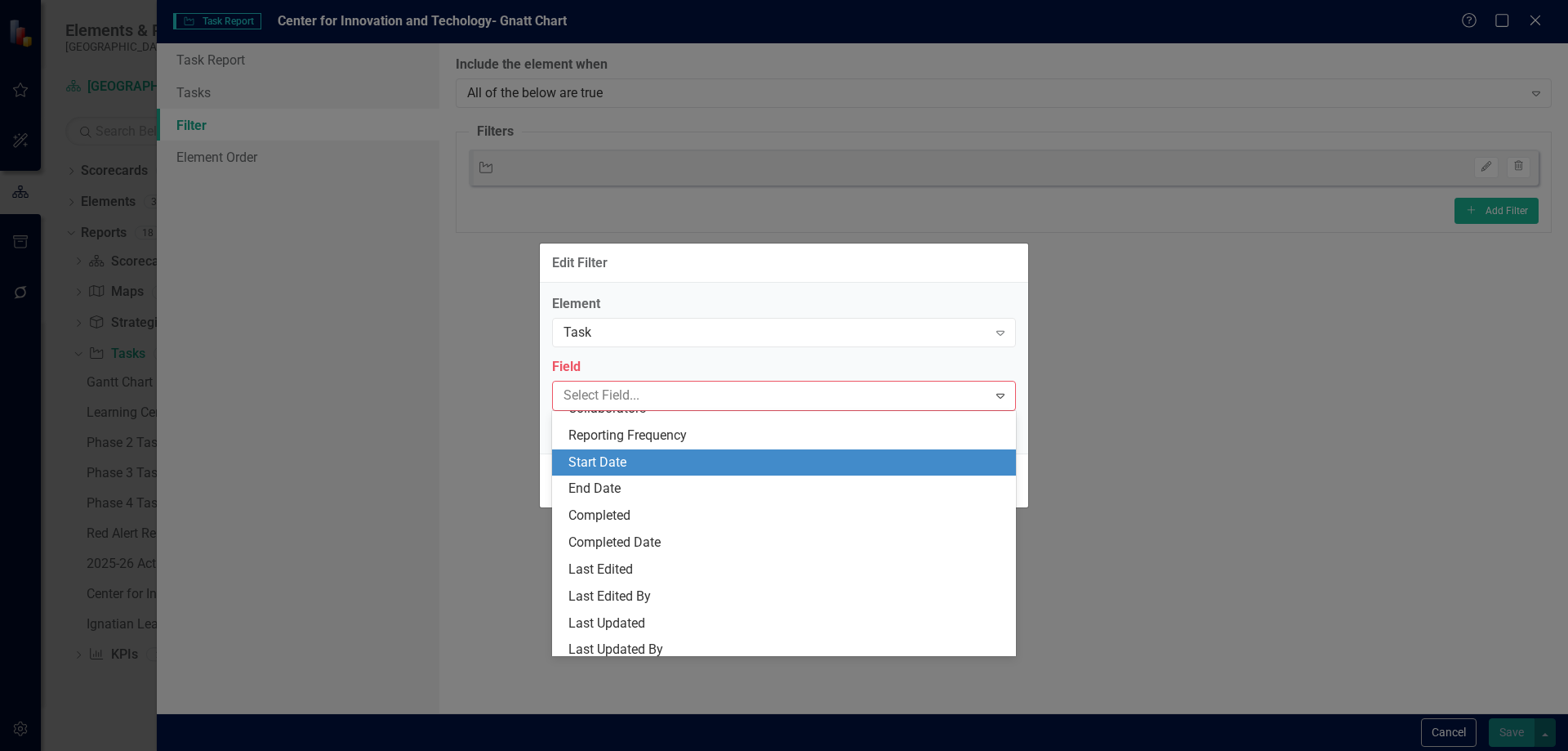
click at [722, 457] on div "Start Date" at bounding box center [787, 463] width 438 height 19
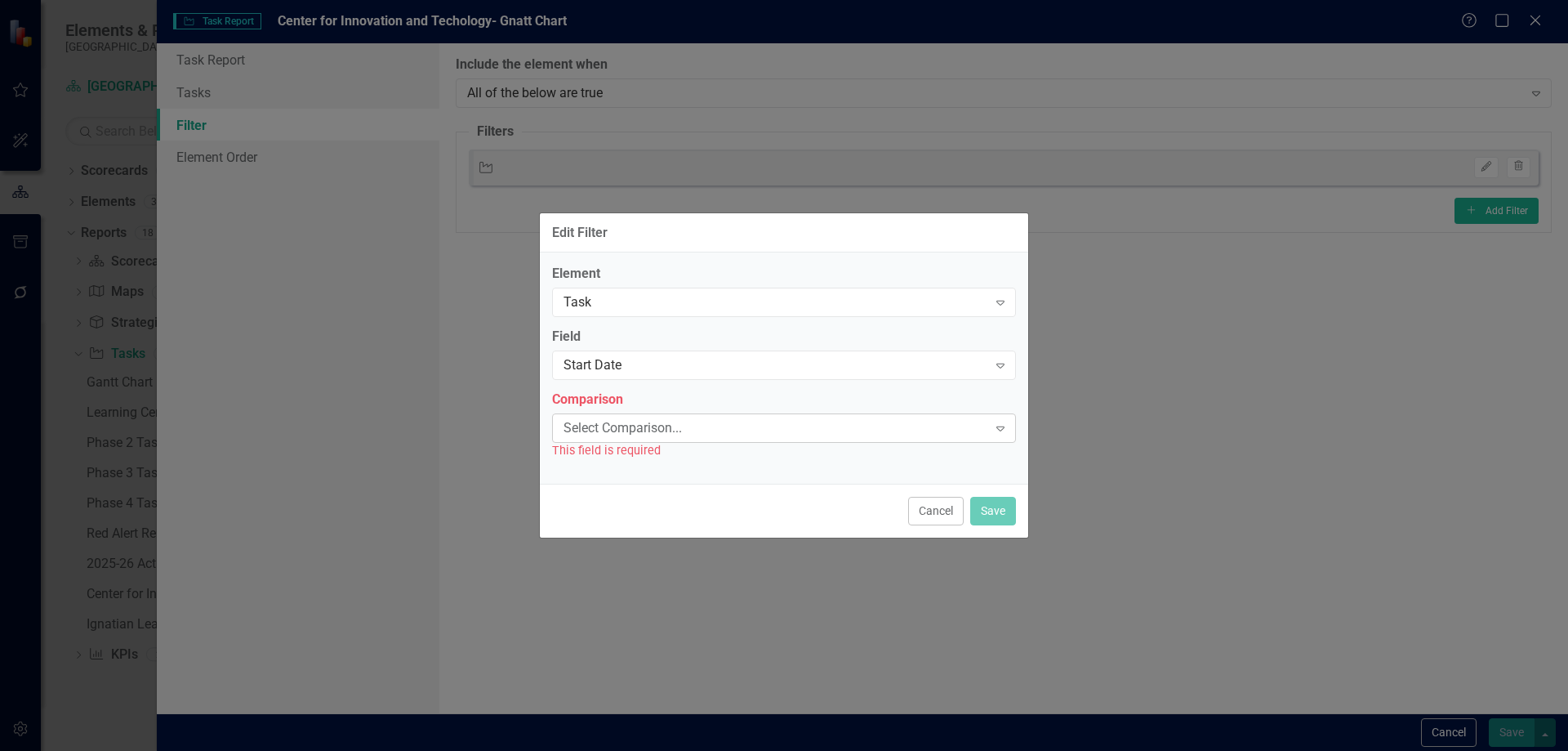
click at [999, 431] on icon at bounding box center [1000, 429] width 8 height 5
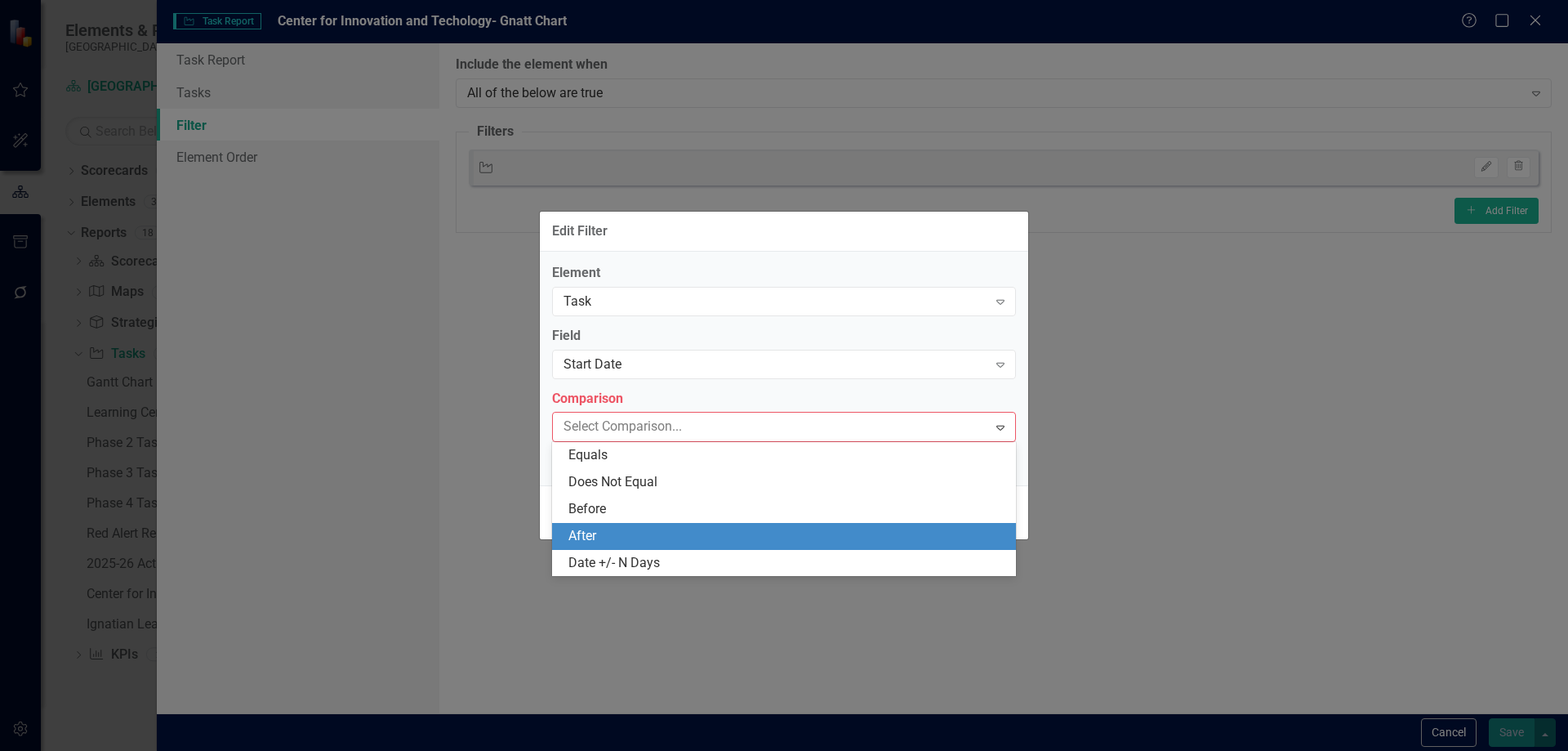
click at [696, 533] on div "After" at bounding box center [787, 536] width 438 height 19
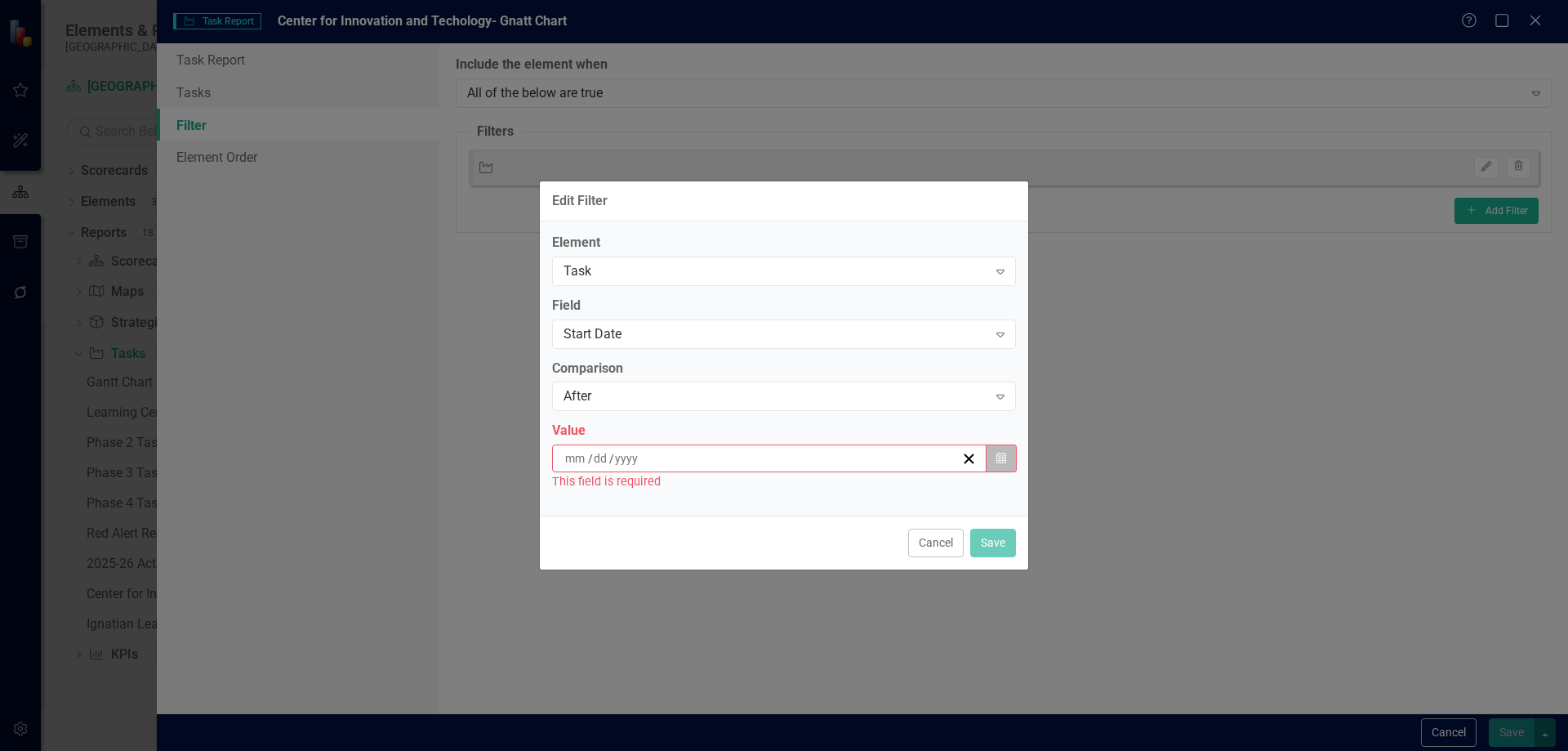
click at [1009, 455] on button "Calendar" at bounding box center [1001, 458] width 31 height 27
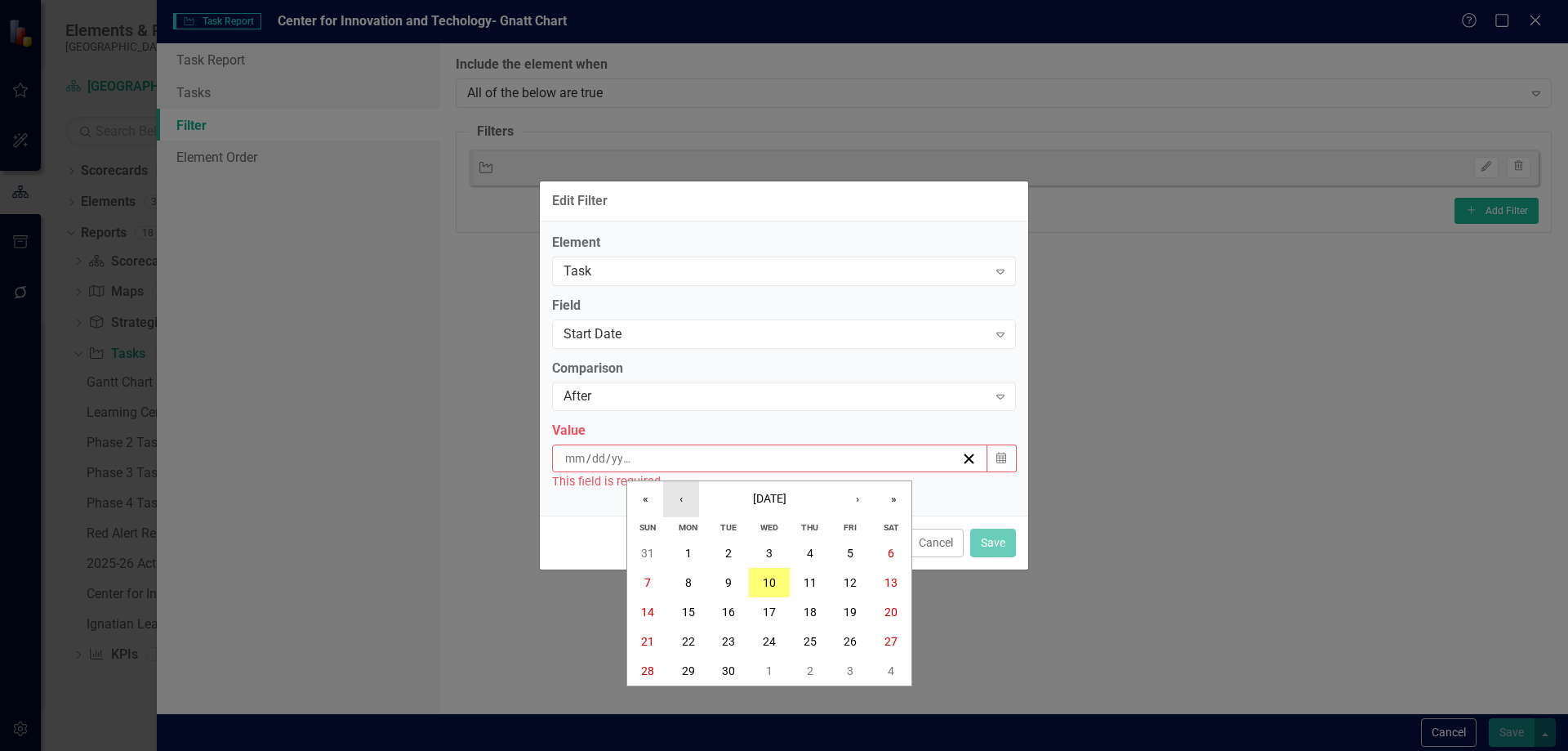
click at [679, 499] on button "‹" at bounding box center [681, 499] width 36 height 36
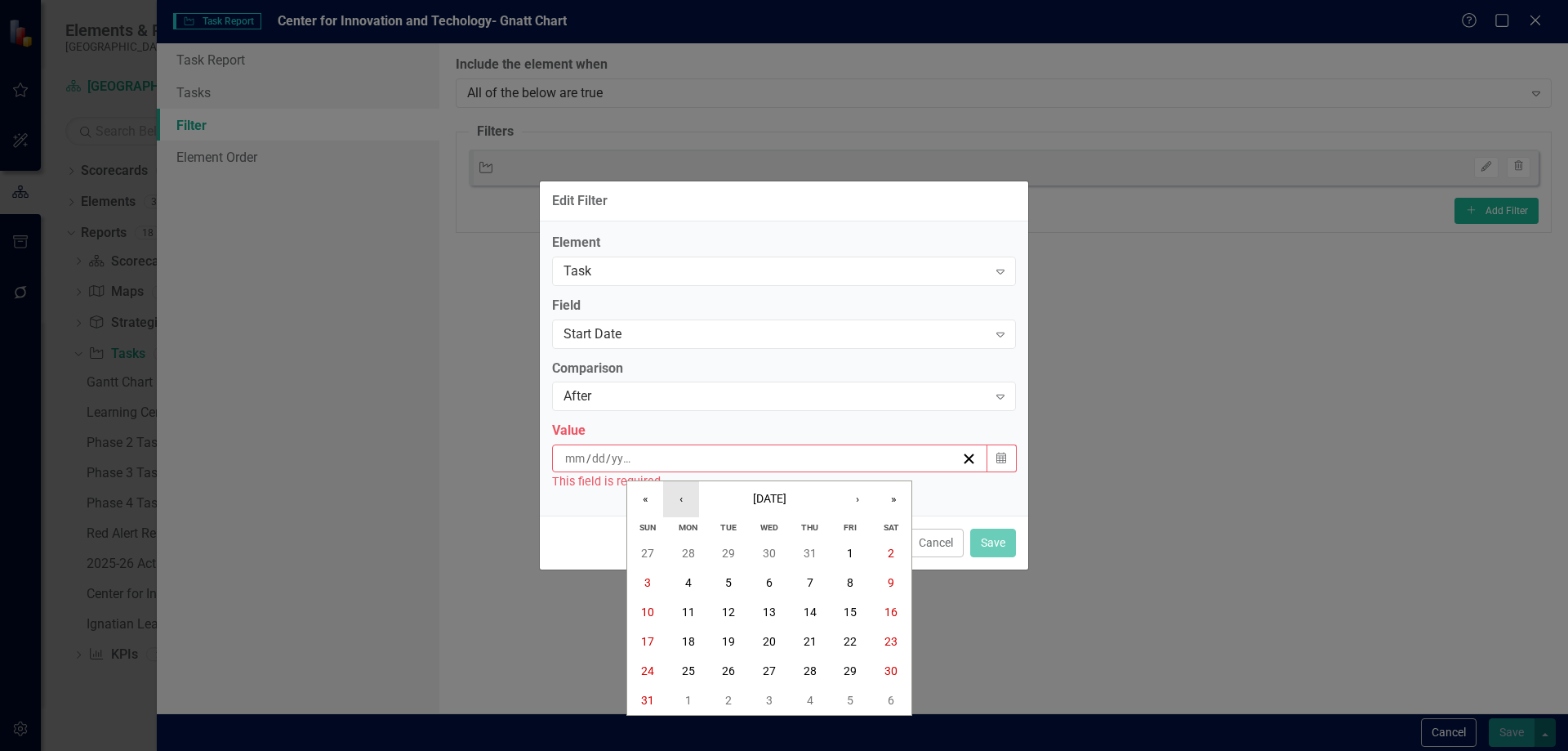
click at [679, 499] on button "‹" at bounding box center [681, 499] width 36 height 36
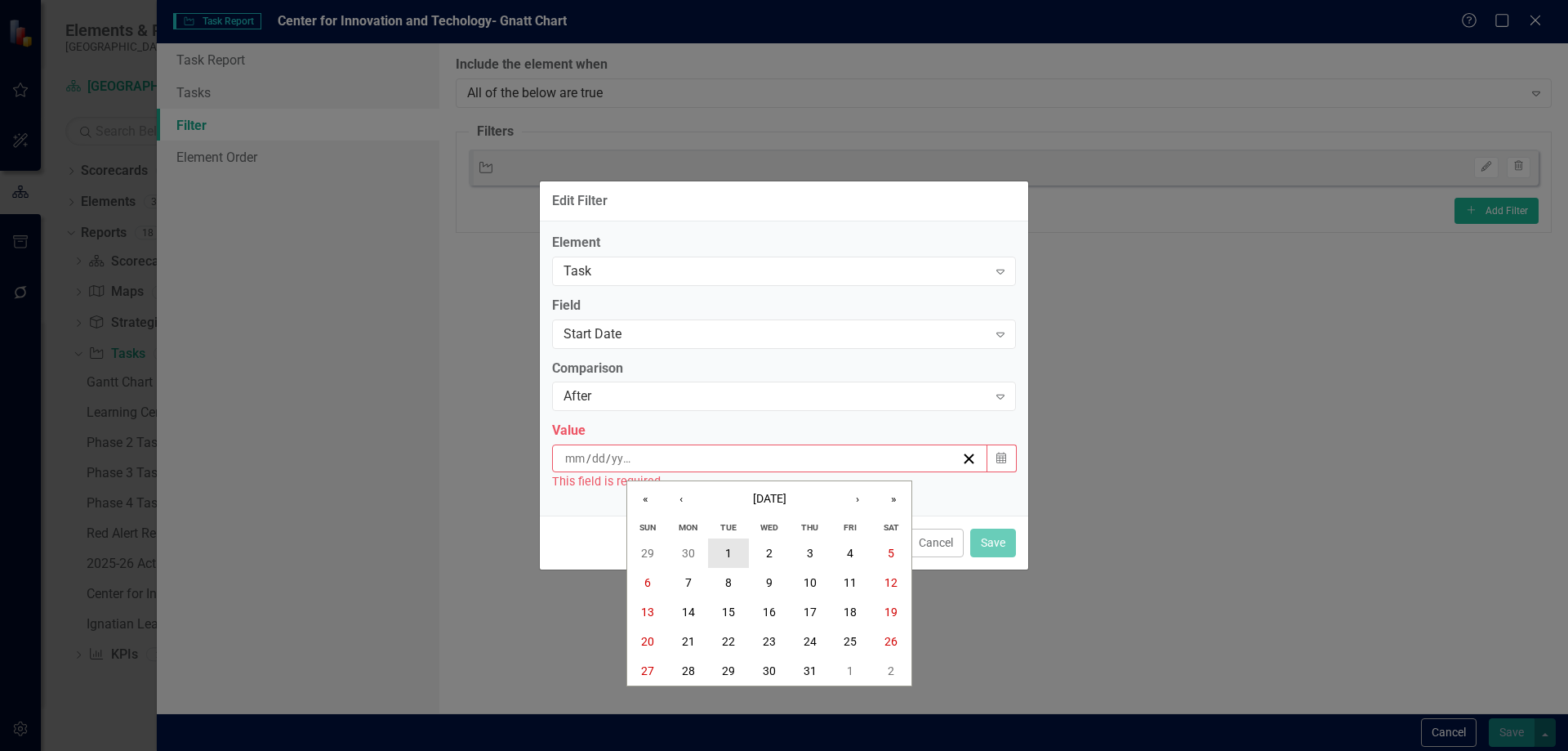
click at [732, 557] on abbr "1" at bounding box center [728, 553] width 7 height 13
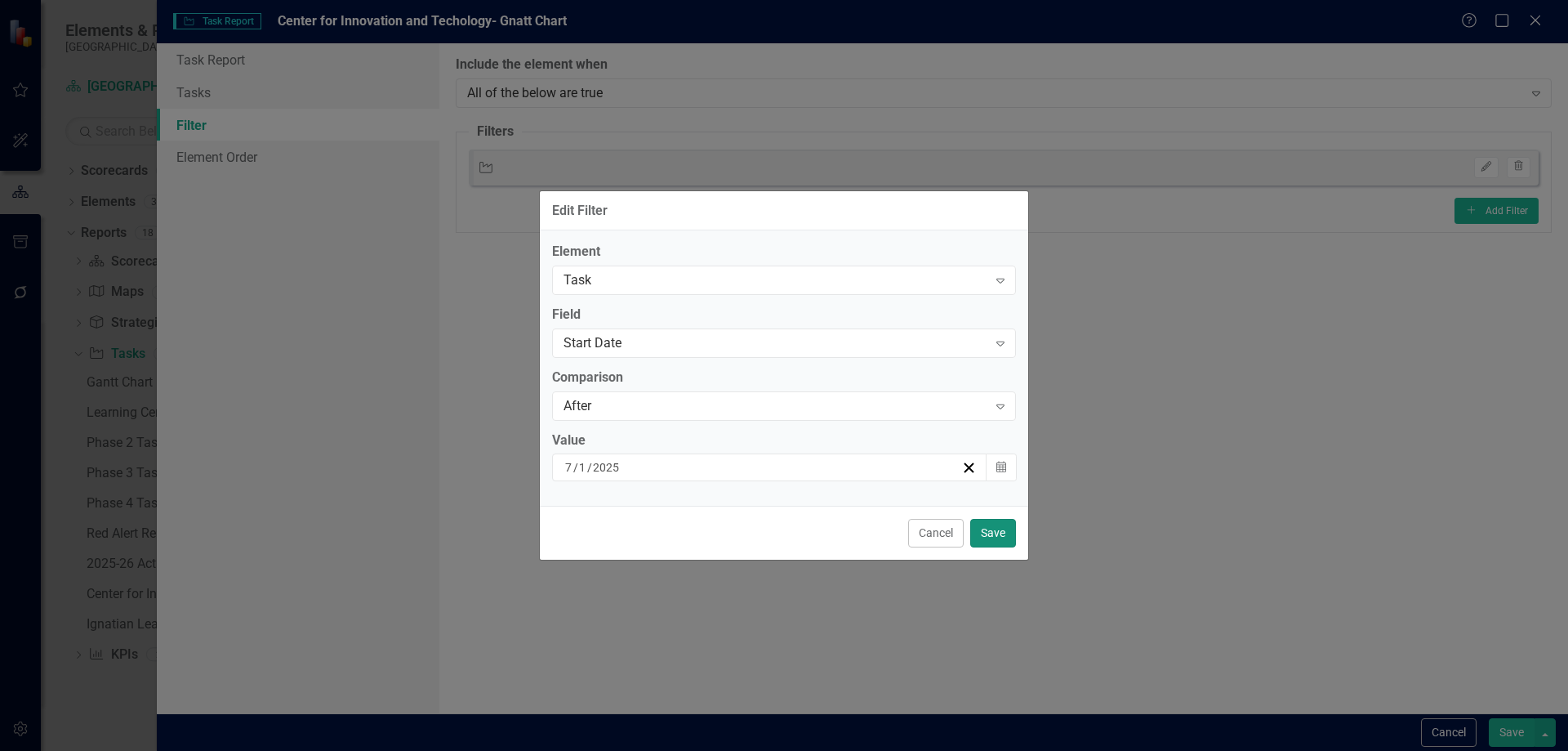
click at [1002, 534] on button "Save" at bounding box center [993, 533] width 46 height 28
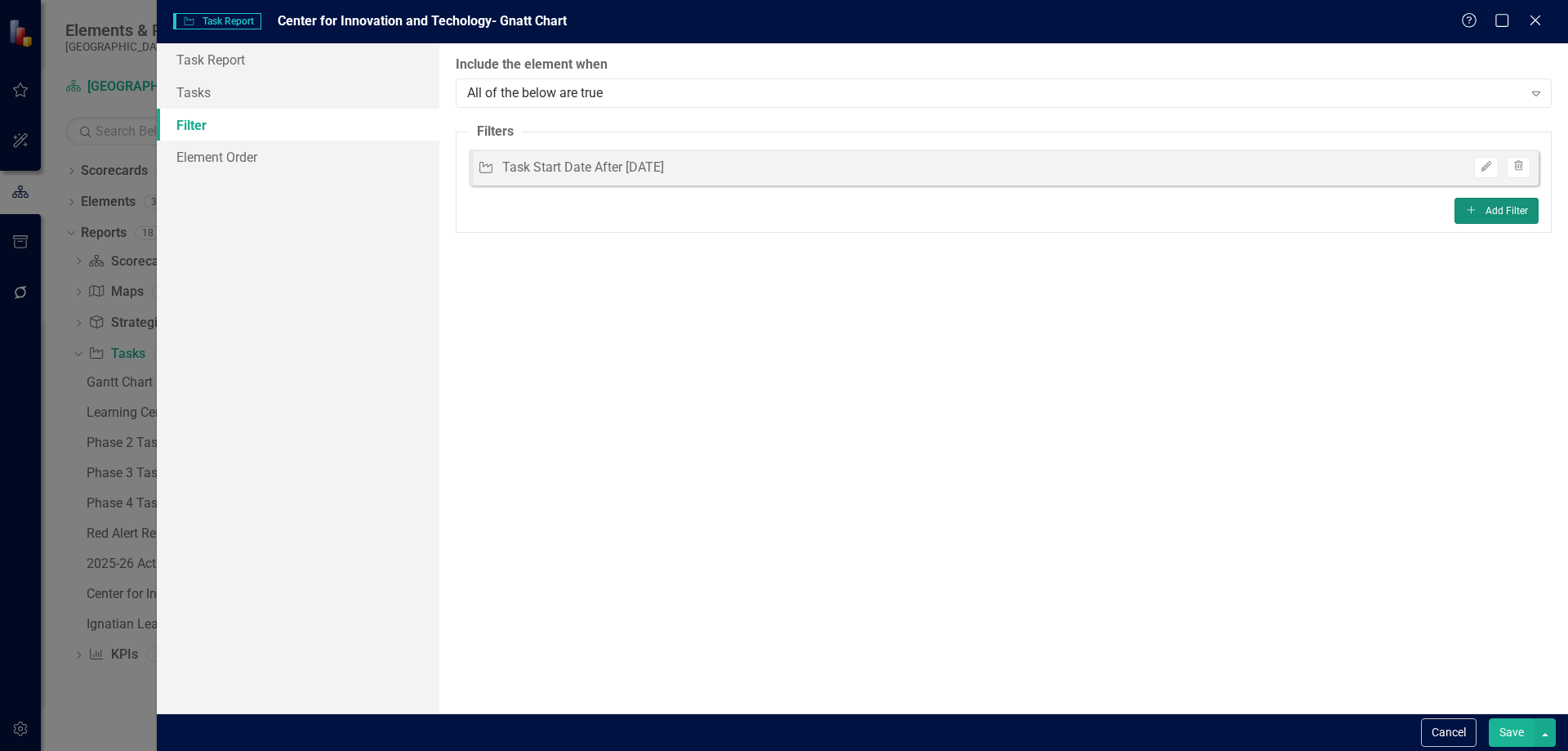
click at [1521, 209] on button "Add Add Filter" at bounding box center [1495, 211] width 84 height 26
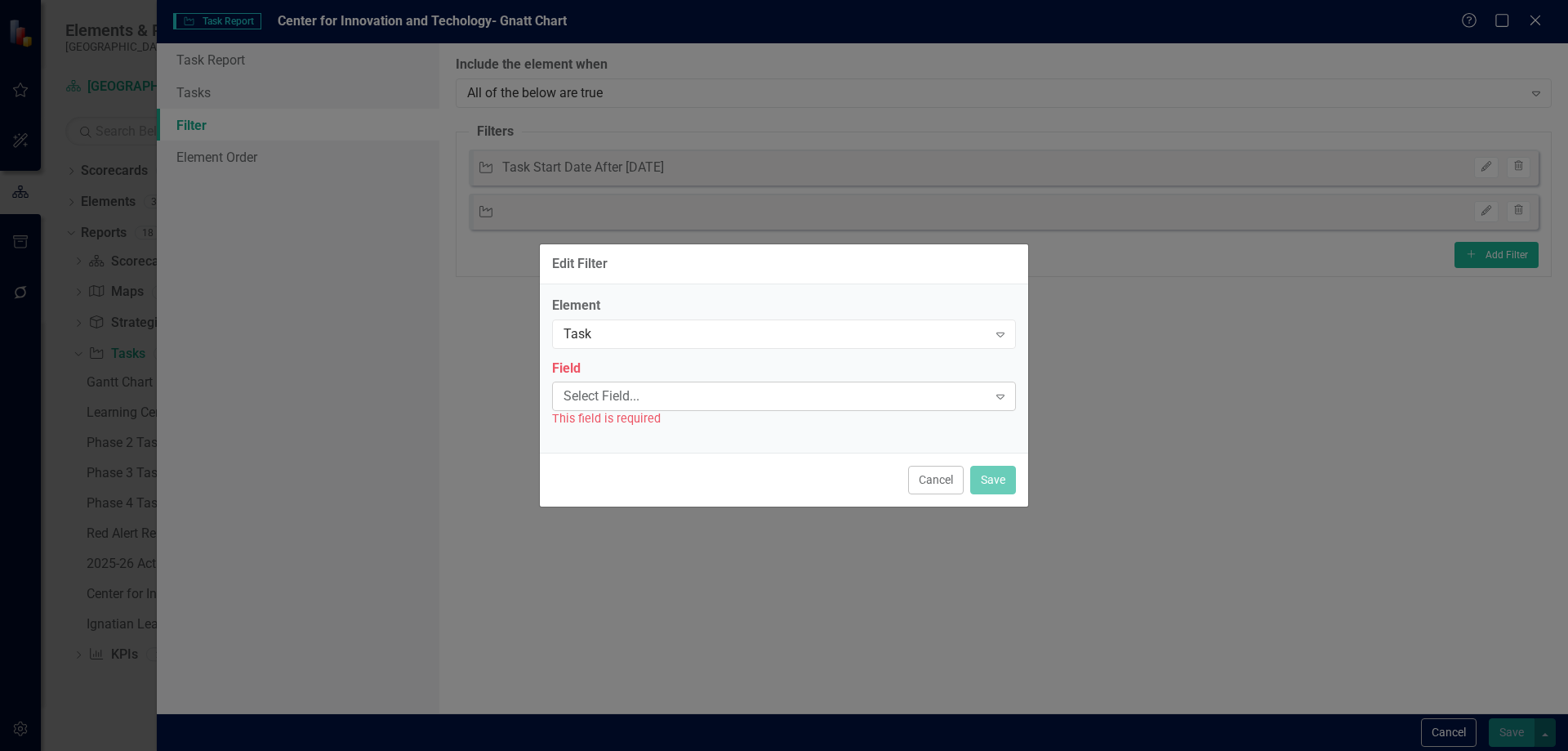
click at [998, 395] on icon "Expand" at bounding box center [1000, 397] width 16 height 13
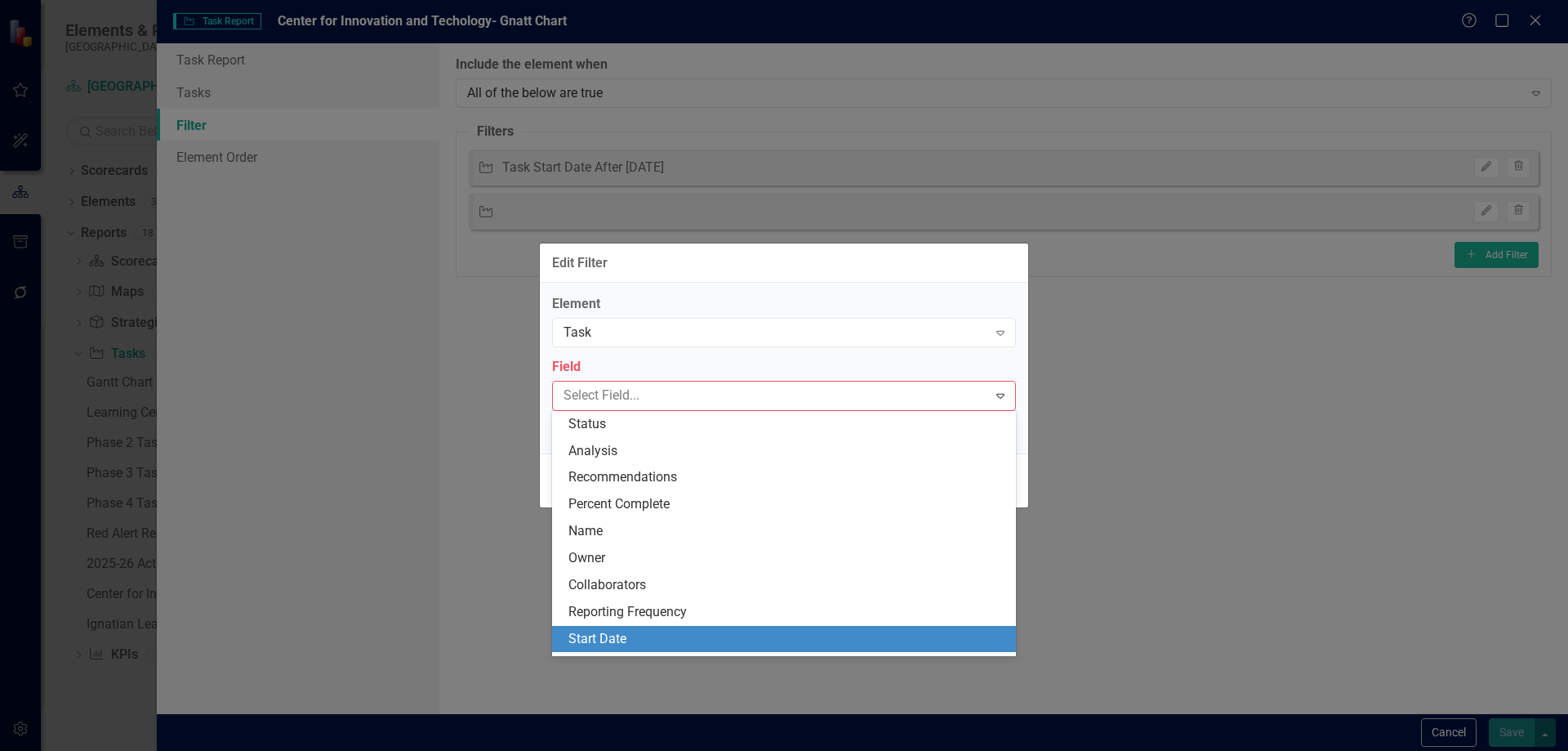
click at [598, 639] on div "Start Date" at bounding box center [787, 640] width 438 height 19
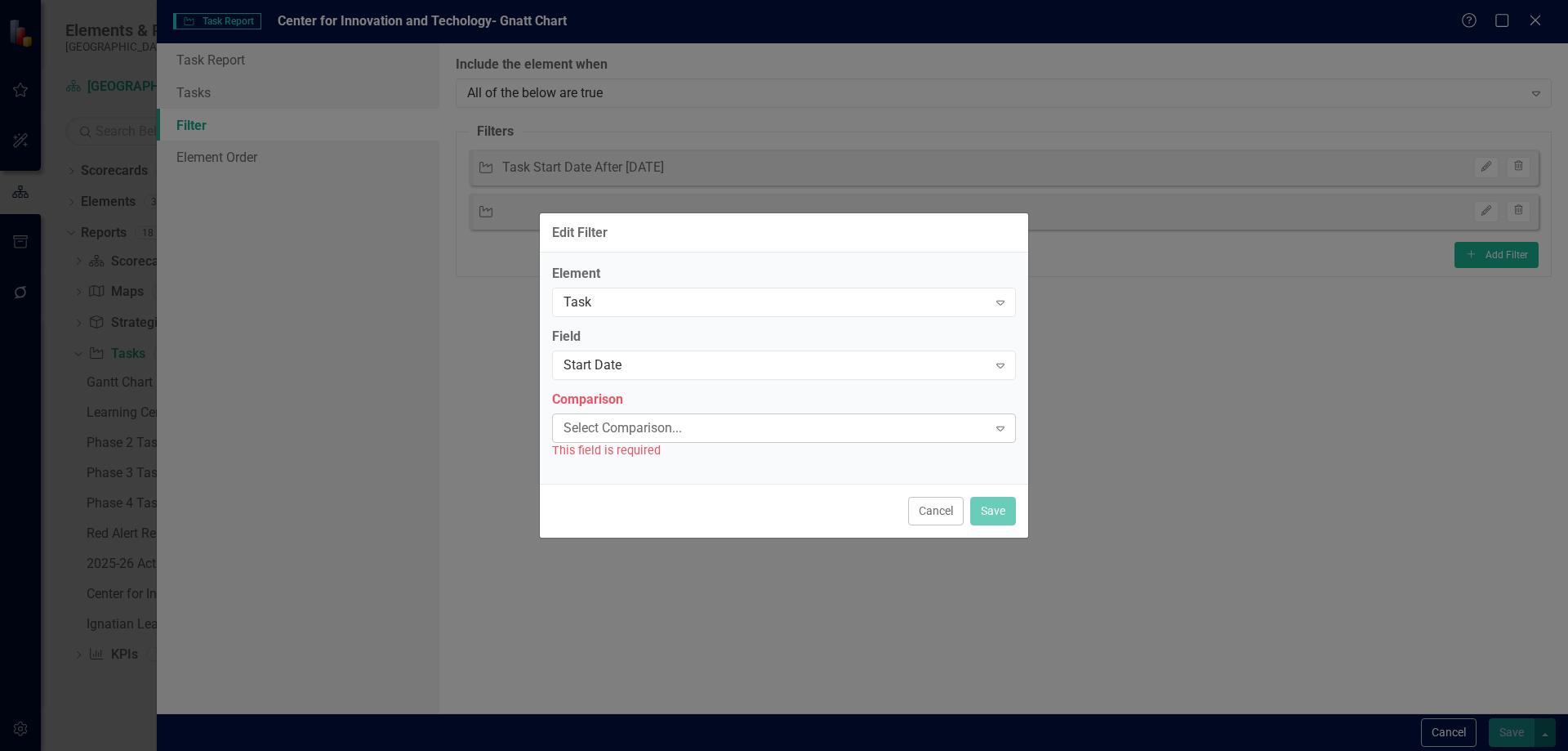
click at [1008, 429] on div "Expand" at bounding box center [1000, 429] width 29 height 26
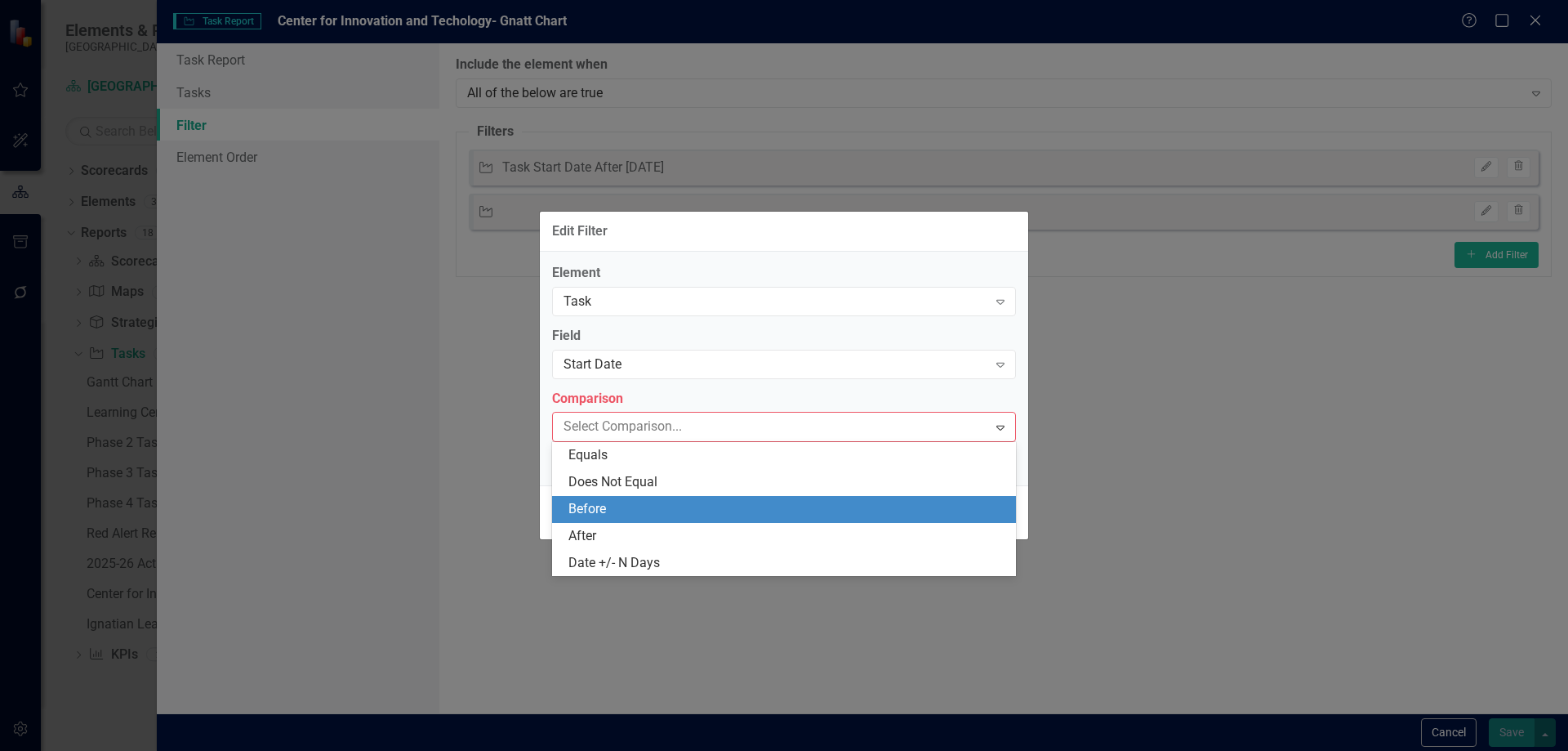
click at [625, 500] on div "Before" at bounding box center [787, 510] width 438 height 19
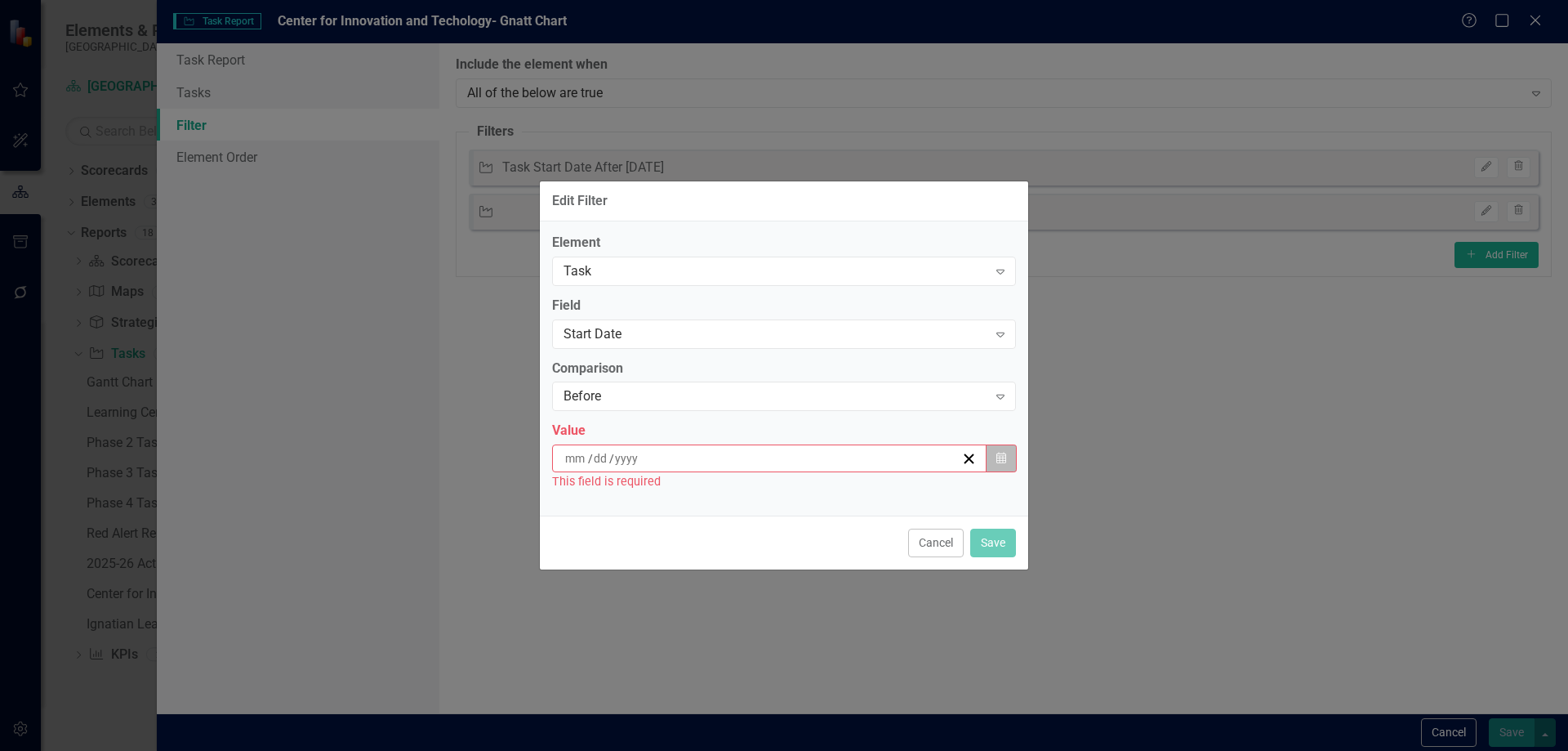
click at [1005, 454] on icon "Calendar" at bounding box center [1001, 458] width 9 height 11
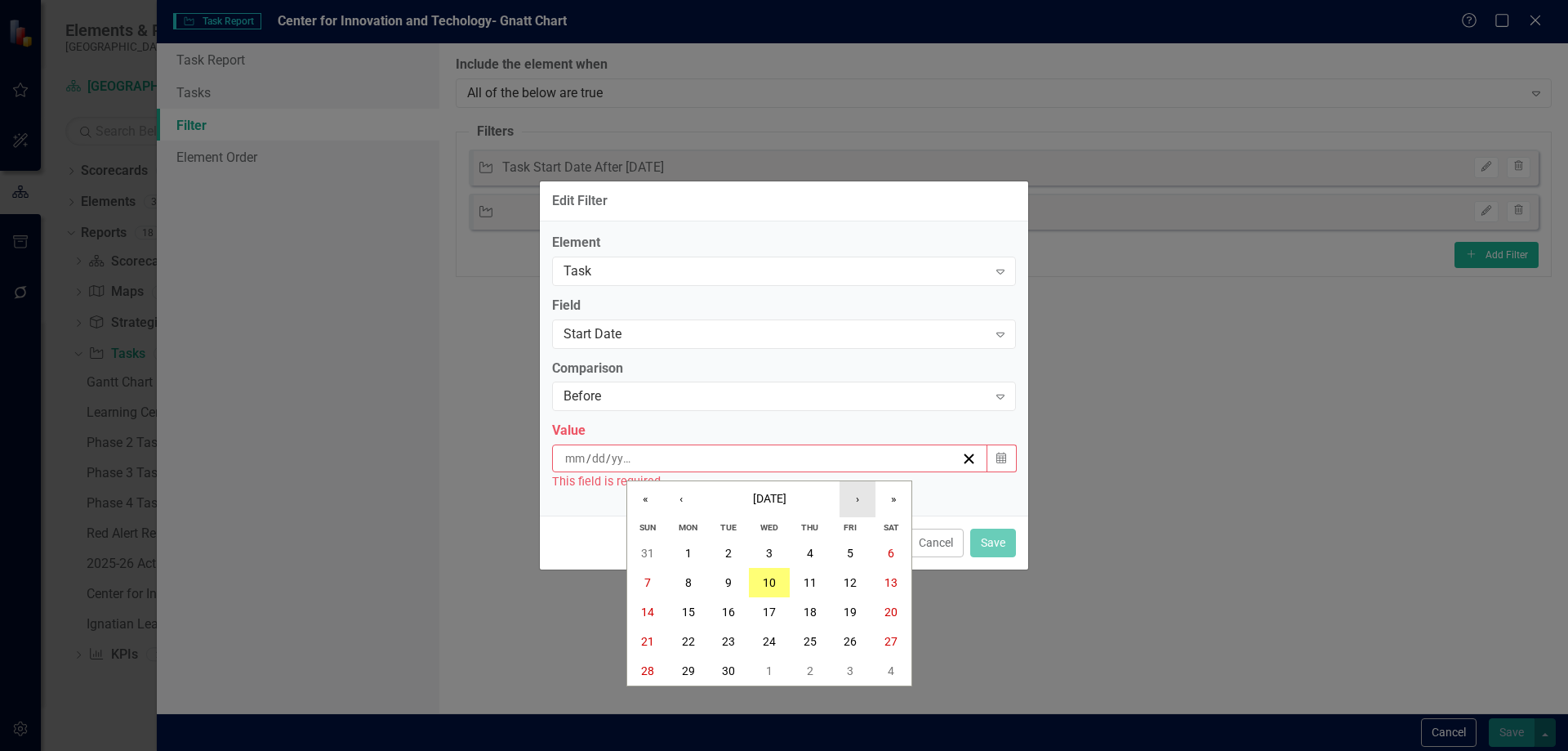
click at [856, 501] on button "›" at bounding box center [857, 499] width 36 height 36
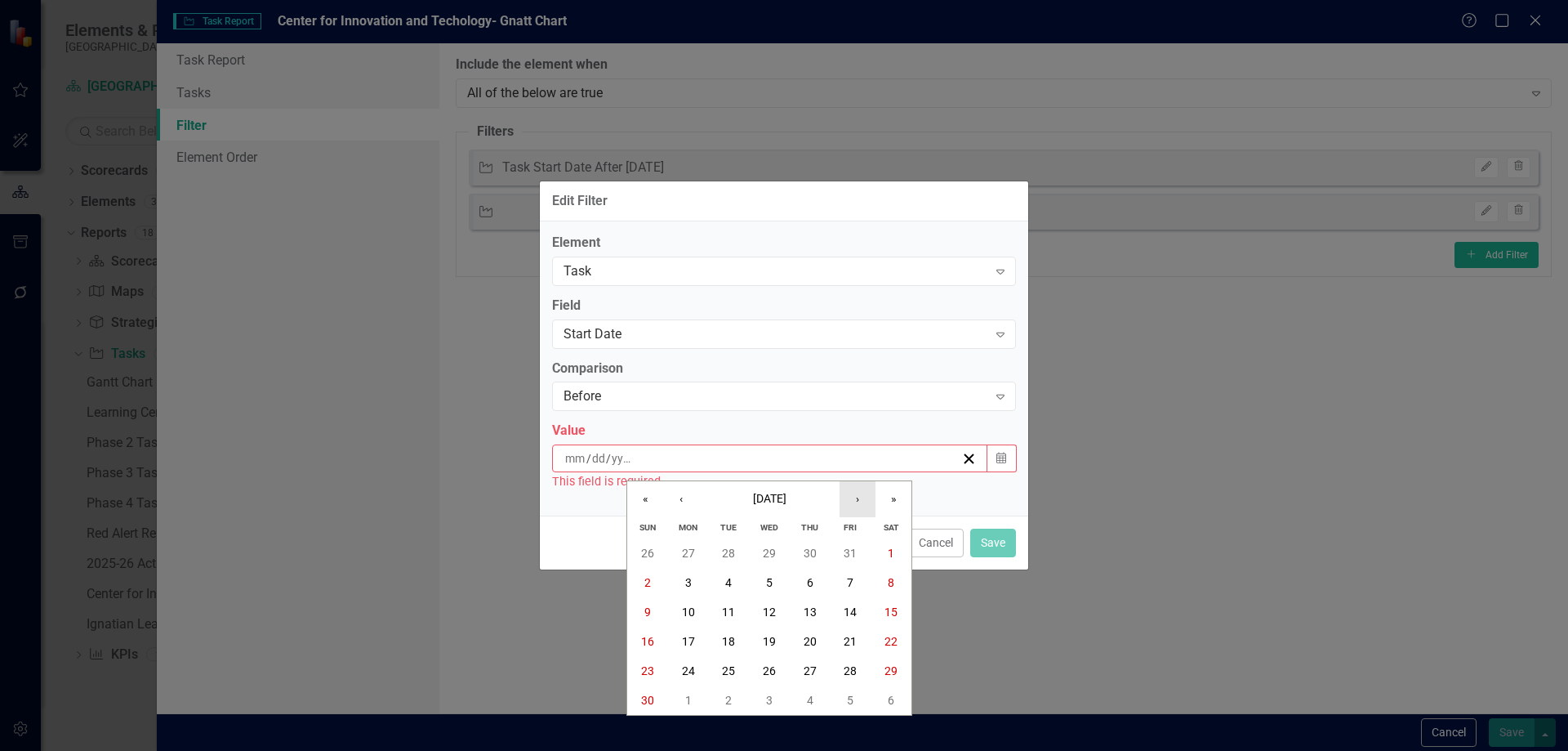
click at [856, 501] on button "›" at bounding box center [857, 499] width 36 height 36
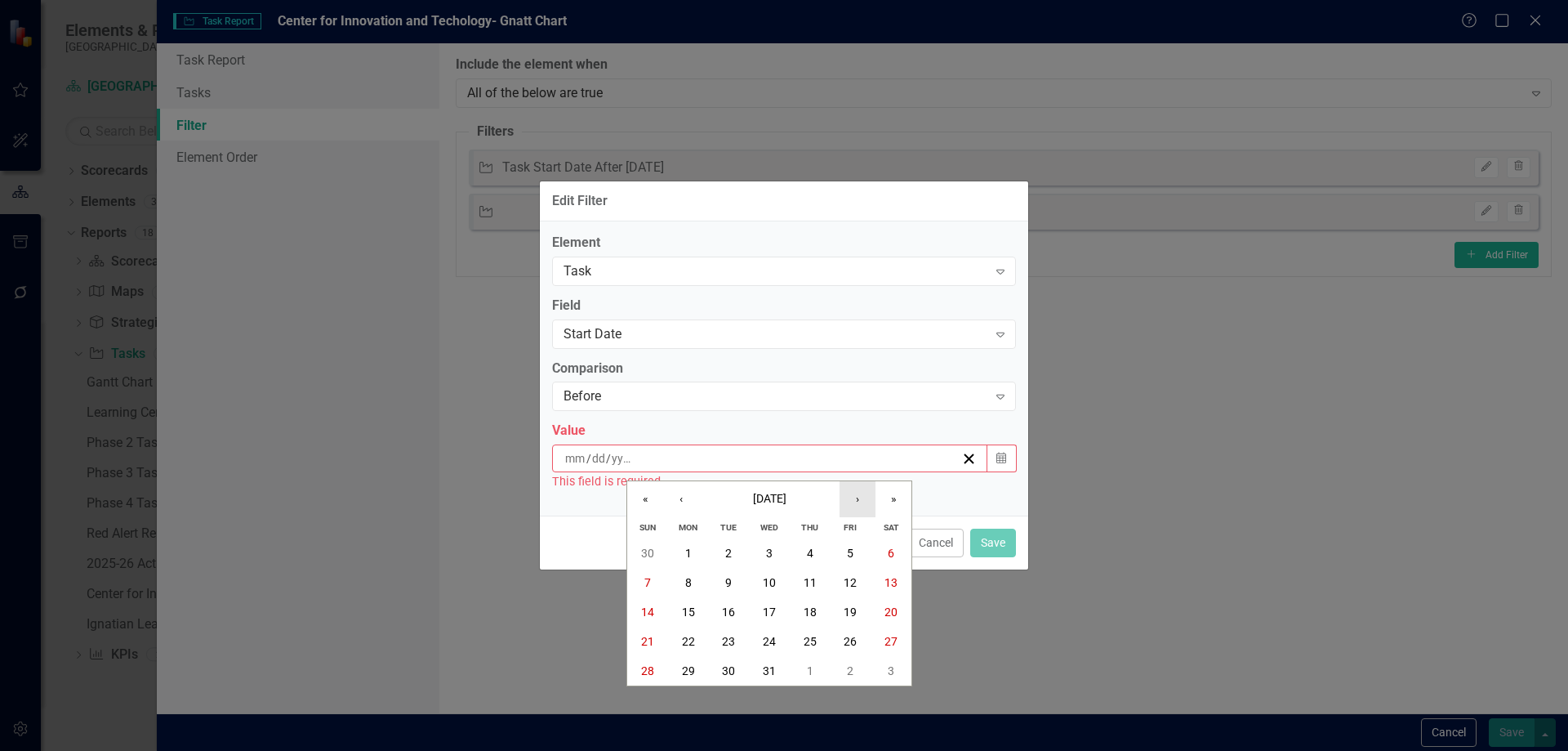
click at [856, 501] on button "›" at bounding box center [857, 499] width 36 height 36
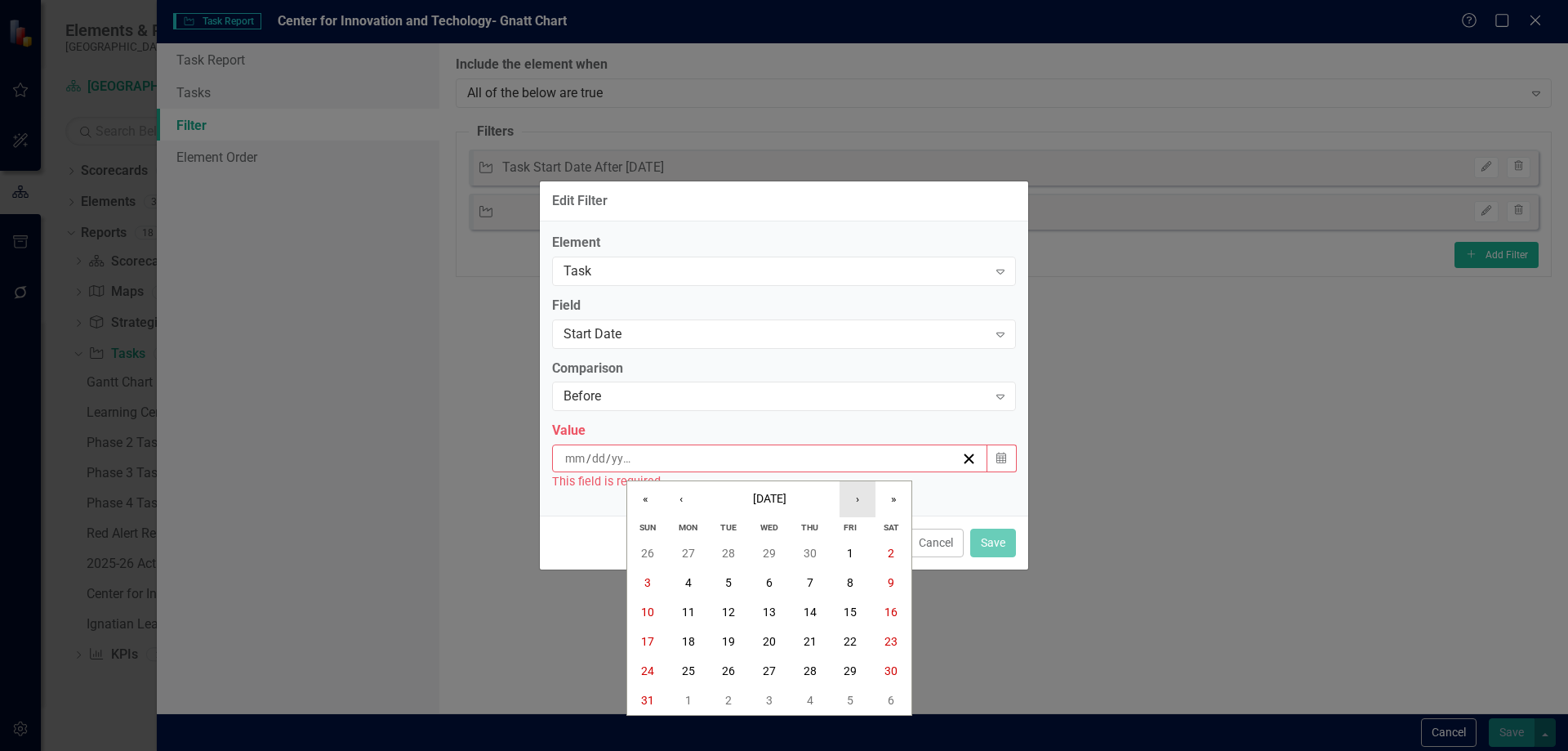
click at [856, 501] on button "›" at bounding box center [857, 499] width 36 height 36
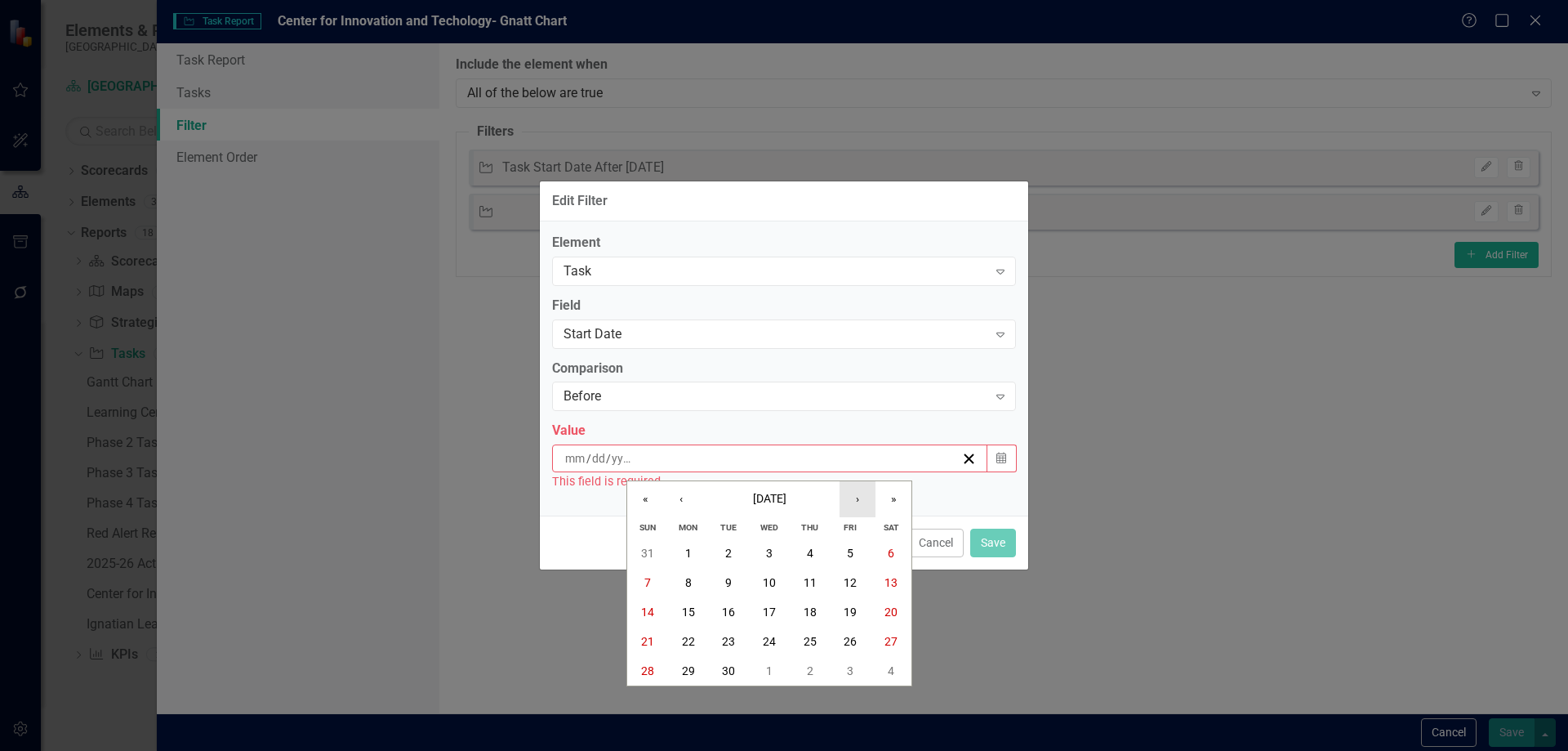
click at [856, 501] on button "›" at bounding box center [857, 499] width 36 height 36
click at [776, 544] on button "1" at bounding box center [768, 552] width 40 height 29
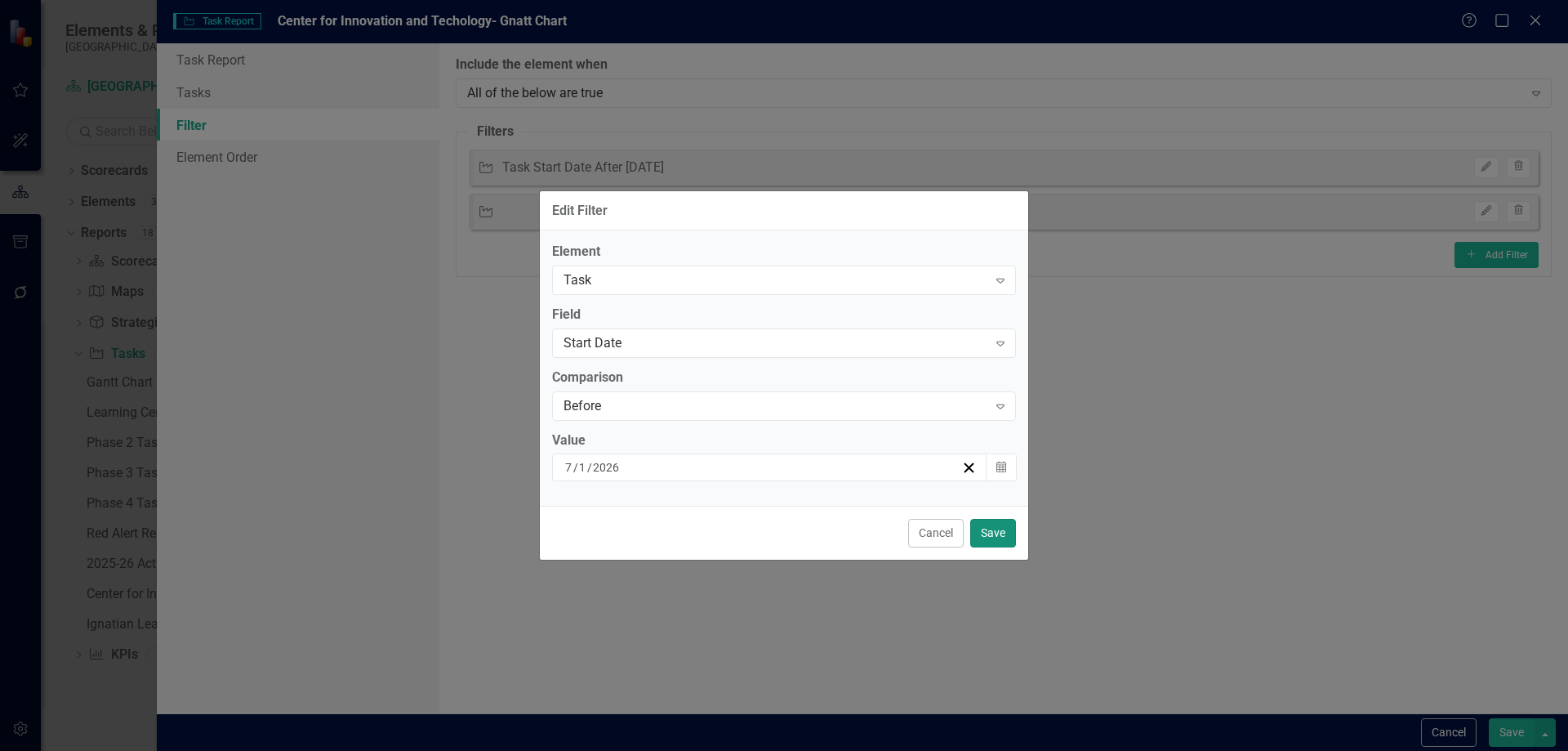
click at [993, 532] on button "Save" at bounding box center [993, 533] width 46 height 28
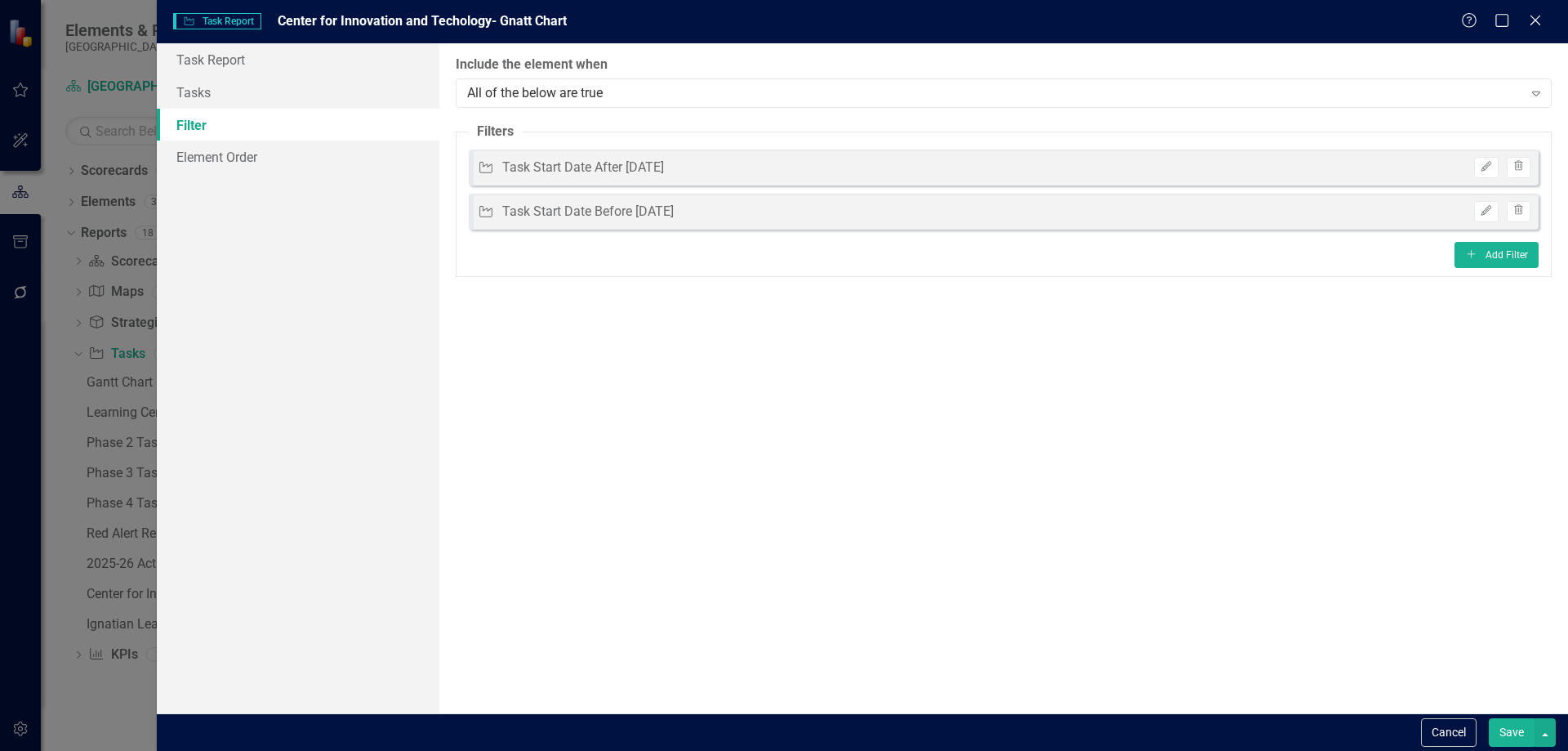
click at [1511, 737] on button "Save" at bounding box center [1511, 732] width 46 height 28
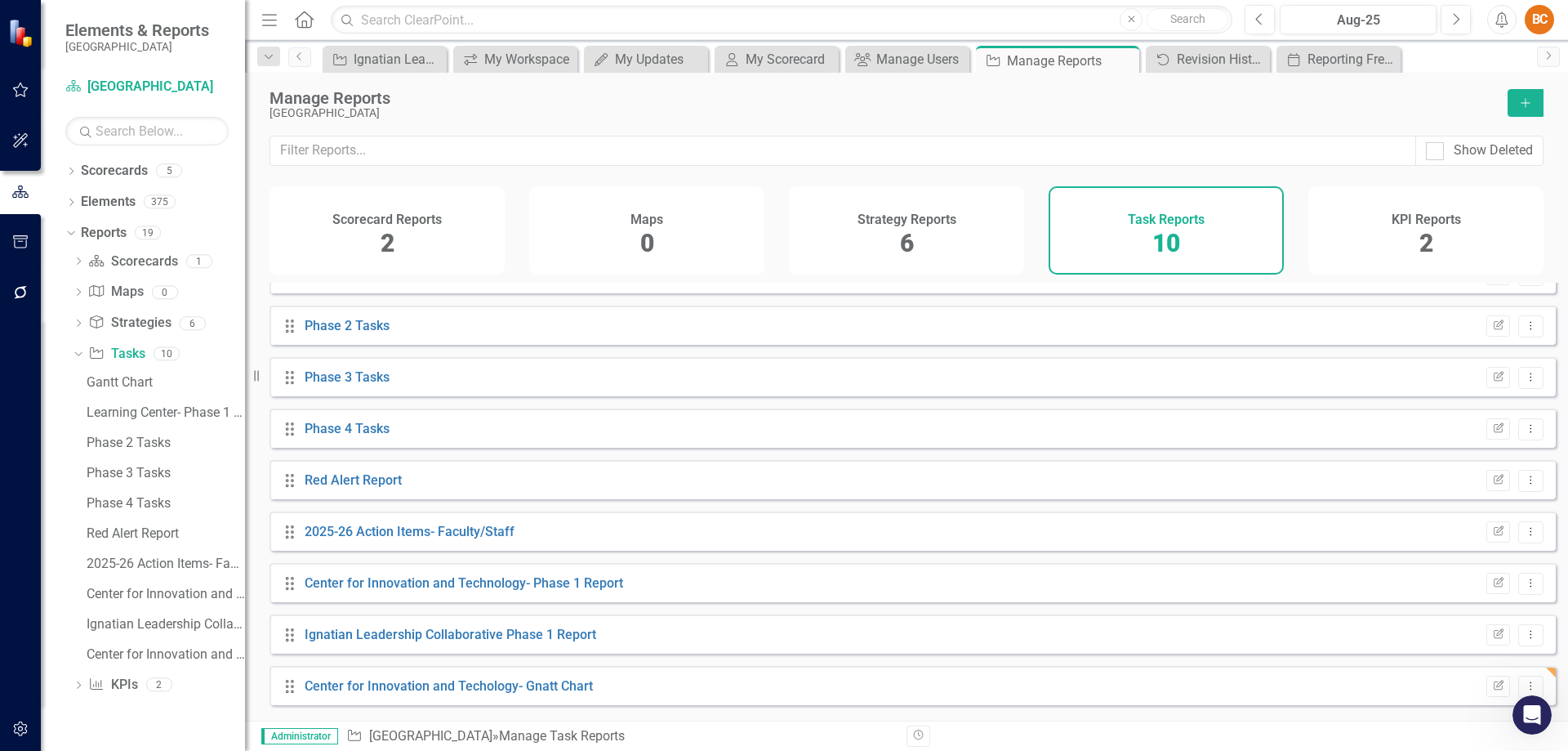
scroll to position [90, 0]
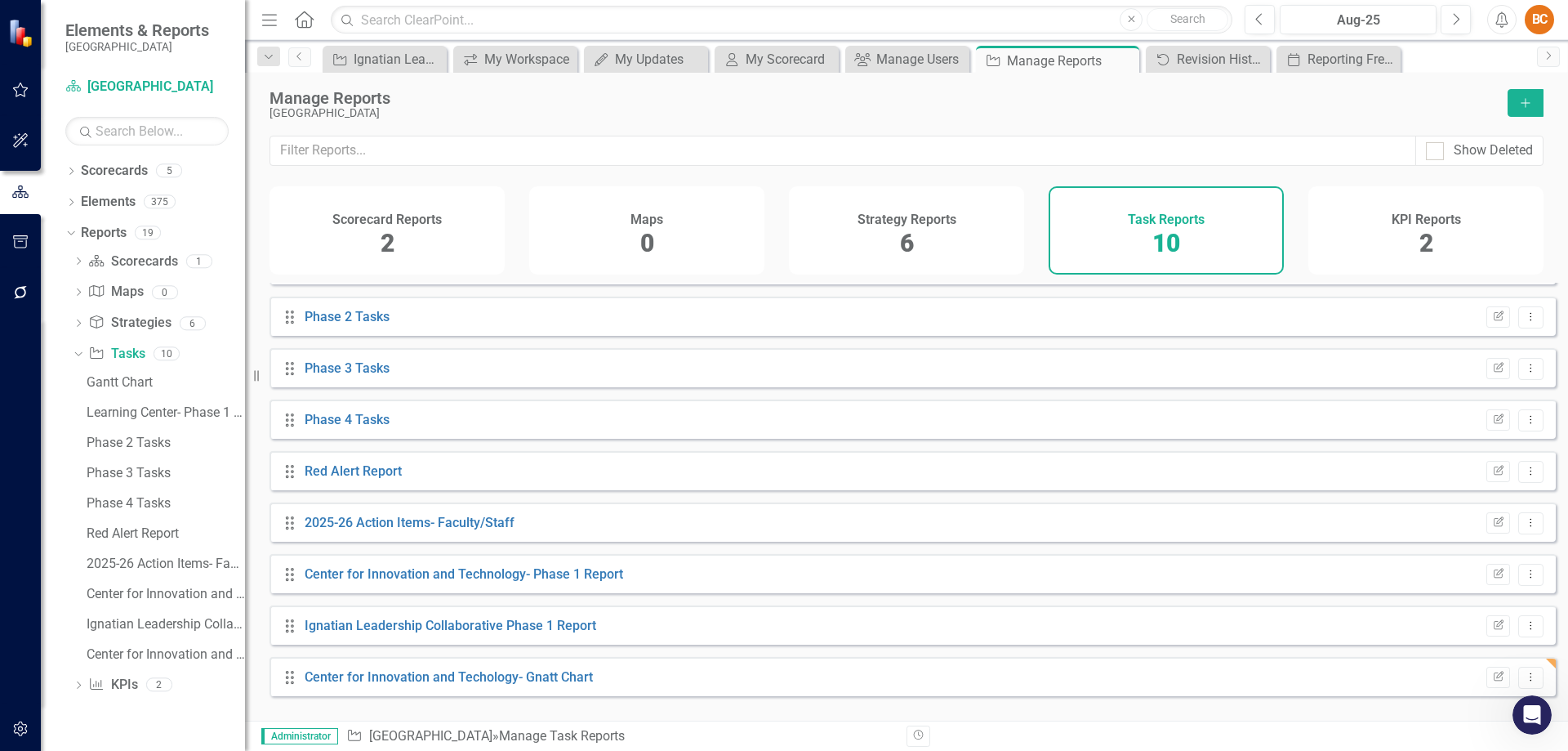
click at [524, 696] on div "Drag Center for Innovation and Techology- Gnatt Chart Edit Report Dropdown Menu" at bounding box center [913, 677] width 1286 height 40
click at [525, 685] on link "Center for Innovation and Techology- Gnatt Chart" at bounding box center [448, 677] width 288 height 15
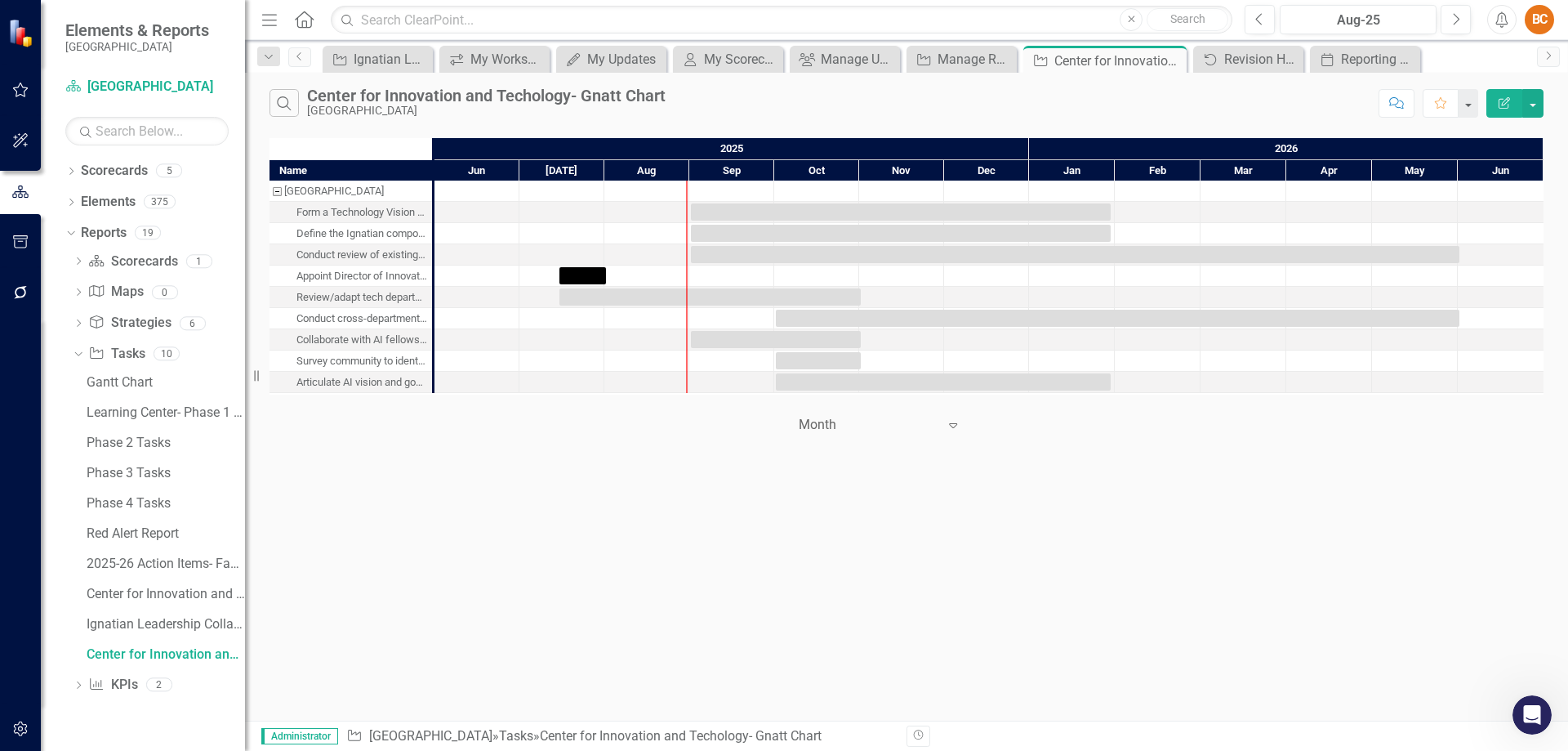
click at [950, 423] on icon "Expand" at bounding box center [952, 425] width 16 height 13
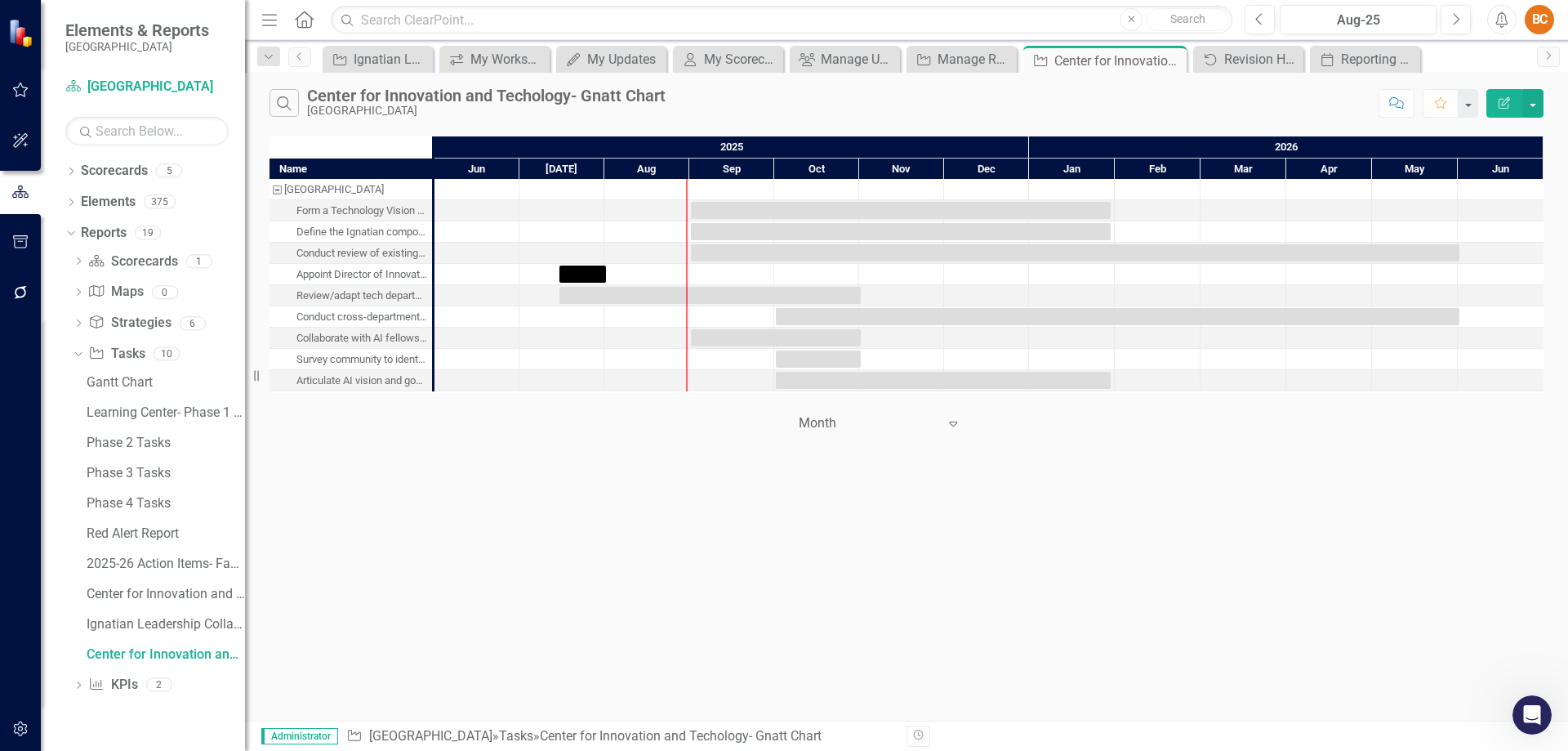
click at [950, 423] on icon at bounding box center [953, 423] width 8 height 5
click at [913, 504] on div "Quarter" at bounding box center [883, 498] width 154 height 19
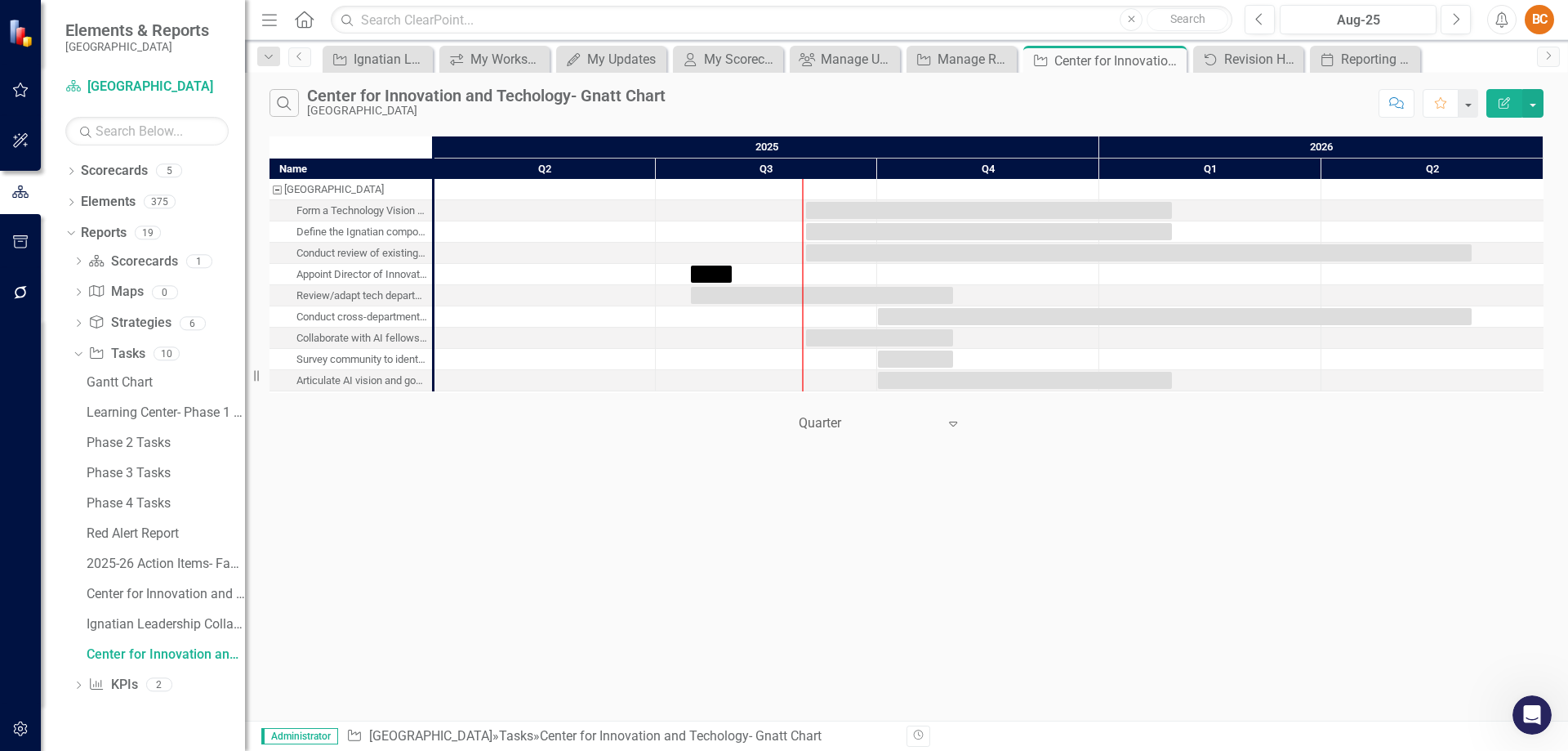
click at [950, 421] on icon "Expand" at bounding box center [952, 423] width 16 height 13
click at [939, 446] on div "Year" at bounding box center [883, 445] width 154 height 19
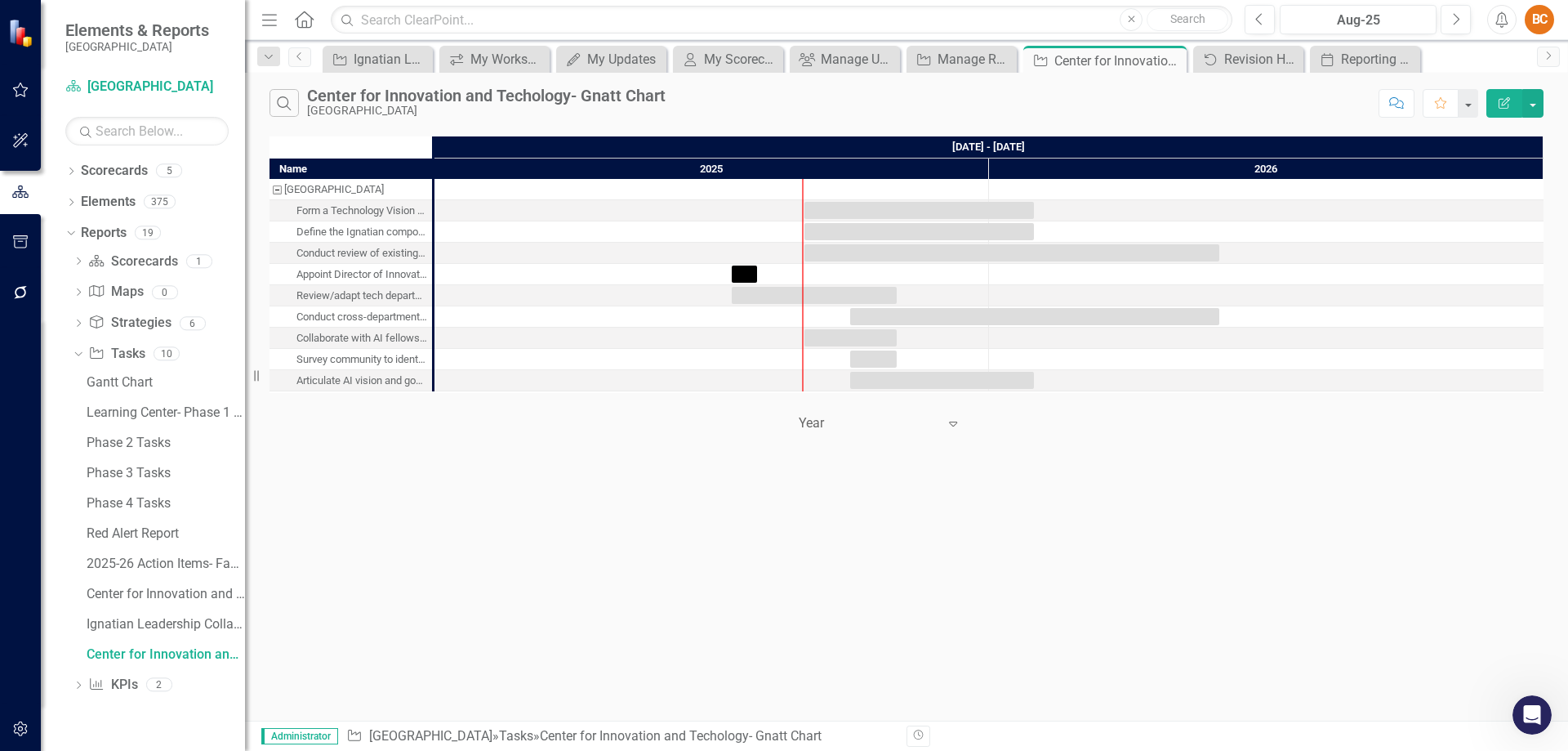
click at [956, 425] on icon "Expand" at bounding box center [952, 423] width 16 height 13
click at [891, 520] on div "Month" at bounding box center [883, 526] width 154 height 19
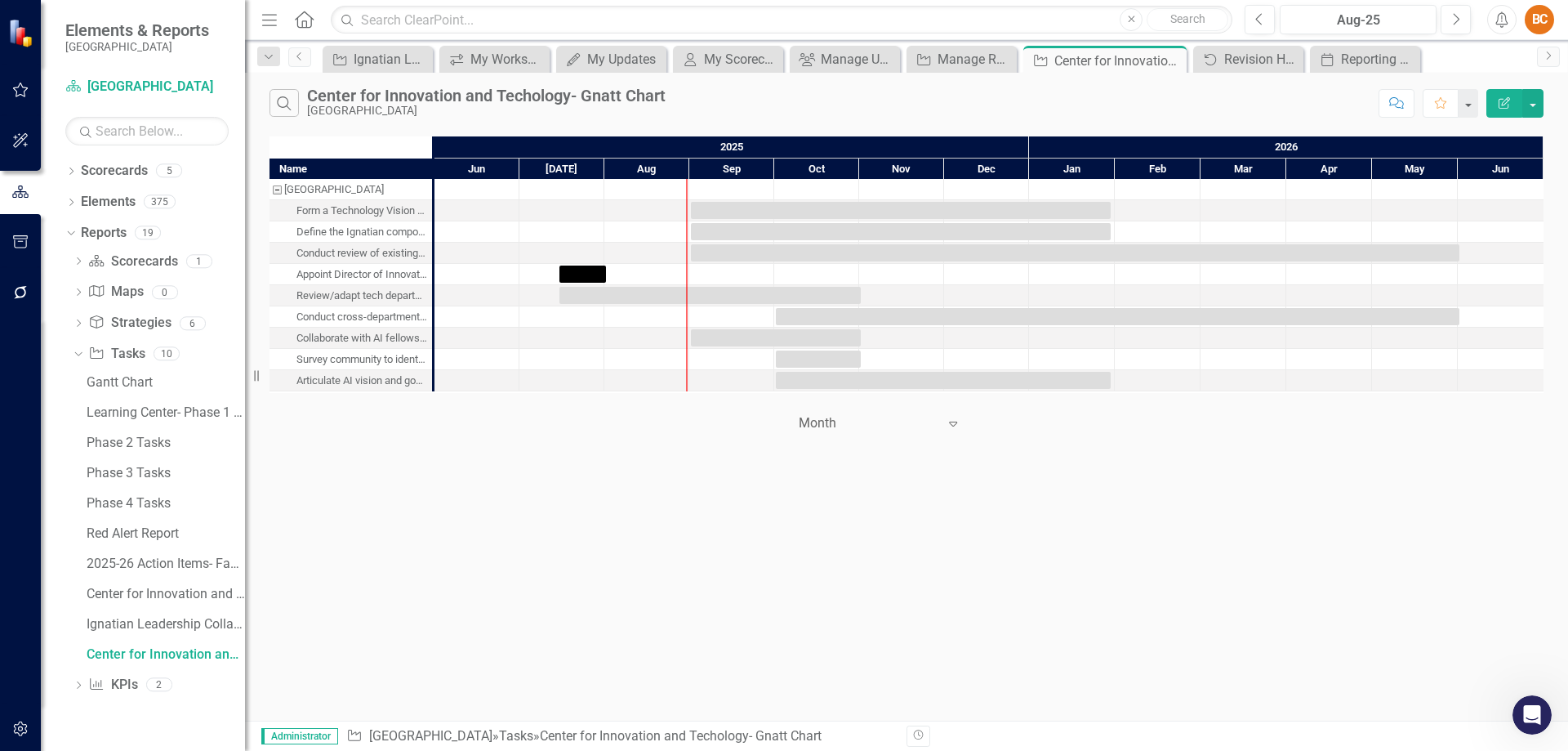
click at [396, 206] on div "Form a Technology Vision Committee and draft a vision for technology" at bounding box center [362, 210] width 131 height 22
click at [397, 233] on div "Define the Ignatian component for tech integration" at bounding box center [362, 232] width 131 height 22
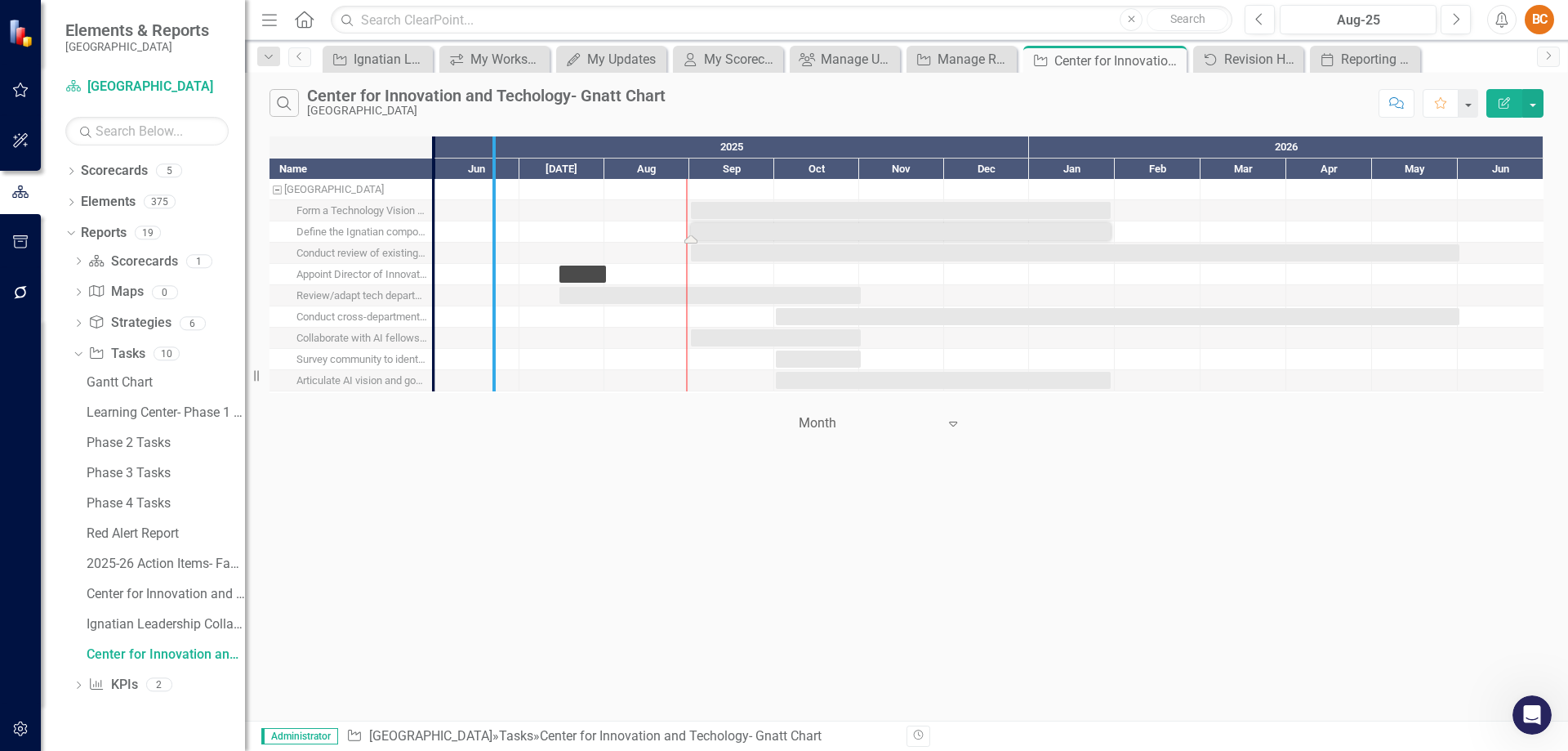
drag, startPoint x: 428, startPoint y: 174, endPoint x: 489, endPoint y: 182, distance: 61.5
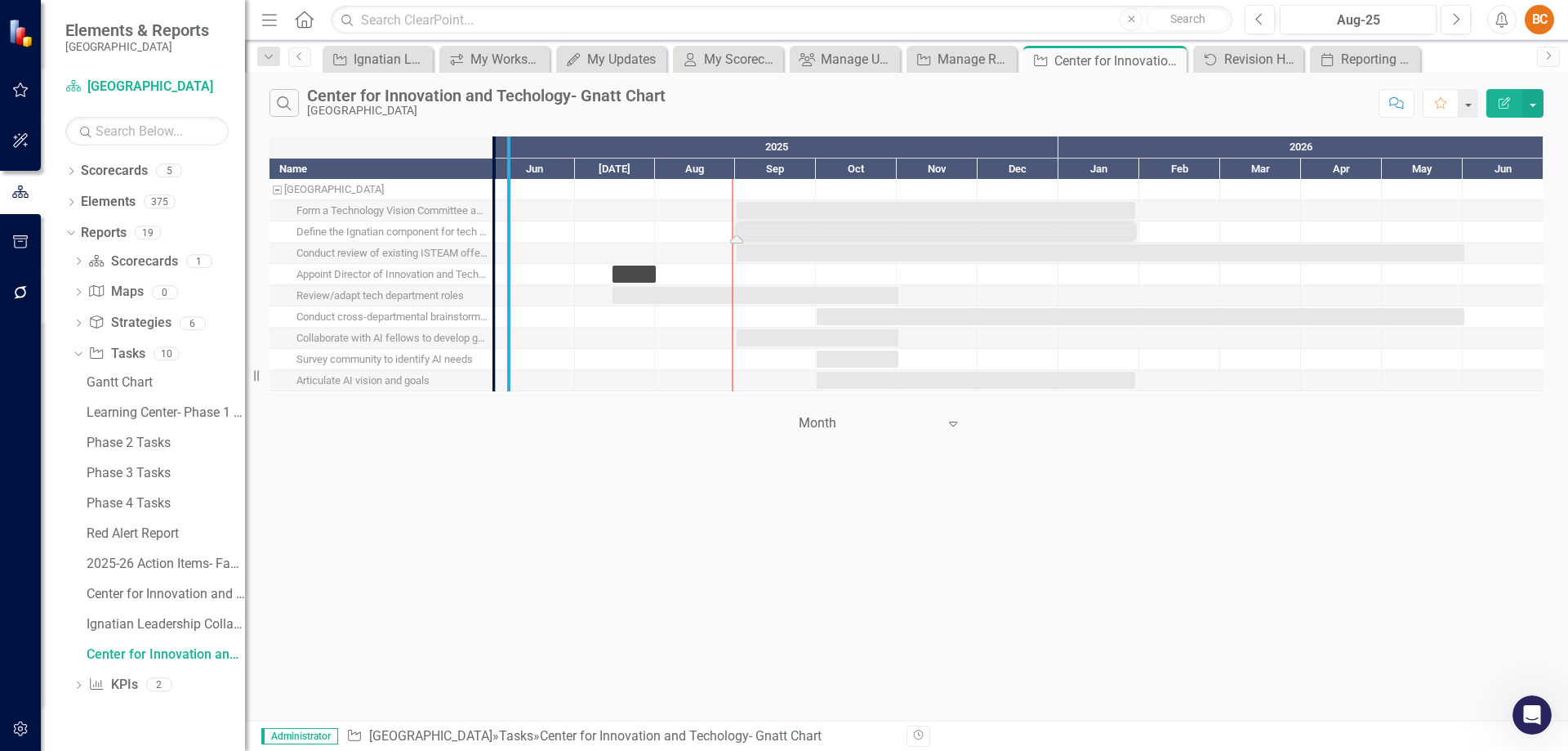
drag, startPoint x: 489, startPoint y: 166, endPoint x: 504, endPoint y: 171, distance: 15.8
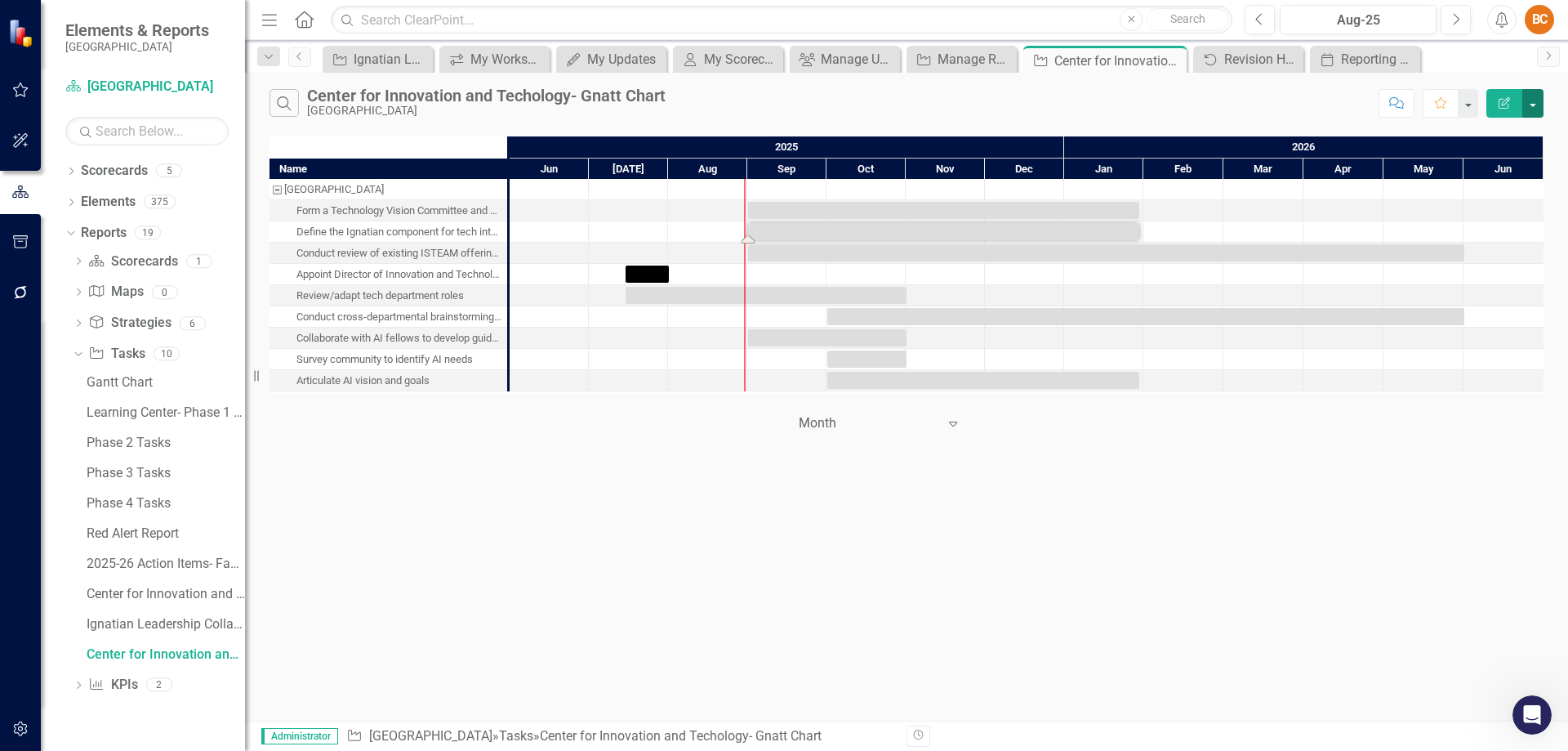
click at [1537, 101] on button "button" at bounding box center [1532, 104] width 22 height 28
click at [1516, 162] on link "PDF Export to PDF" at bounding box center [1478, 166] width 129 height 30
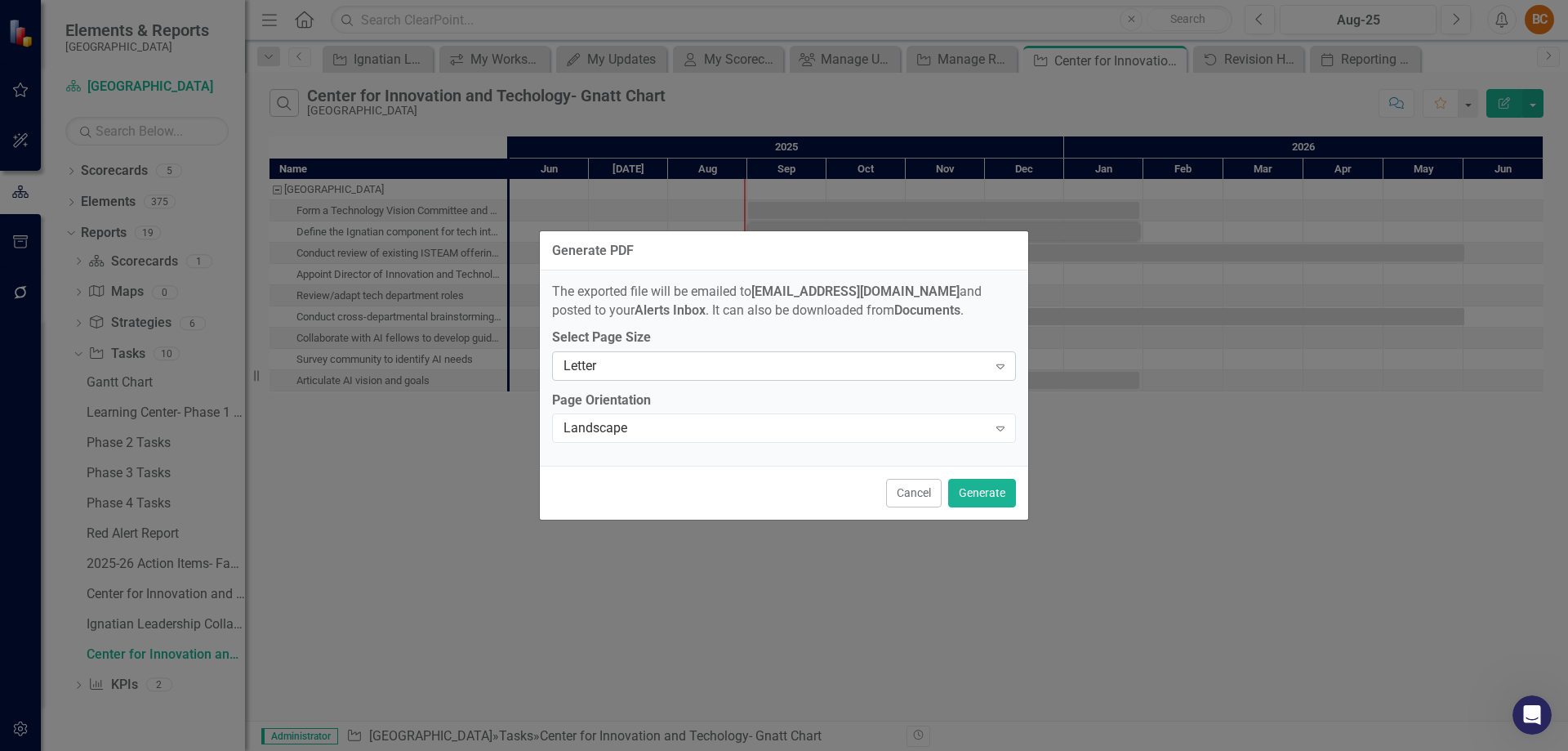
click at [999, 363] on icon "Expand" at bounding box center [1000, 367] width 16 height 13
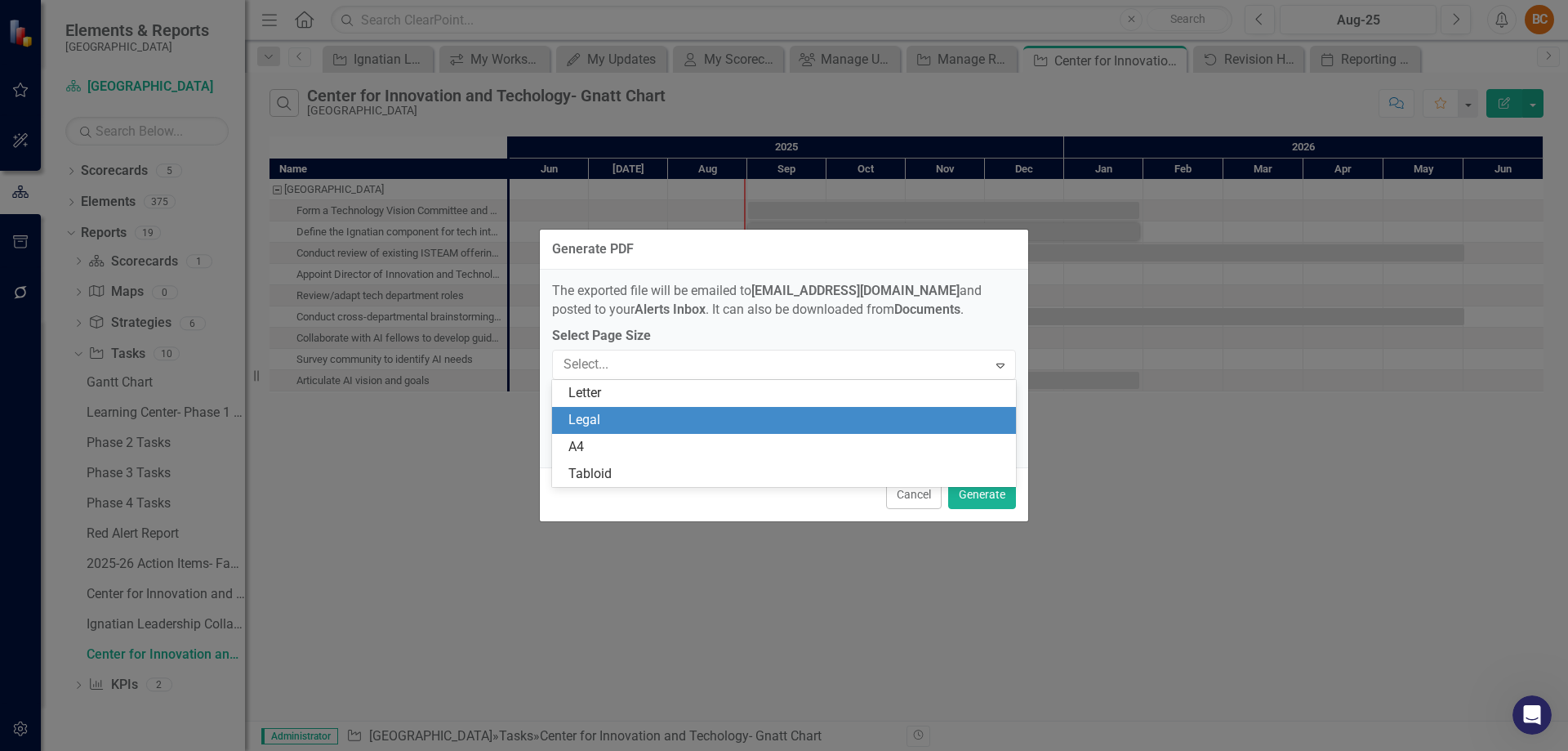
click at [763, 421] on div "Legal" at bounding box center [787, 420] width 438 height 19
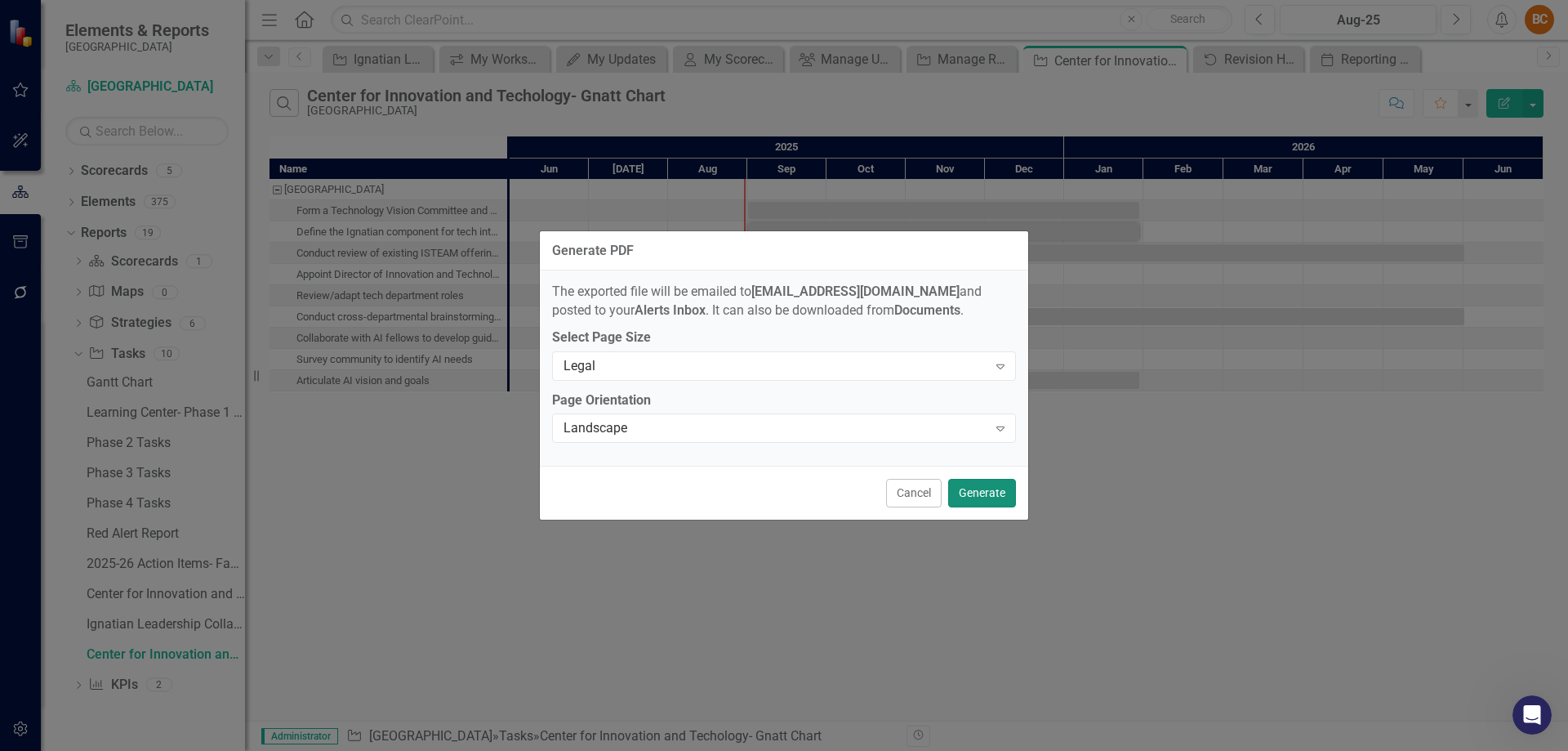
click at [987, 489] on button "Generate" at bounding box center [982, 493] width 68 height 28
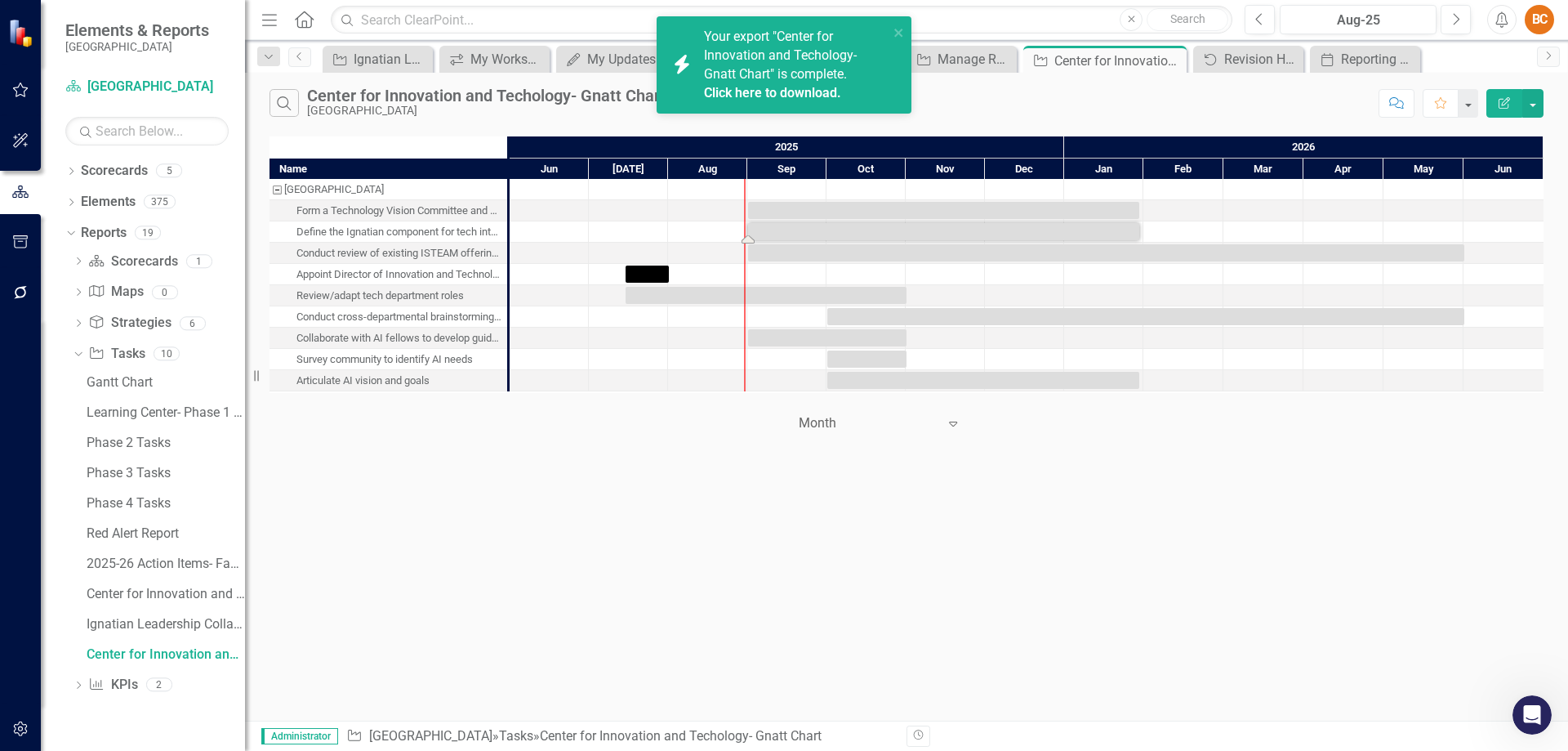
click at [815, 94] on link "Click here to download." at bounding box center [773, 92] width 137 height 15
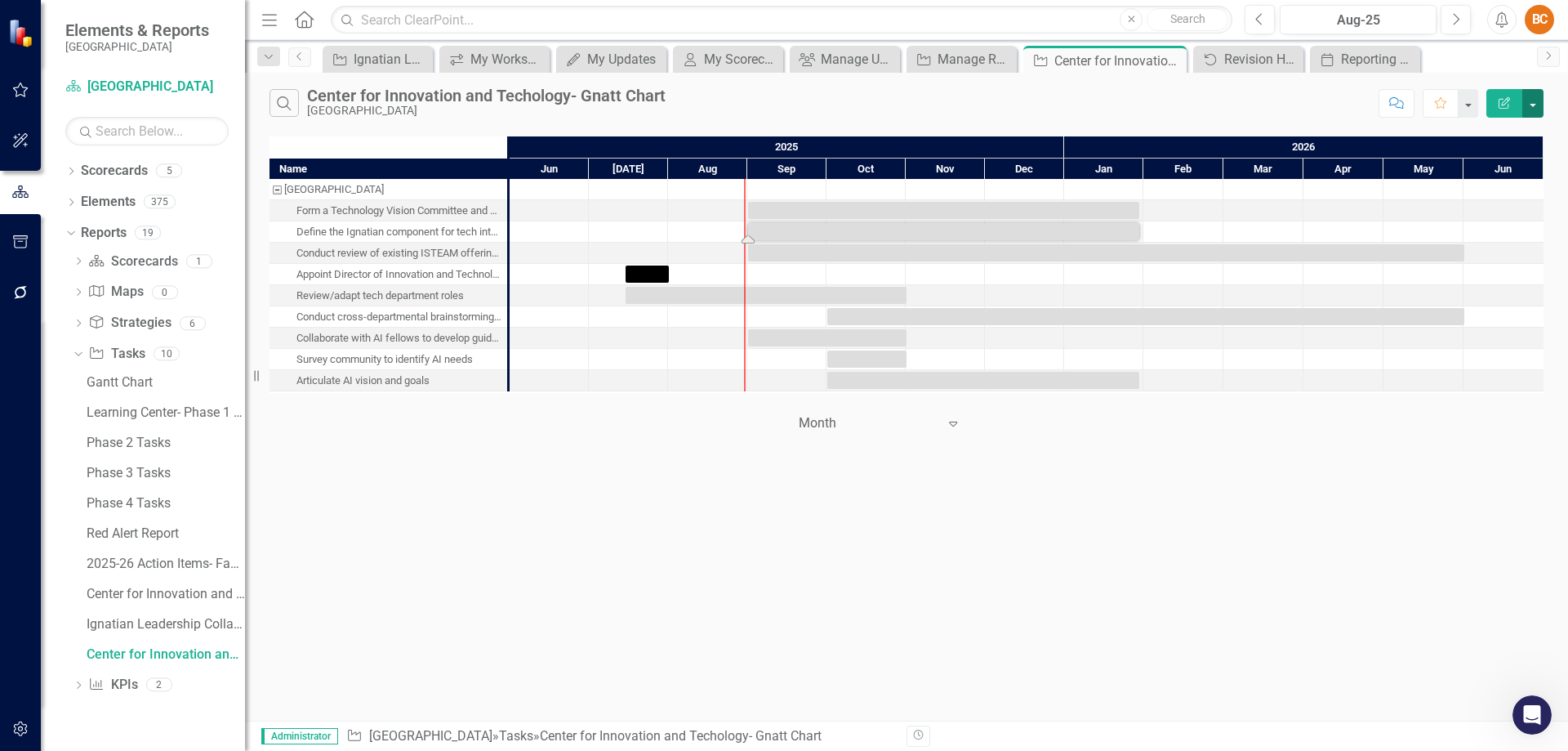
click at [1535, 106] on button "button" at bounding box center [1532, 104] width 22 height 28
click at [1499, 200] on link "Email Email Page" at bounding box center [1478, 197] width 129 height 30
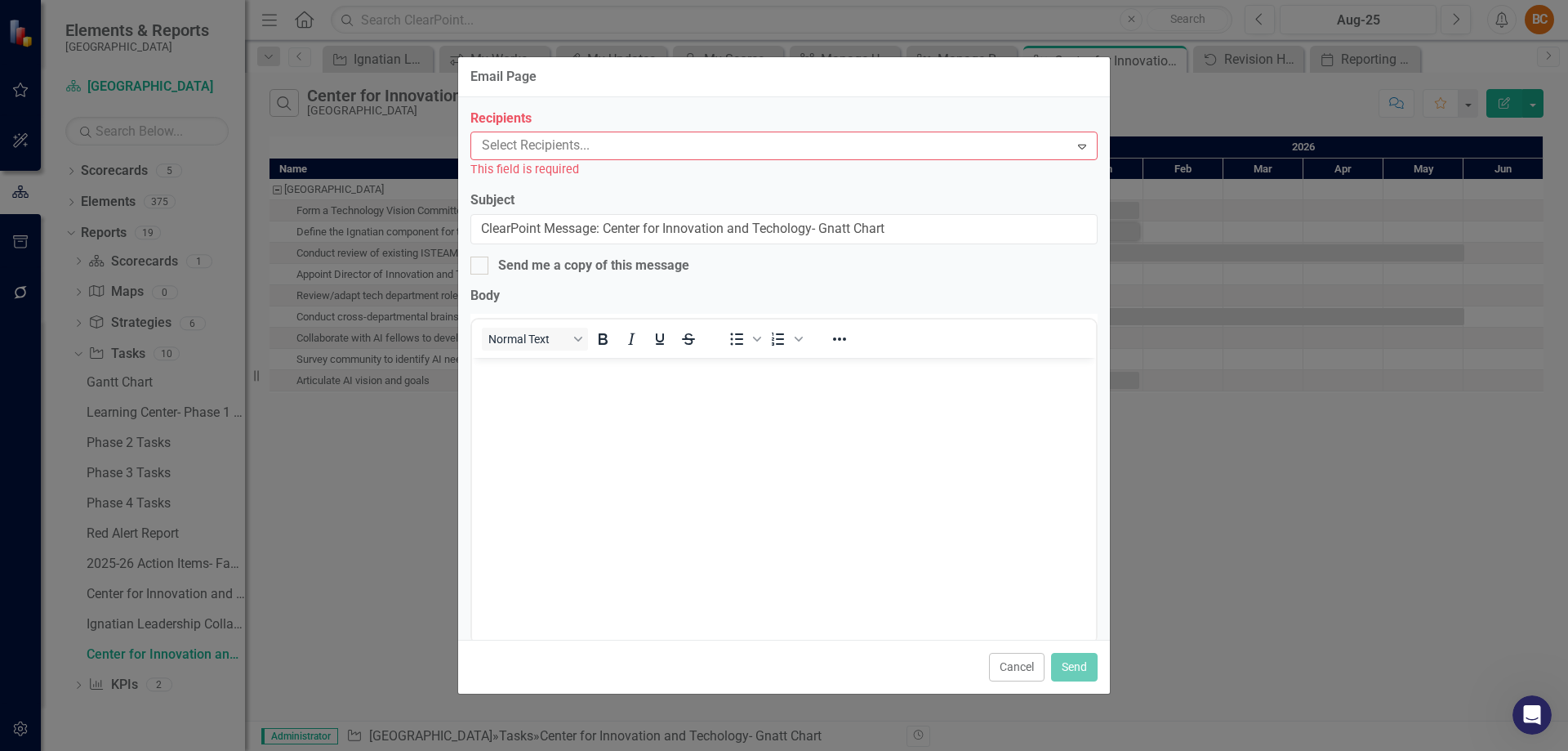
scroll to position [0, 0]
click at [1011, 668] on button "Cancel" at bounding box center [1016, 667] width 56 height 28
